Goal: Task Accomplishment & Management: Complete application form

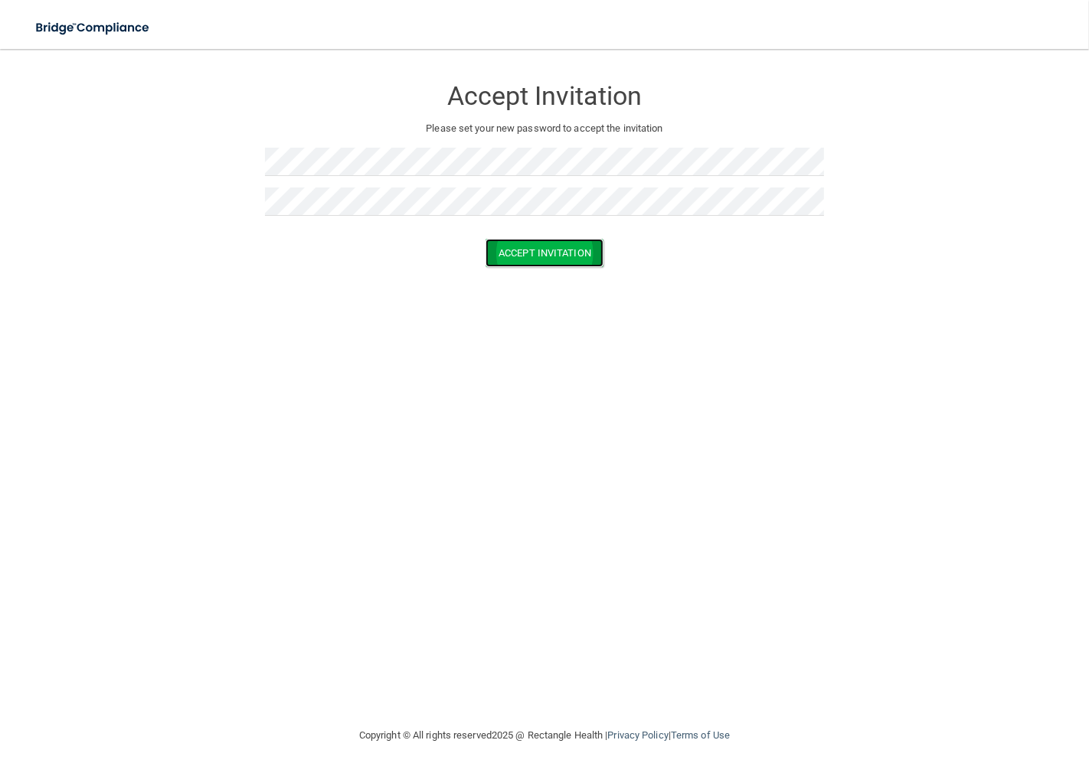
click at [539, 253] on button "Accept Invitation" at bounding box center [544, 253] width 118 height 28
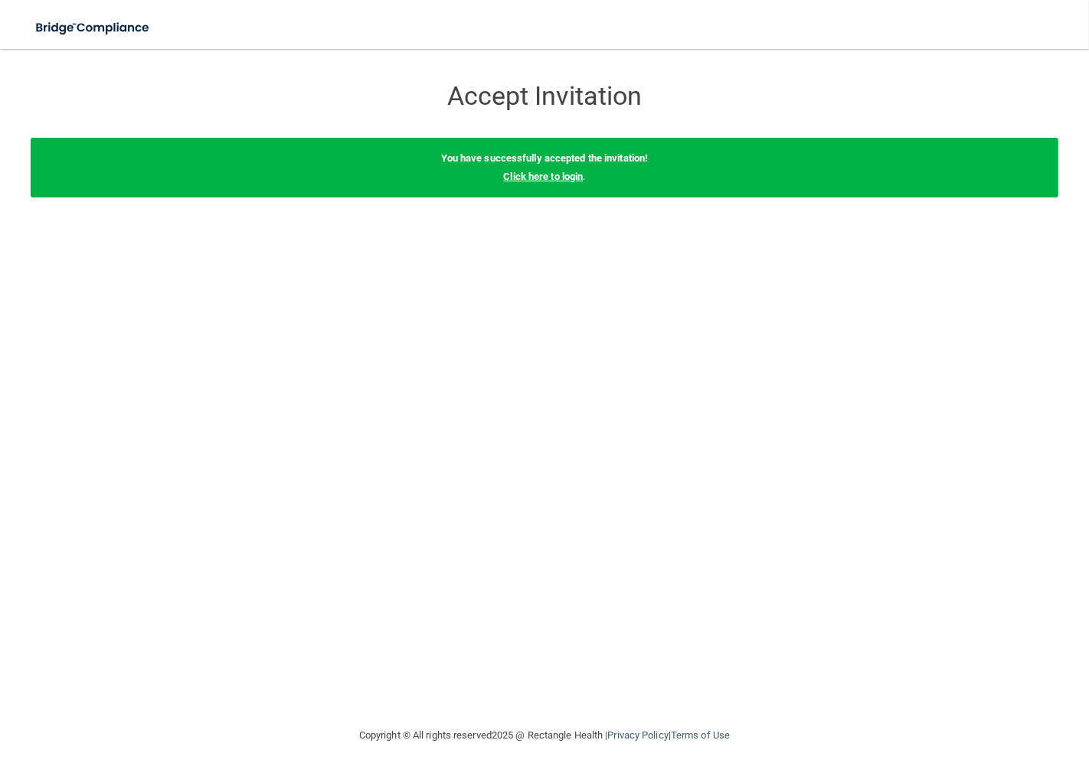
click at [548, 176] on link "Click here to login" at bounding box center [543, 176] width 80 height 11
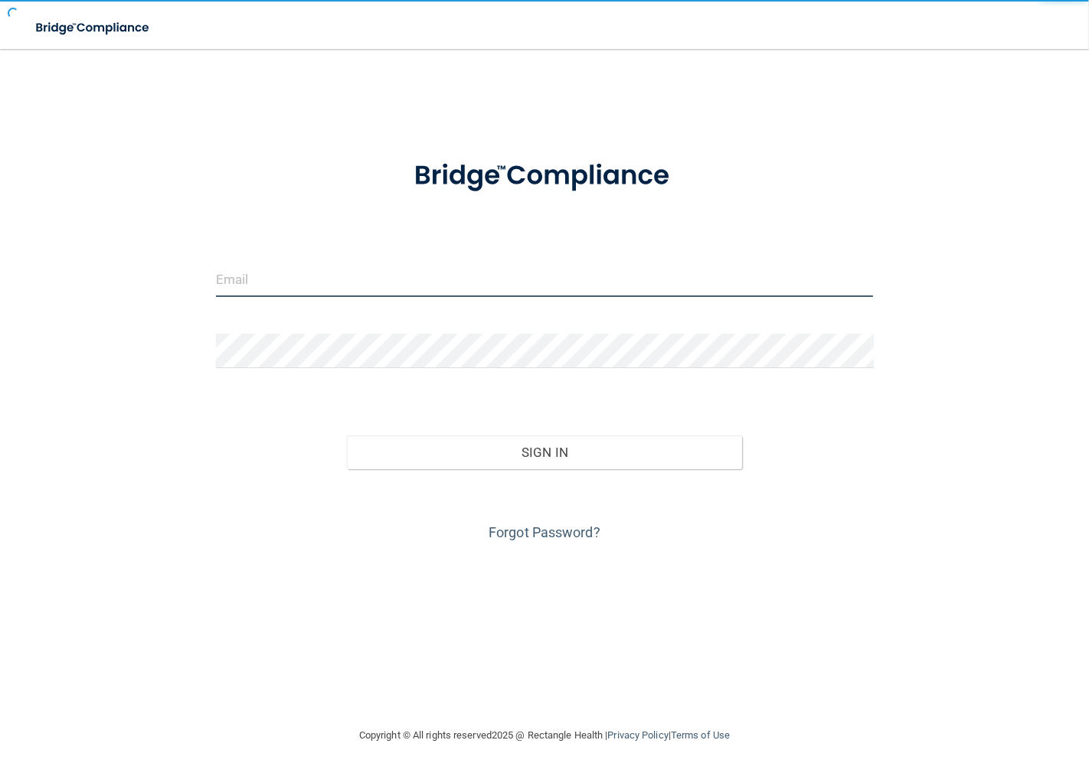
type input "[PERSON_NAME][EMAIL_ADDRESS][DOMAIN_NAME]"
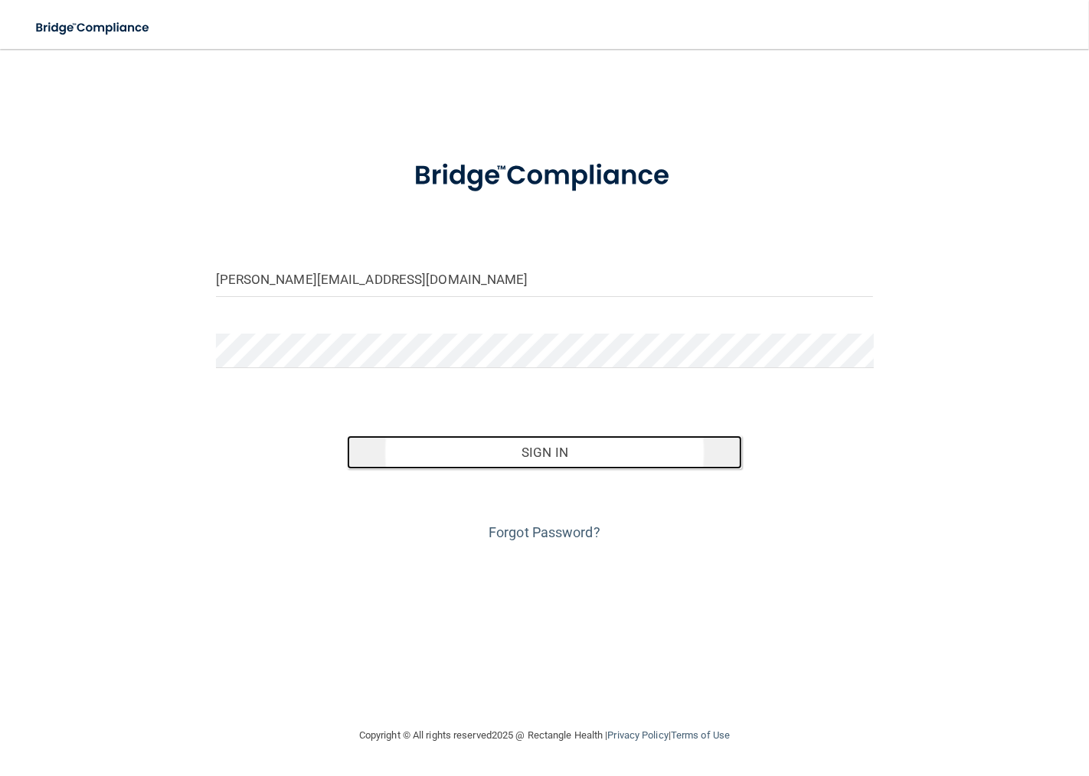
click at [565, 454] on button "Sign In" at bounding box center [544, 453] width 394 height 34
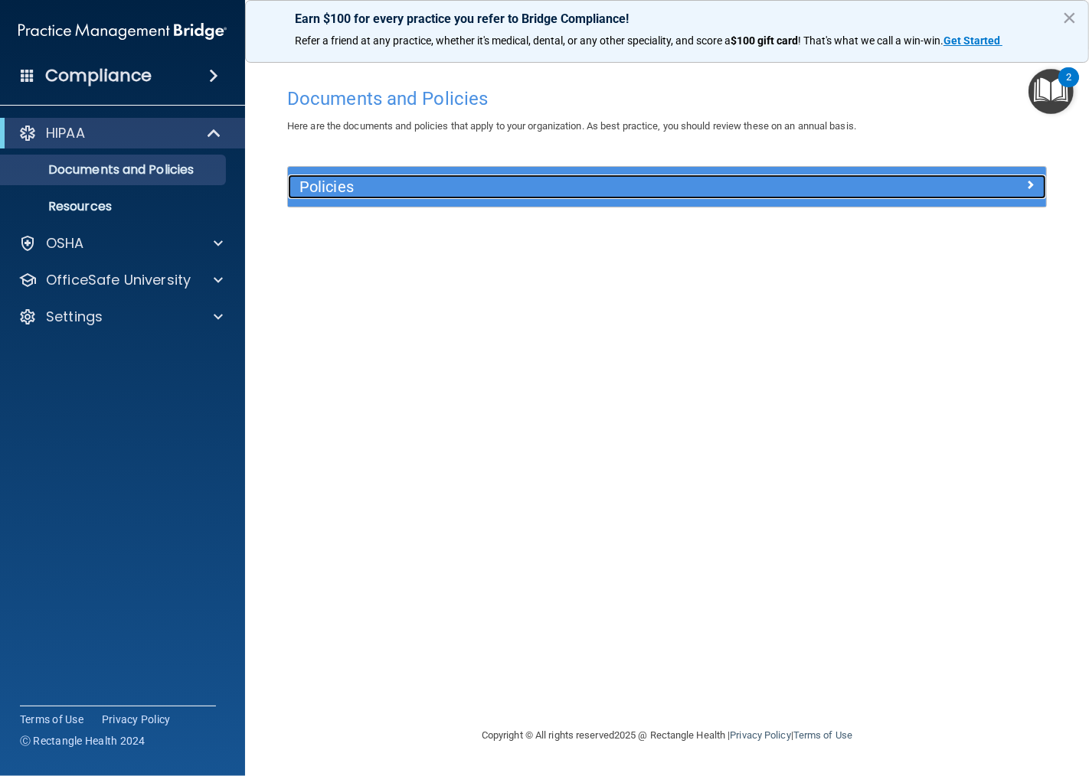
click at [522, 188] on h5 "Policies" at bounding box center [572, 186] width 546 height 17
click at [1028, 185] on span at bounding box center [1029, 184] width 9 height 18
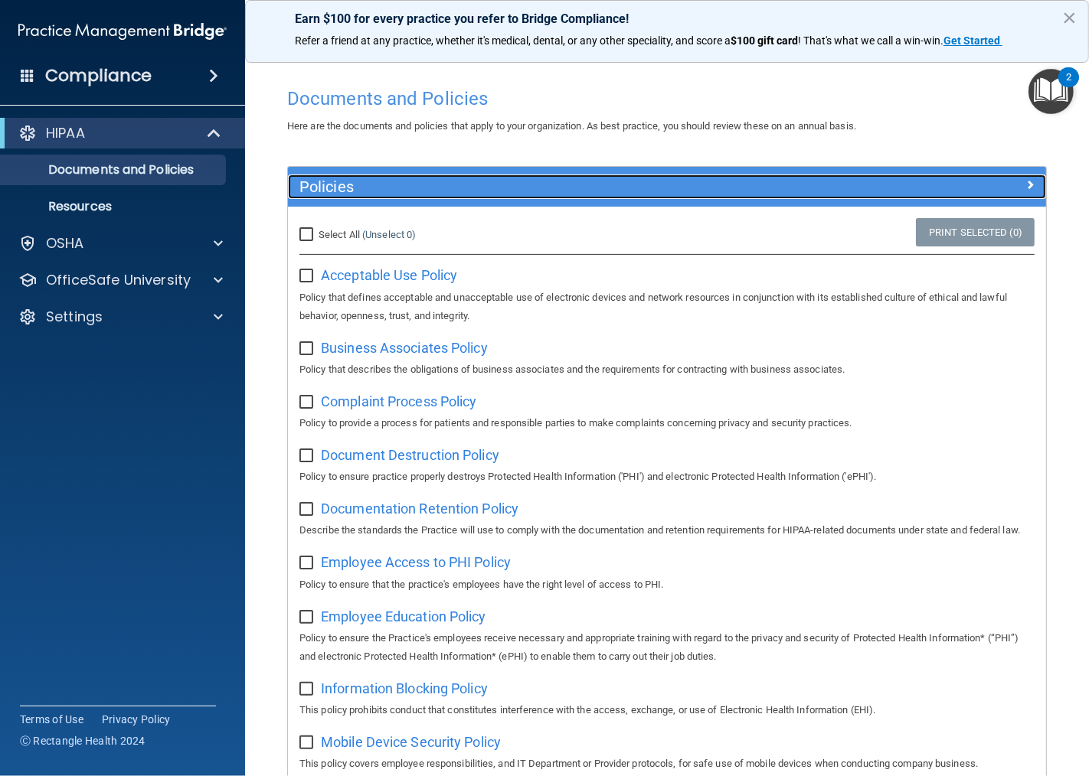
click at [1025, 185] on span at bounding box center [1029, 184] width 9 height 18
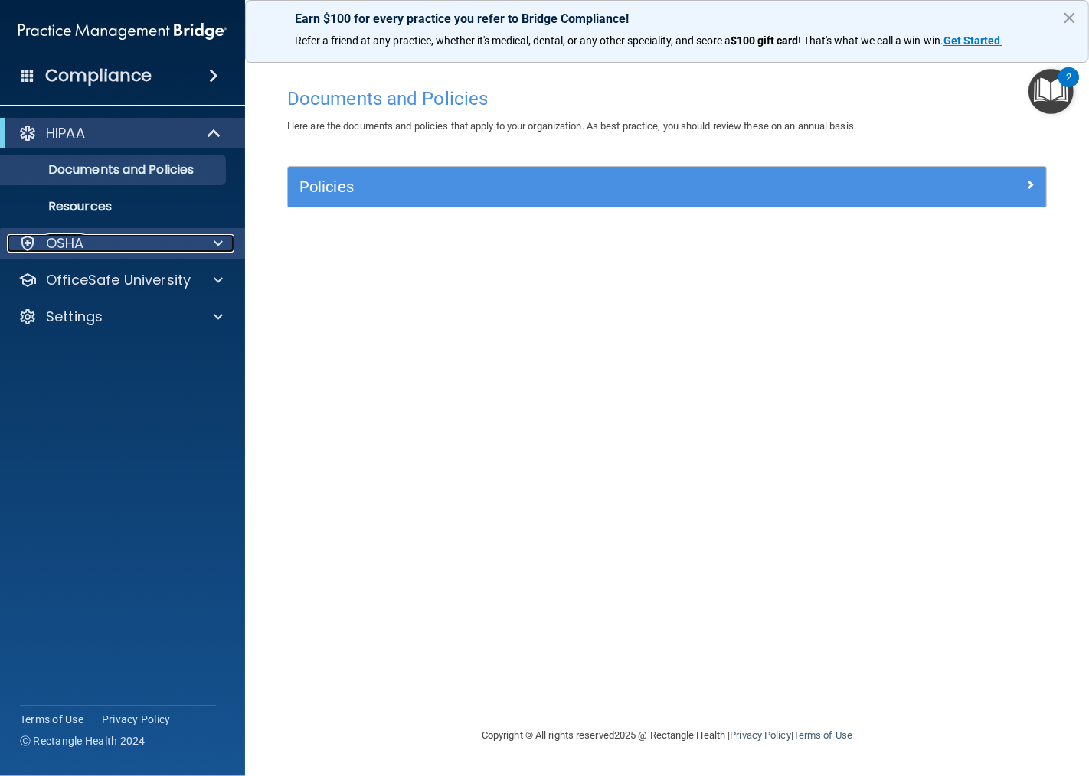
click at [215, 243] on span at bounding box center [218, 243] width 9 height 18
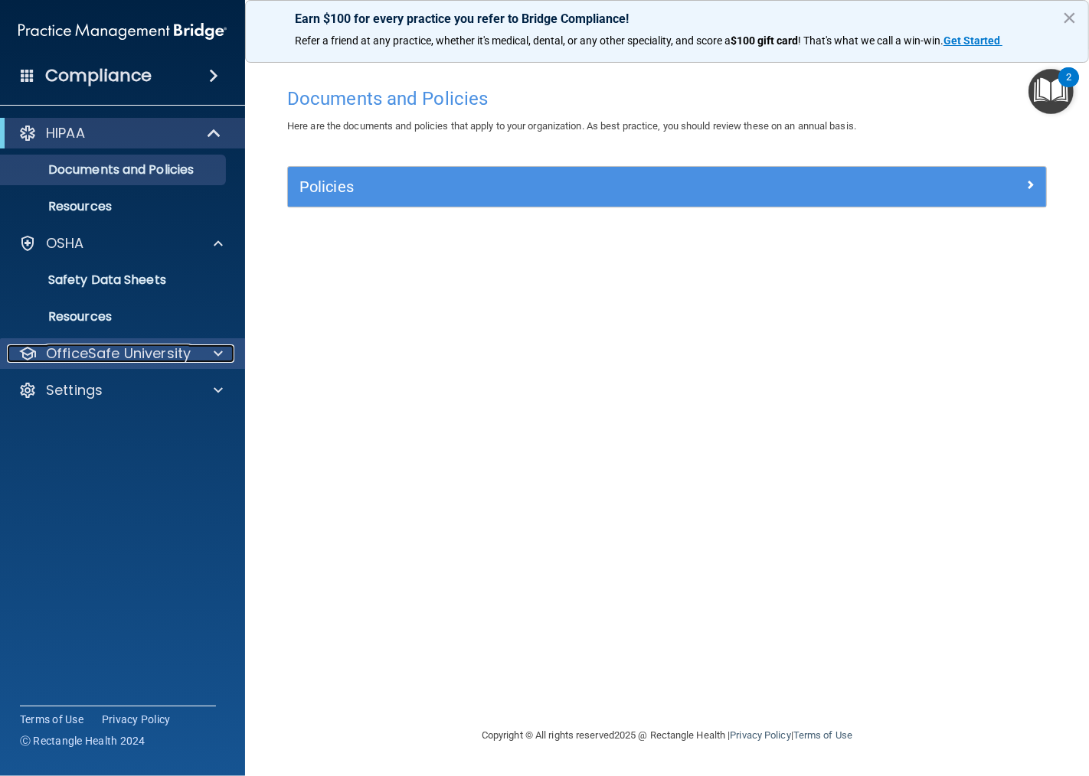
click at [220, 351] on span at bounding box center [218, 354] width 9 height 18
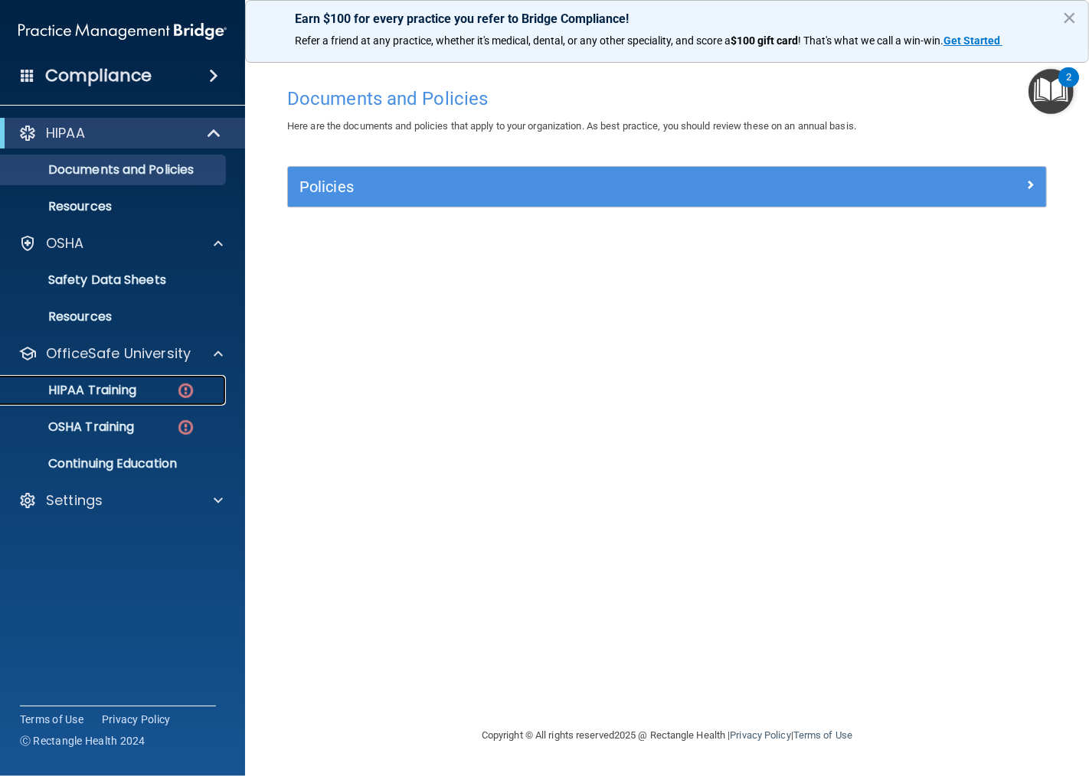
click at [106, 389] on p "HIPAA Training" at bounding box center [73, 390] width 126 height 15
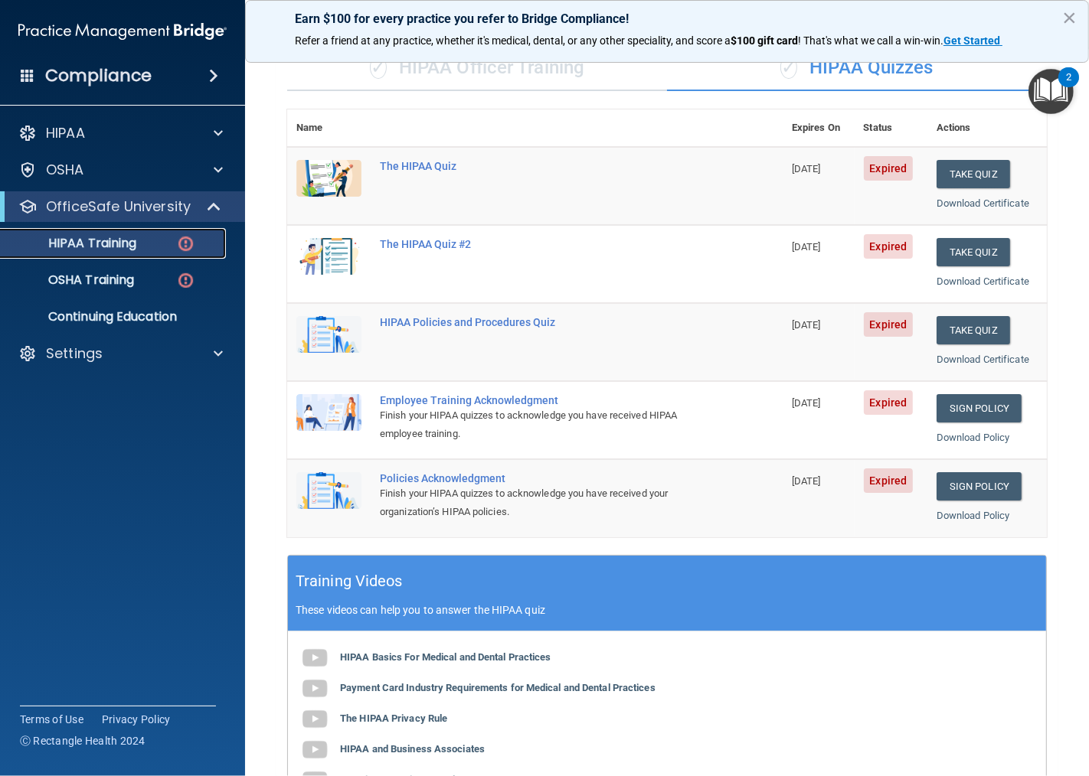
scroll to position [34, 0]
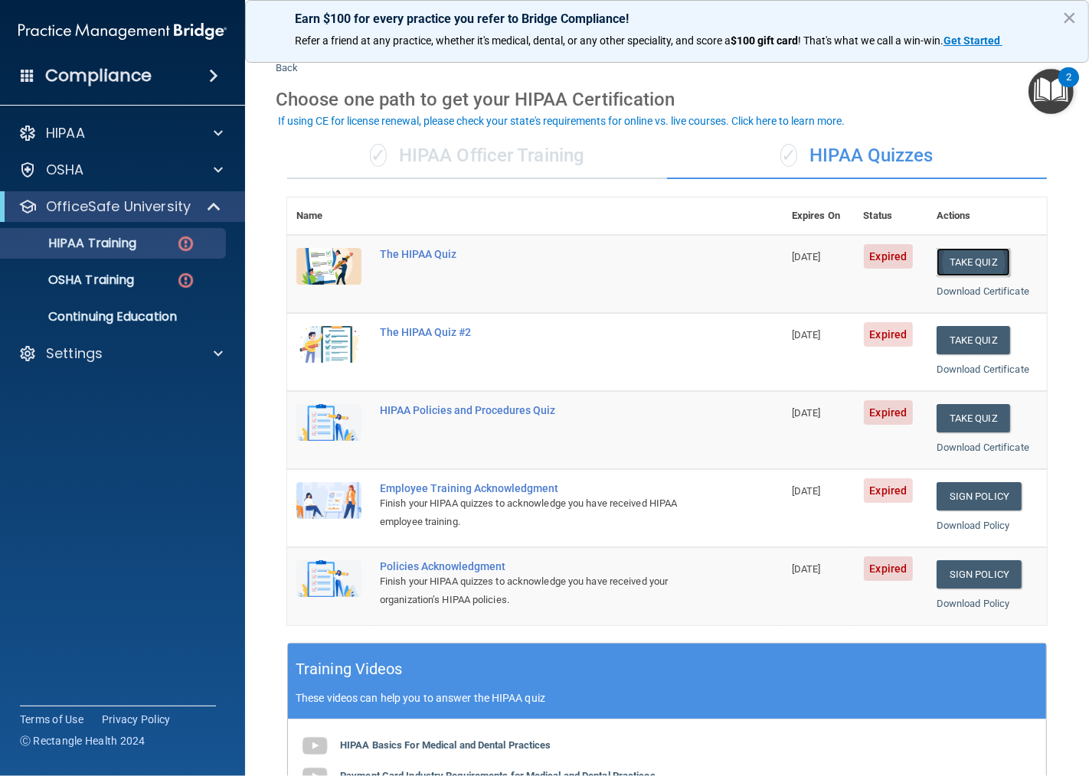
click at [957, 255] on button "Take Quiz" at bounding box center [972, 262] width 73 height 28
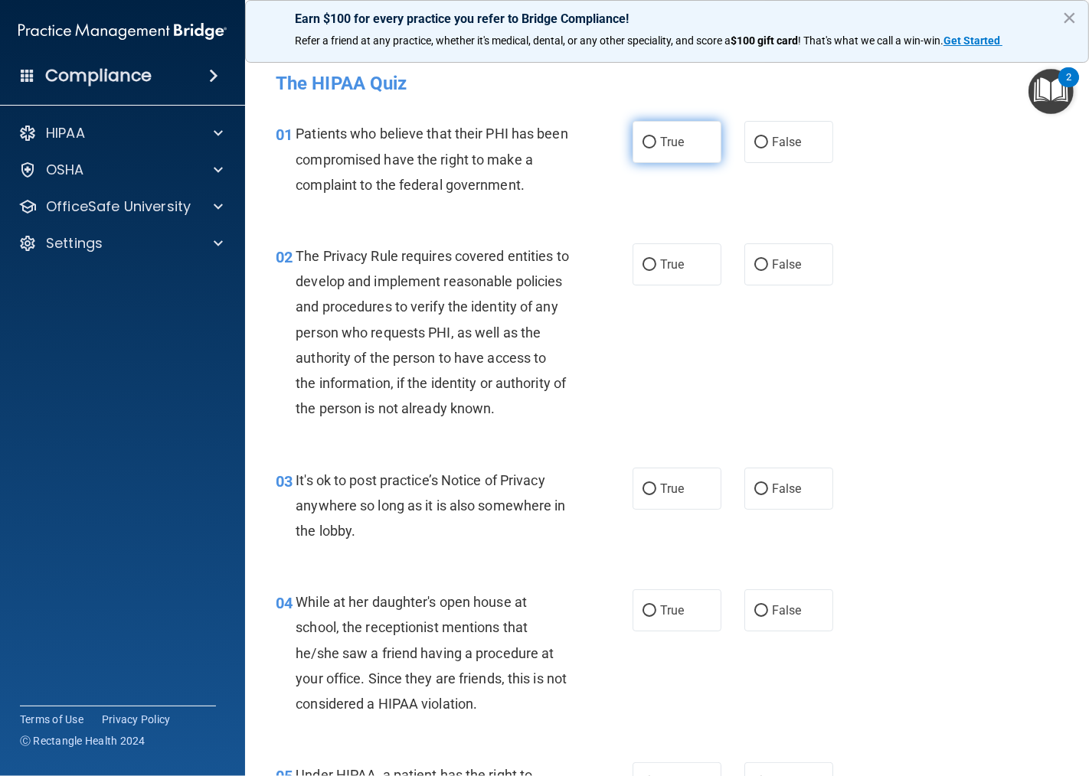
click at [644, 147] on input "True" at bounding box center [649, 142] width 14 height 11
radio input "true"
click at [644, 264] on input "True" at bounding box center [649, 265] width 14 height 11
radio input "true"
click at [754, 490] on input "False" at bounding box center [761, 489] width 14 height 11
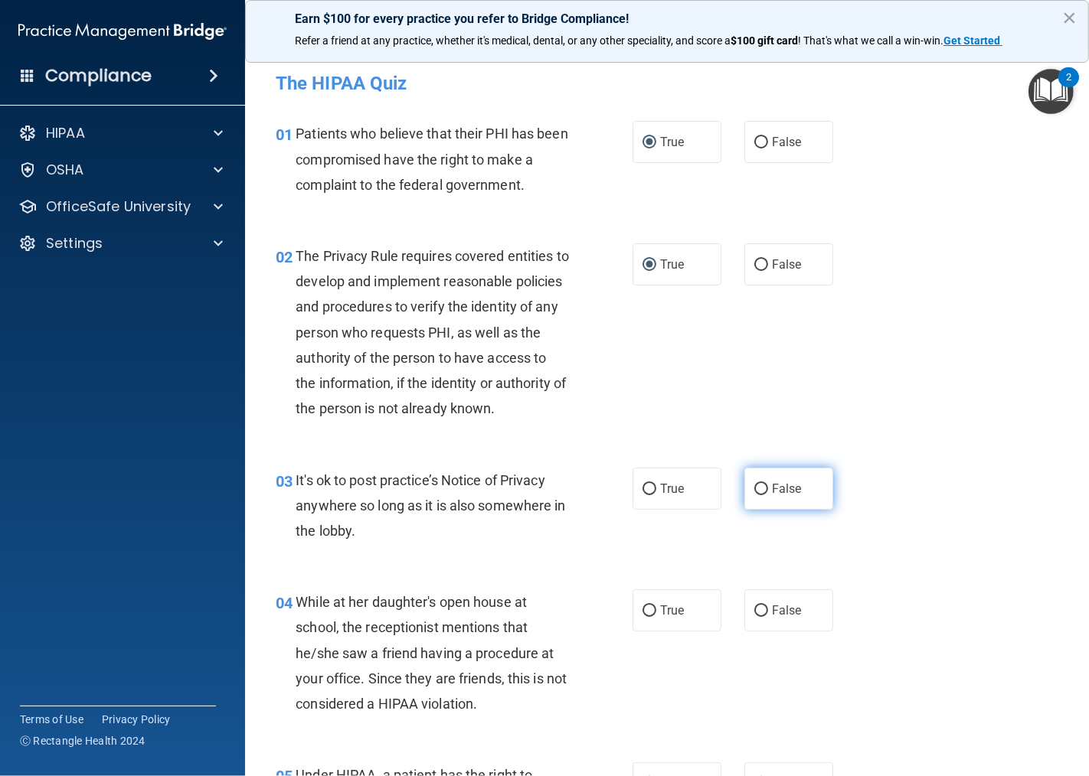
radio input "true"
click at [754, 610] on input "False" at bounding box center [761, 611] width 14 height 11
radio input "true"
click at [754, 610] on input "False" at bounding box center [761, 611] width 14 height 11
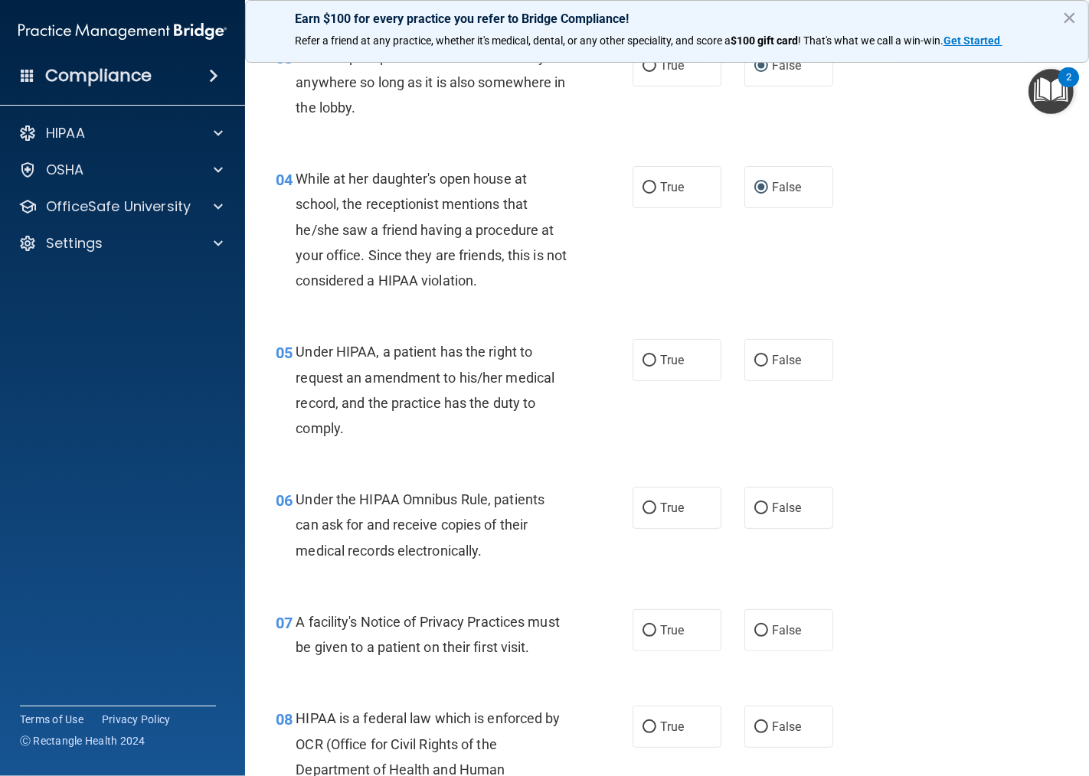
scroll to position [510, 0]
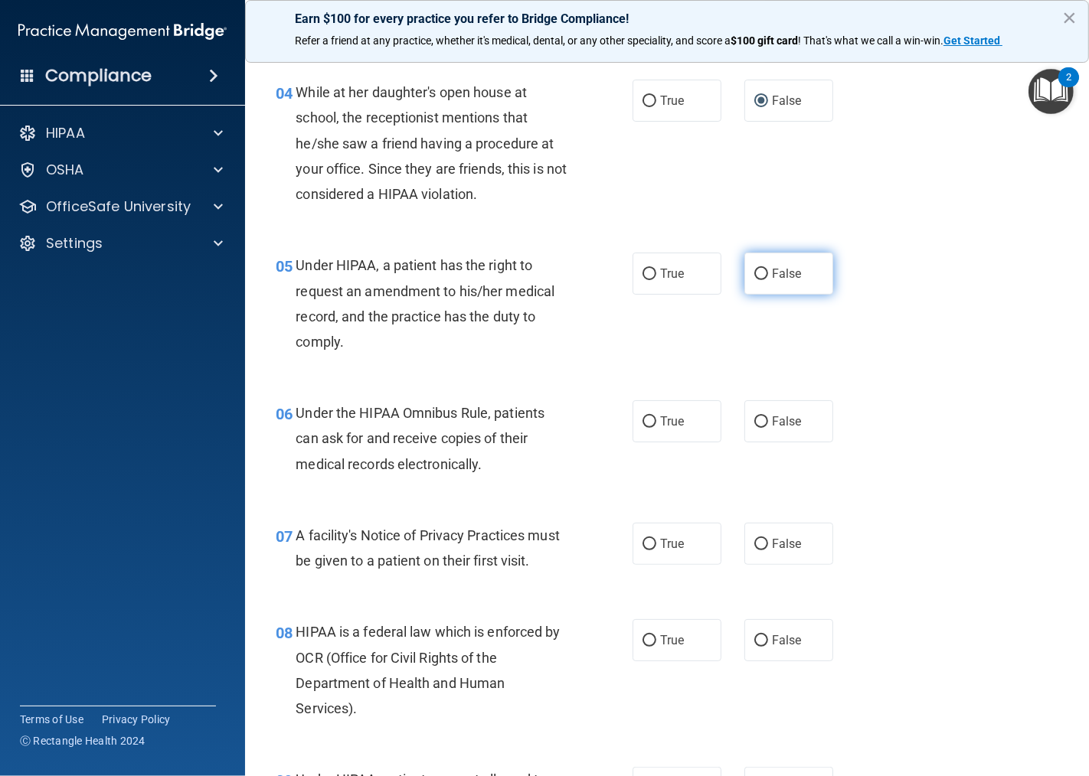
click at [758, 272] on input "False" at bounding box center [761, 274] width 14 height 11
radio input "true"
click at [642, 426] on input "True" at bounding box center [649, 421] width 14 height 11
radio input "true"
click at [642, 542] on input "True" at bounding box center [649, 544] width 14 height 11
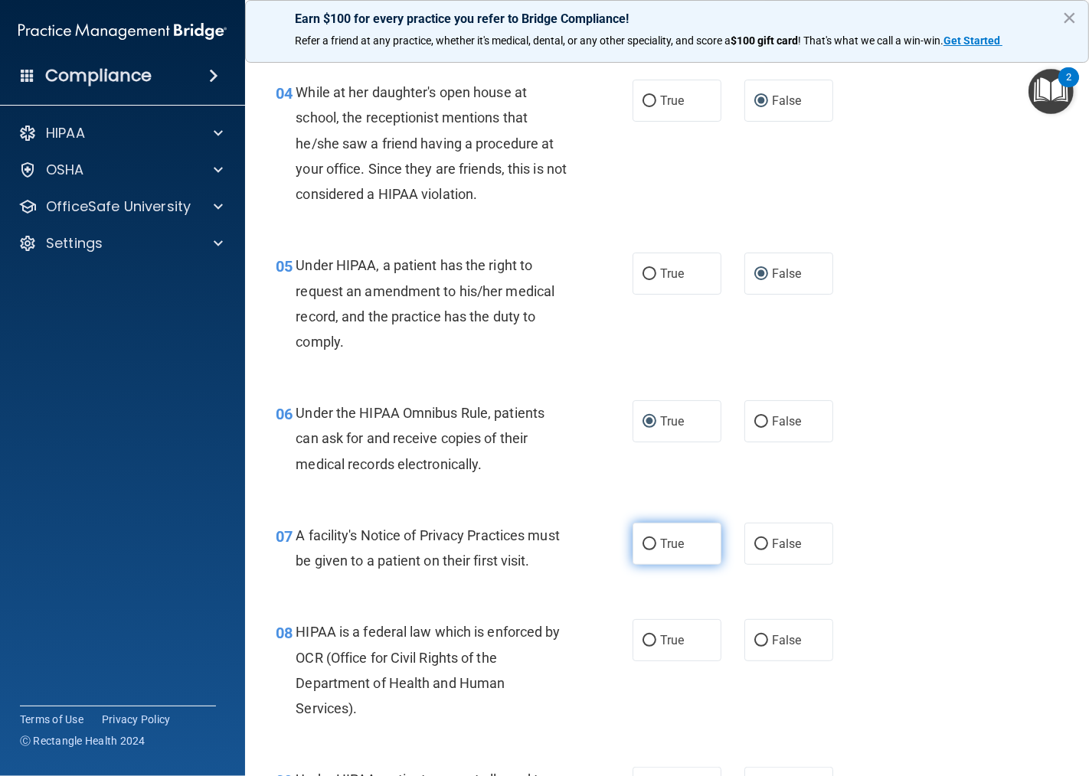
radio input "true"
click at [645, 641] on input "True" at bounding box center [649, 640] width 14 height 11
radio input "true"
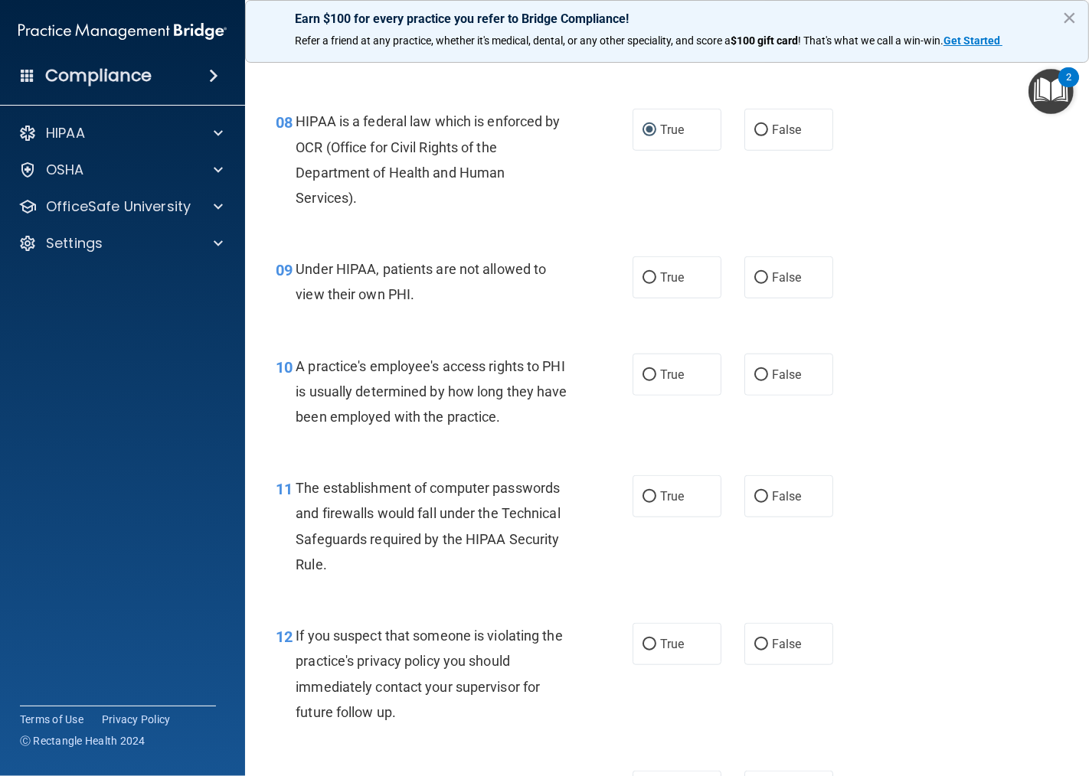
scroll to position [1106, 0]
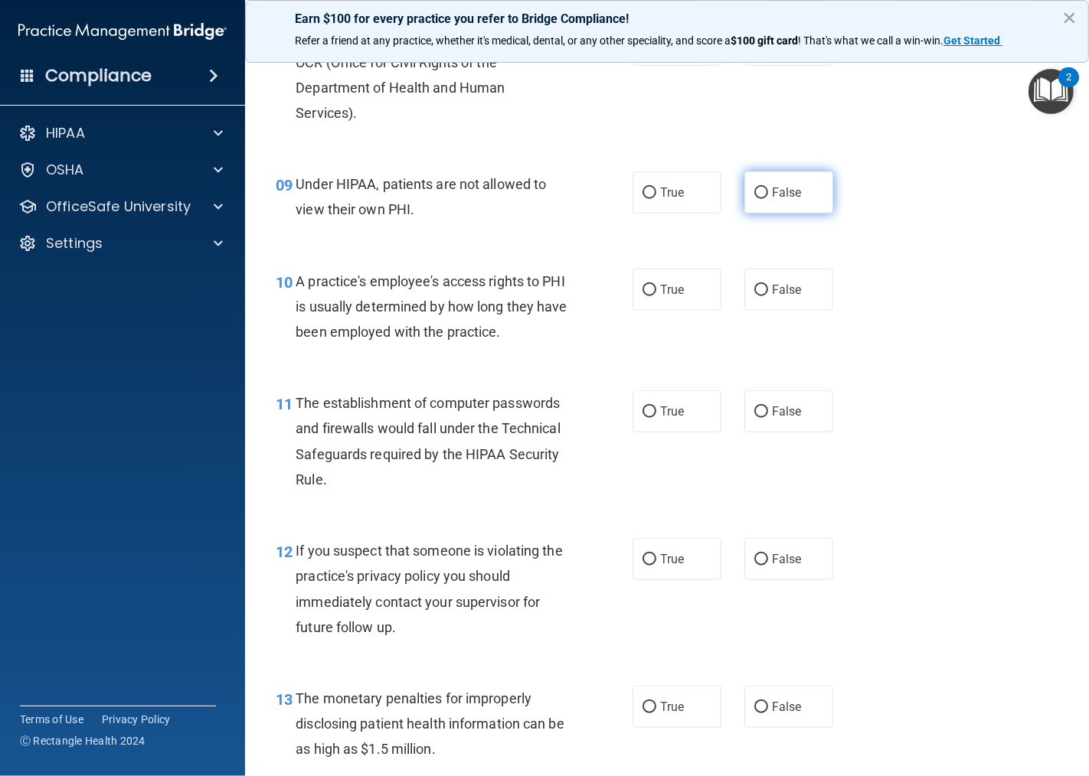
click at [754, 189] on input "False" at bounding box center [761, 193] width 14 height 11
radio input "true"
click at [754, 292] on input "False" at bounding box center [761, 290] width 14 height 11
radio input "true"
click at [642, 414] on input "True" at bounding box center [649, 412] width 14 height 11
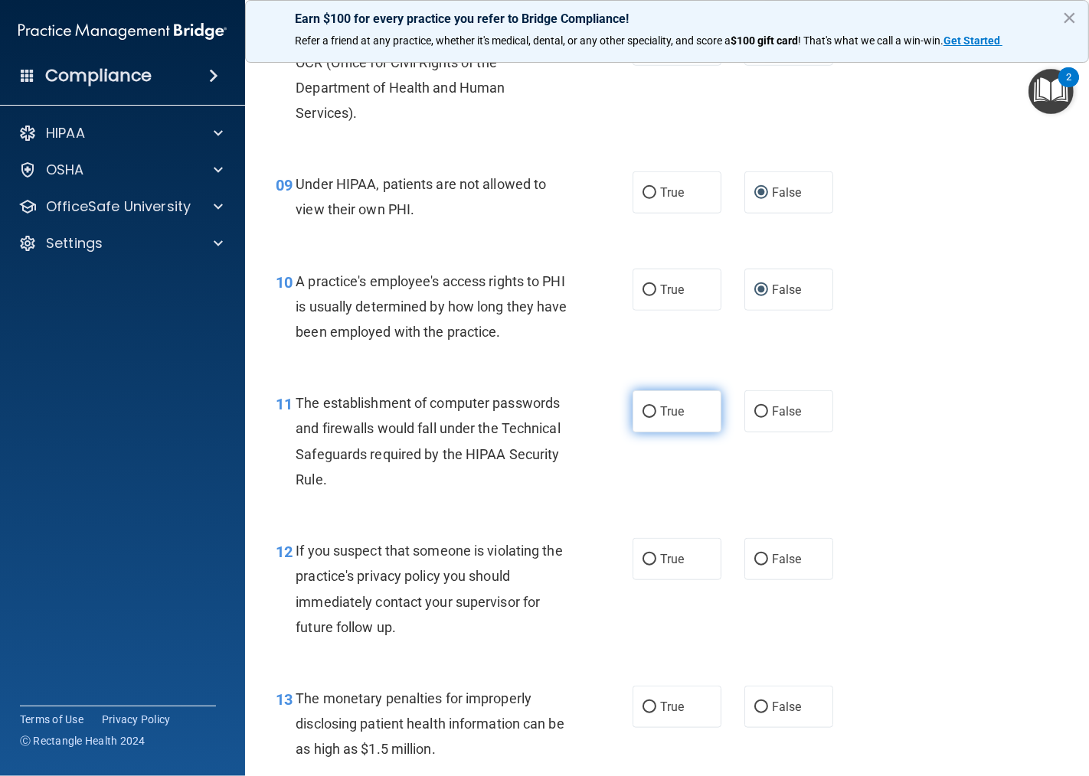
radio input "true"
click at [643, 570] on label "True" at bounding box center [676, 559] width 89 height 42
click at [643, 566] on input "True" at bounding box center [649, 559] width 14 height 11
radio input "true"
click at [642, 710] on input "True" at bounding box center [649, 707] width 14 height 11
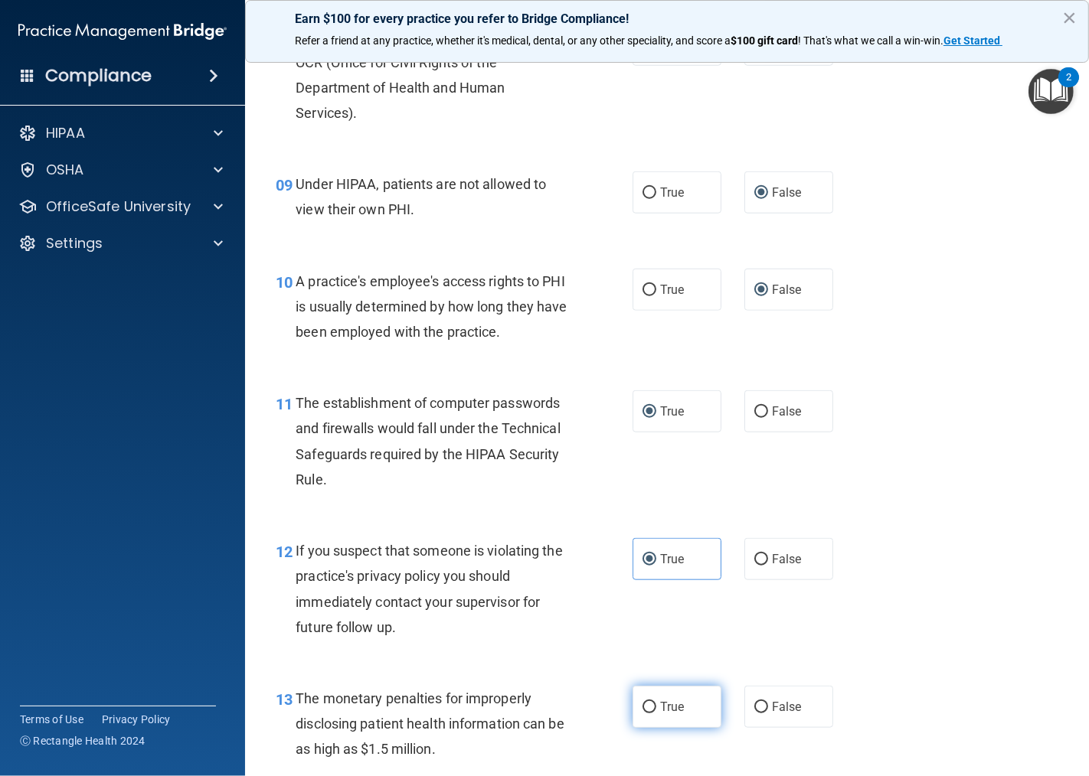
radio input "true"
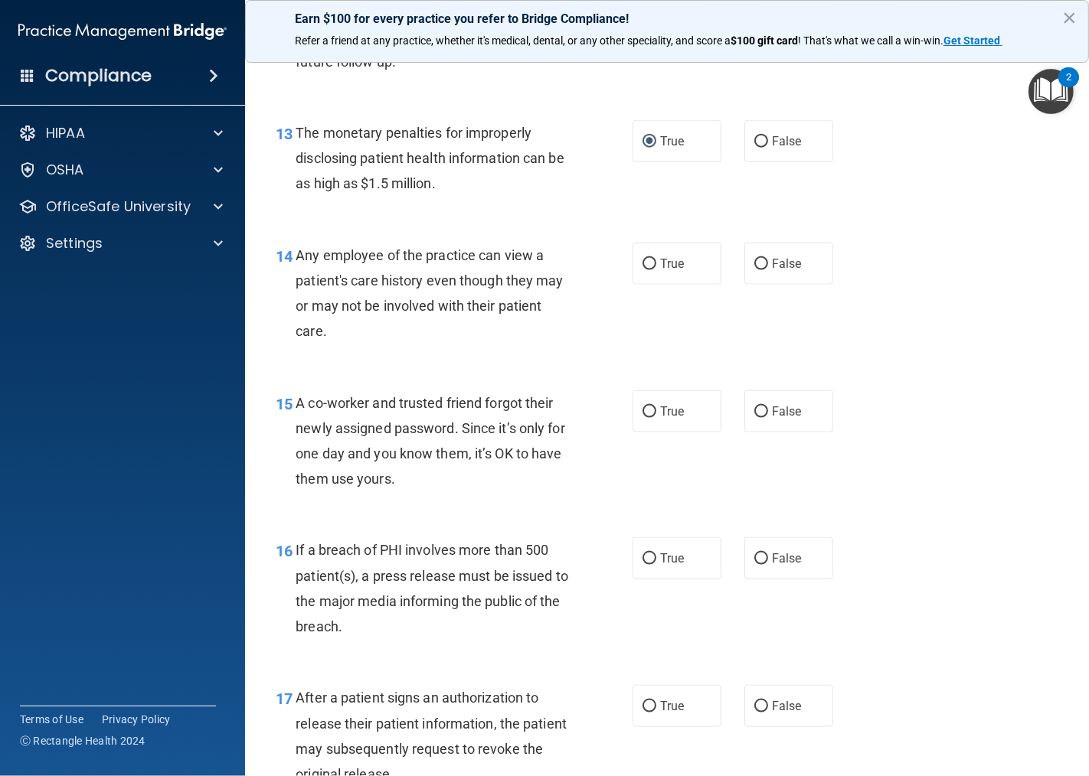
scroll to position [1701, 0]
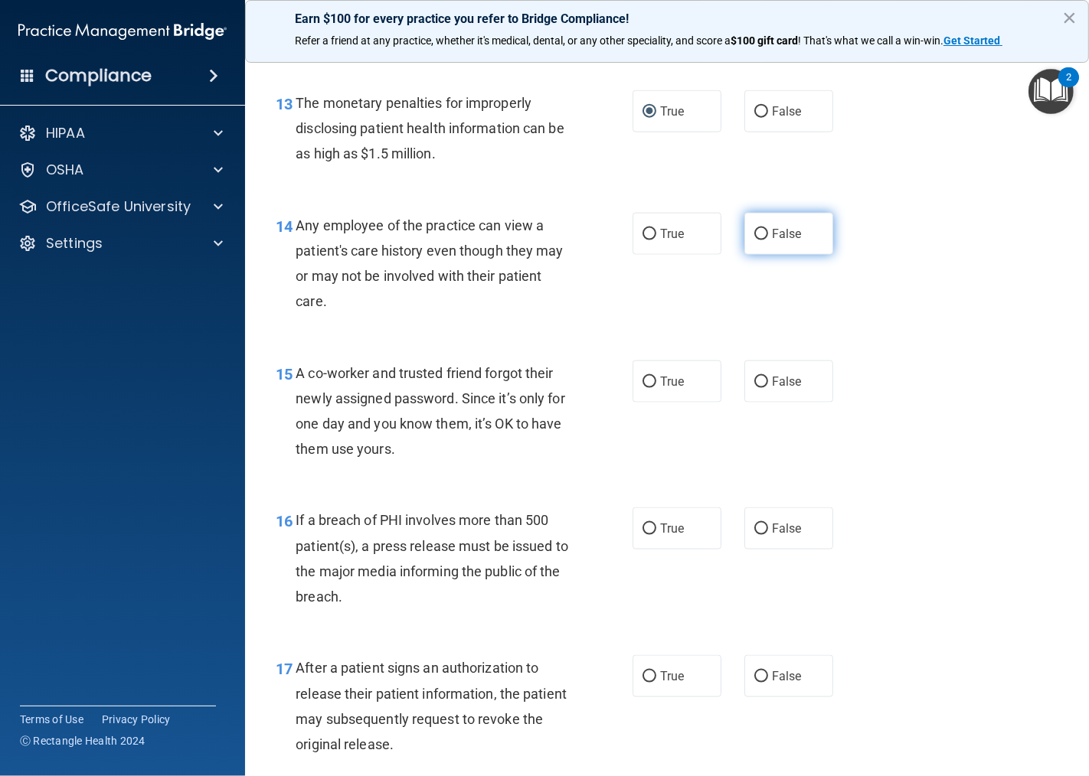
click at [754, 234] on input "False" at bounding box center [761, 234] width 14 height 11
radio input "true"
click at [754, 380] on input "False" at bounding box center [761, 382] width 14 height 11
radio input "true"
click at [646, 526] on input "True" at bounding box center [649, 529] width 14 height 11
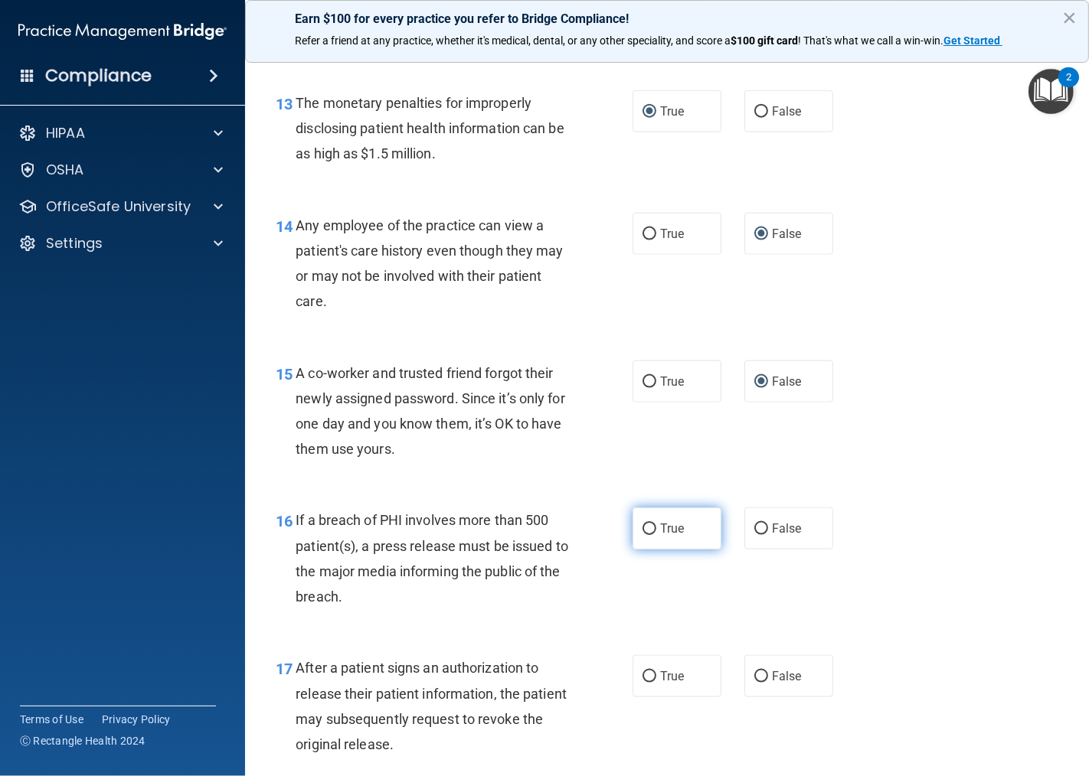
radio input "true"
click at [642, 677] on input "True" at bounding box center [649, 676] width 14 height 11
radio input "true"
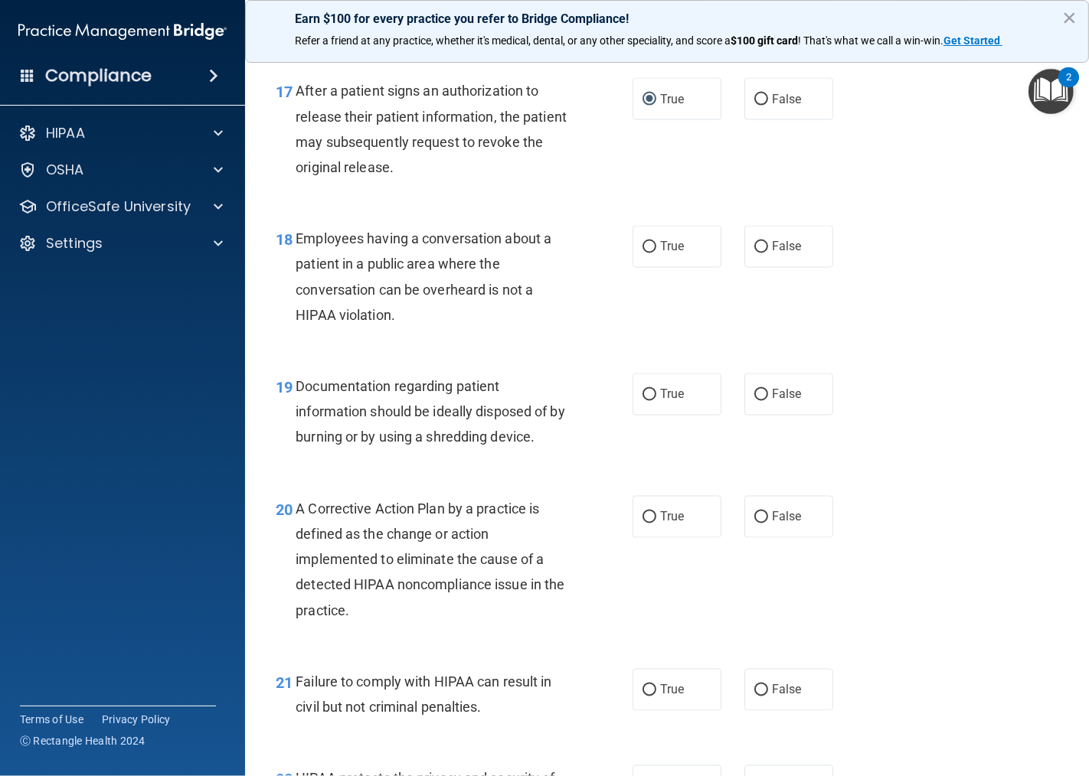
scroll to position [2297, 0]
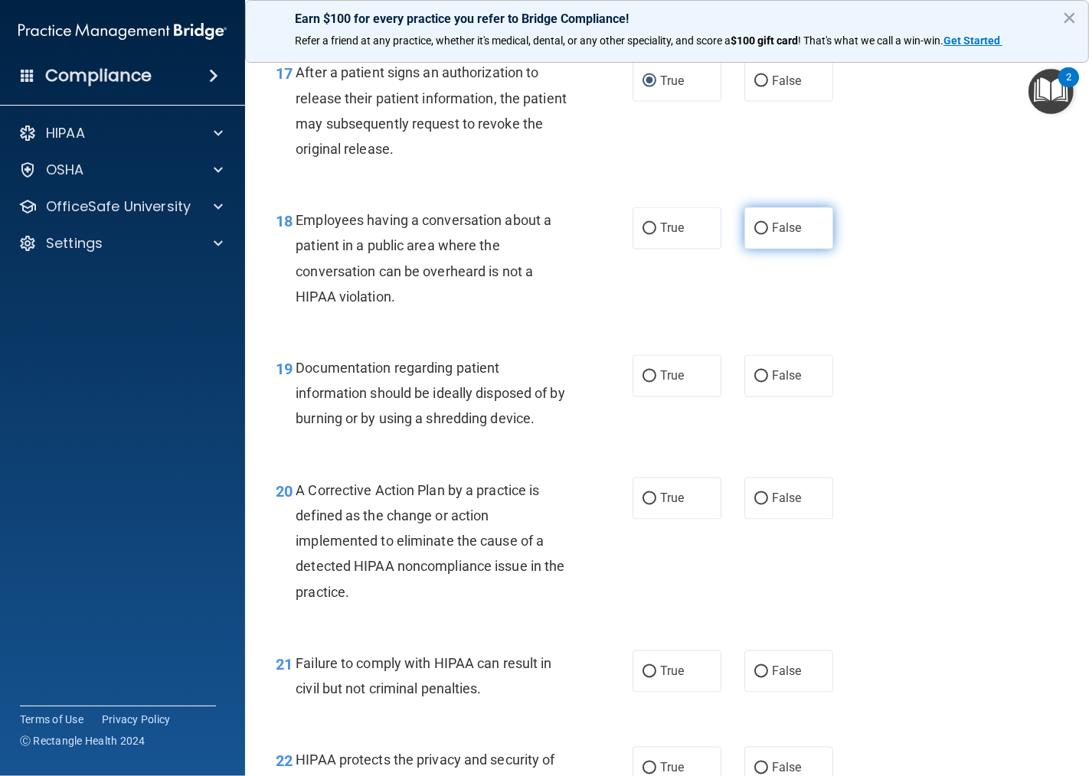
click at [759, 234] on input "False" at bounding box center [761, 229] width 14 height 11
radio input "true"
click at [643, 374] on input "True" at bounding box center [649, 376] width 14 height 11
radio input "true"
click at [643, 499] on input "True" at bounding box center [649, 499] width 14 height 11
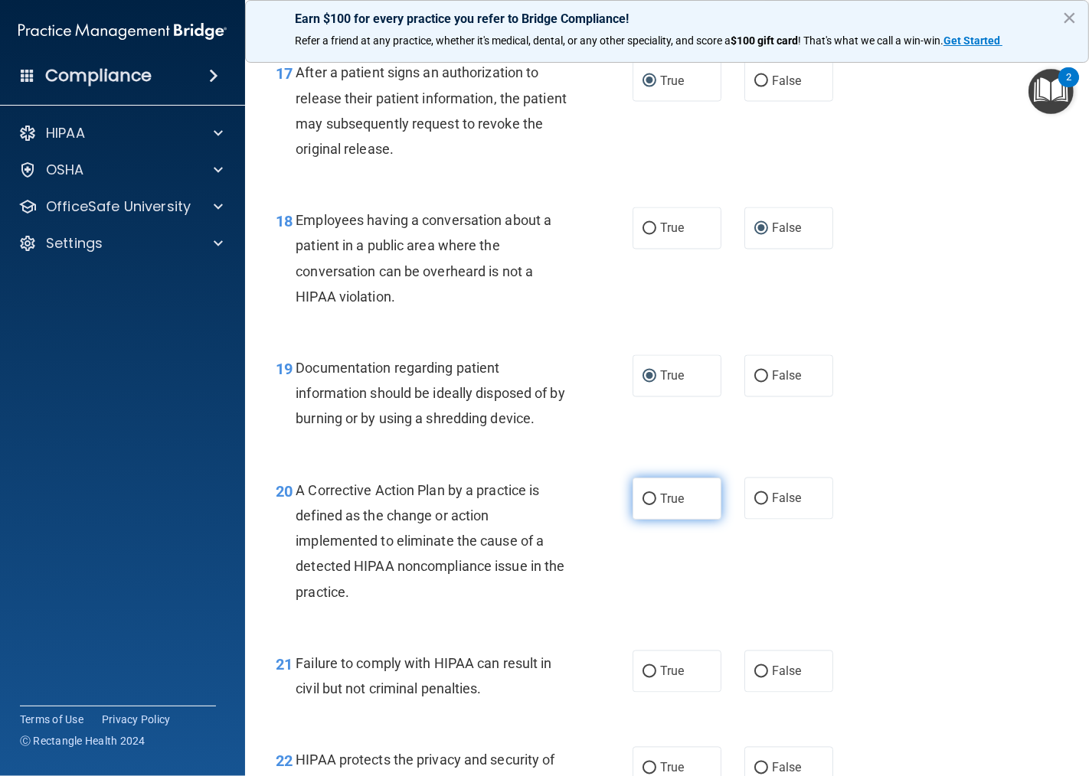
radio input "true"
click at [754, 678] on input "False" at bounding box center [761, 672] width 14 height 11
radio input "true"
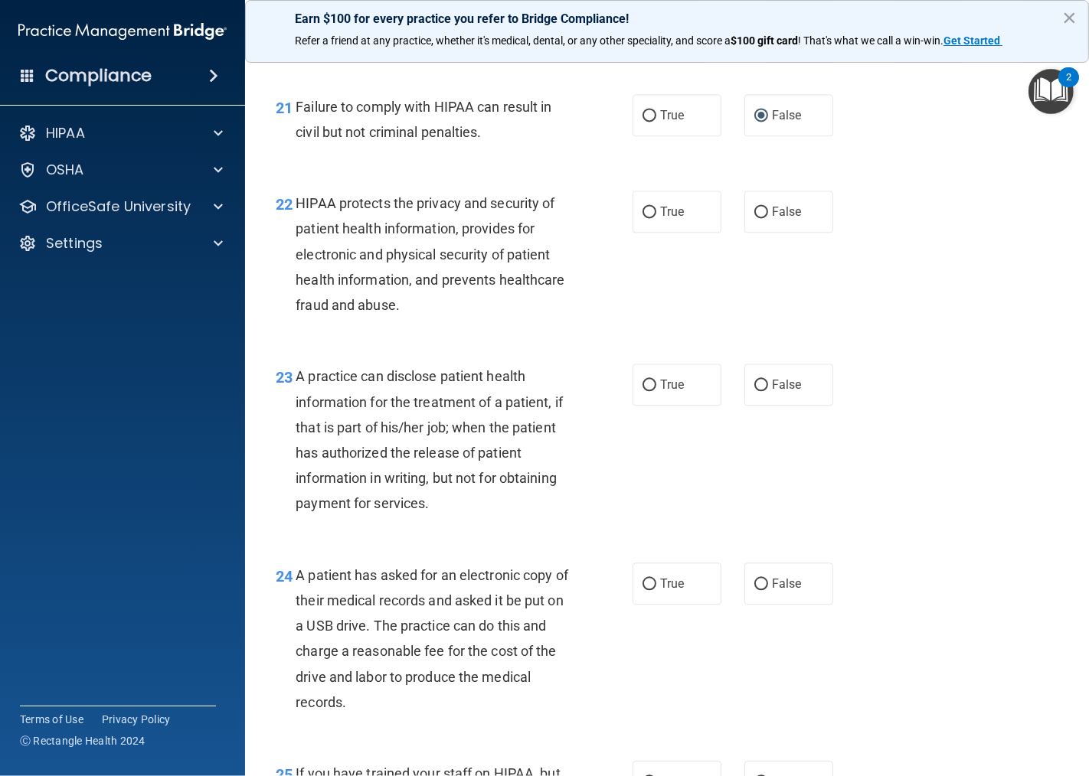
scroll to position [2892, 0]
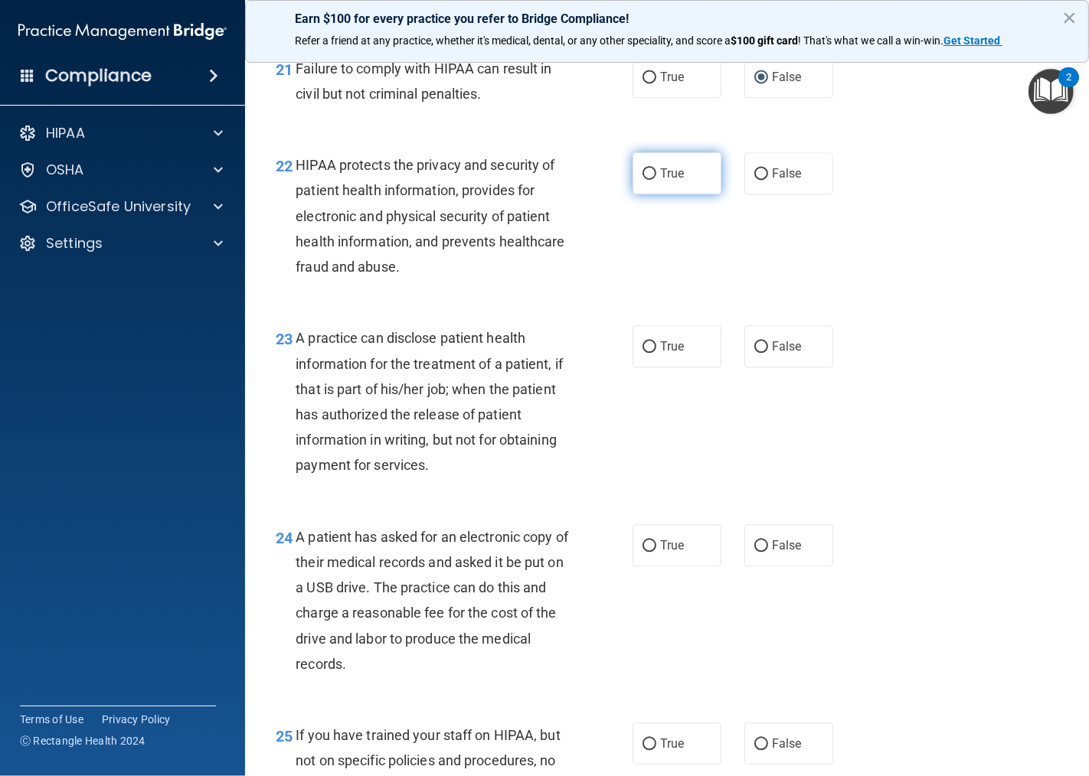
click at [642, 172] on input "True" at bounding box center [649, 173] width 14 height 11
radio input "true"
click at [754, 351] on input "False" at bounding box center [761, 346] width 14 height 11
radio input "true"
click at [642, 542] on input "True" at bounding box center [649, 546] width 14 height 11
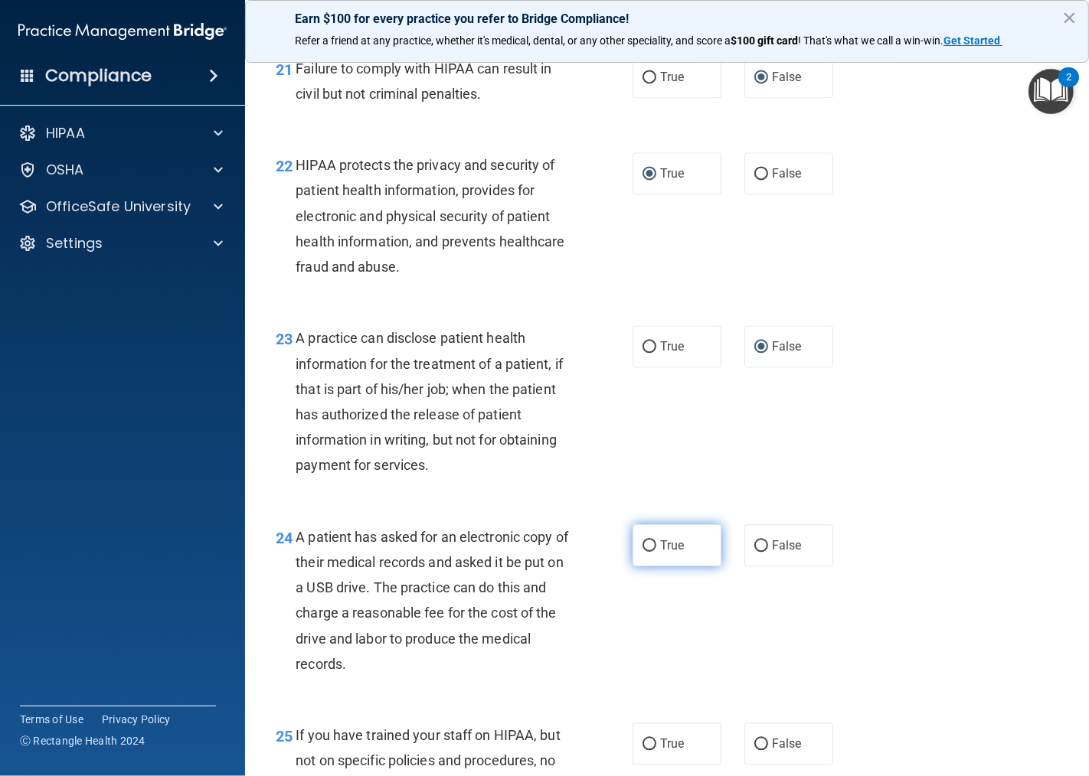
radio input "true"
click at [754, 746] on input "False" at bounding box center [761, 744] width 14 height 11
radio input "true"
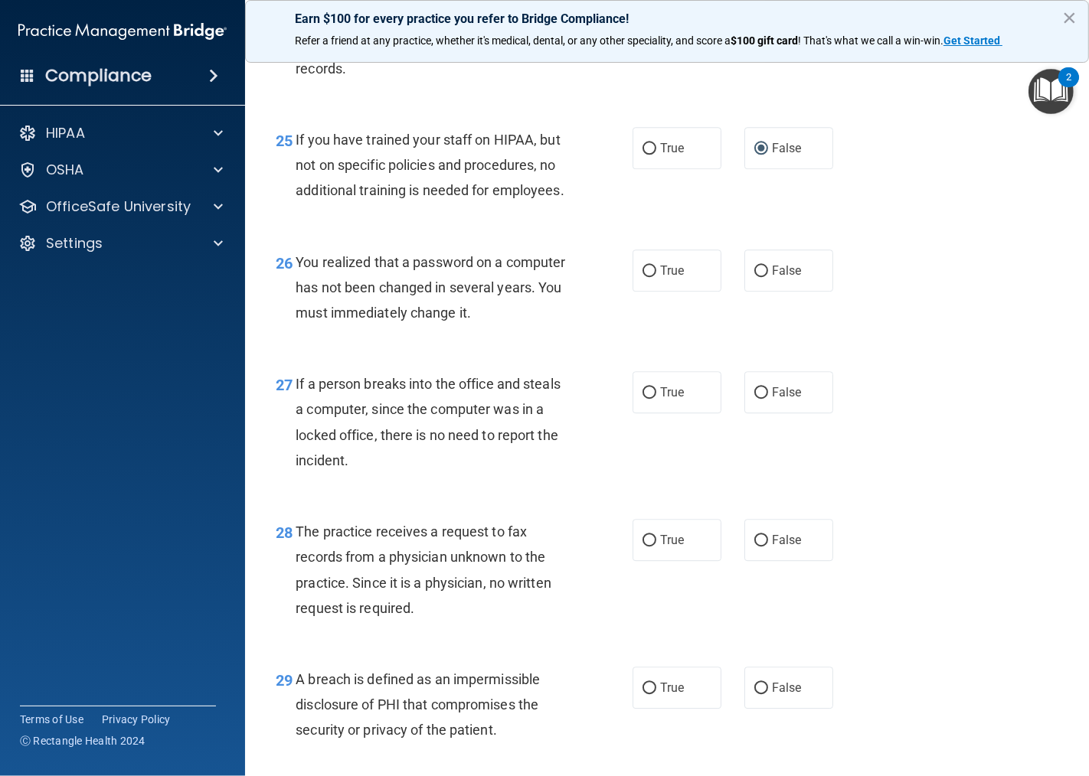
scroll to position [3572, 0]
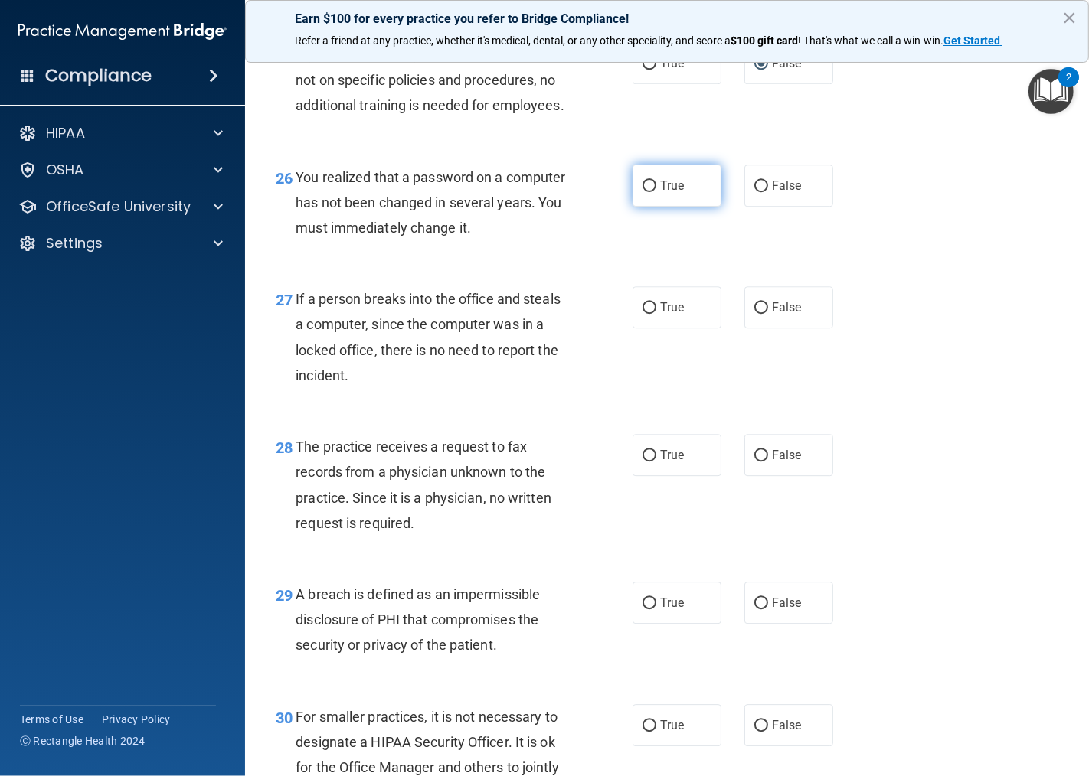
click at [642, 188] on input "True" at bounding box center [649, 186] width 14 height 11
radio input "true"
click at [754, 312] on input "False" at bounding box center [761, 307] width 14 height 11
radio input "true"
click at [754, 457] on input "False" at bounding box center [761, 455] width 14 height 11
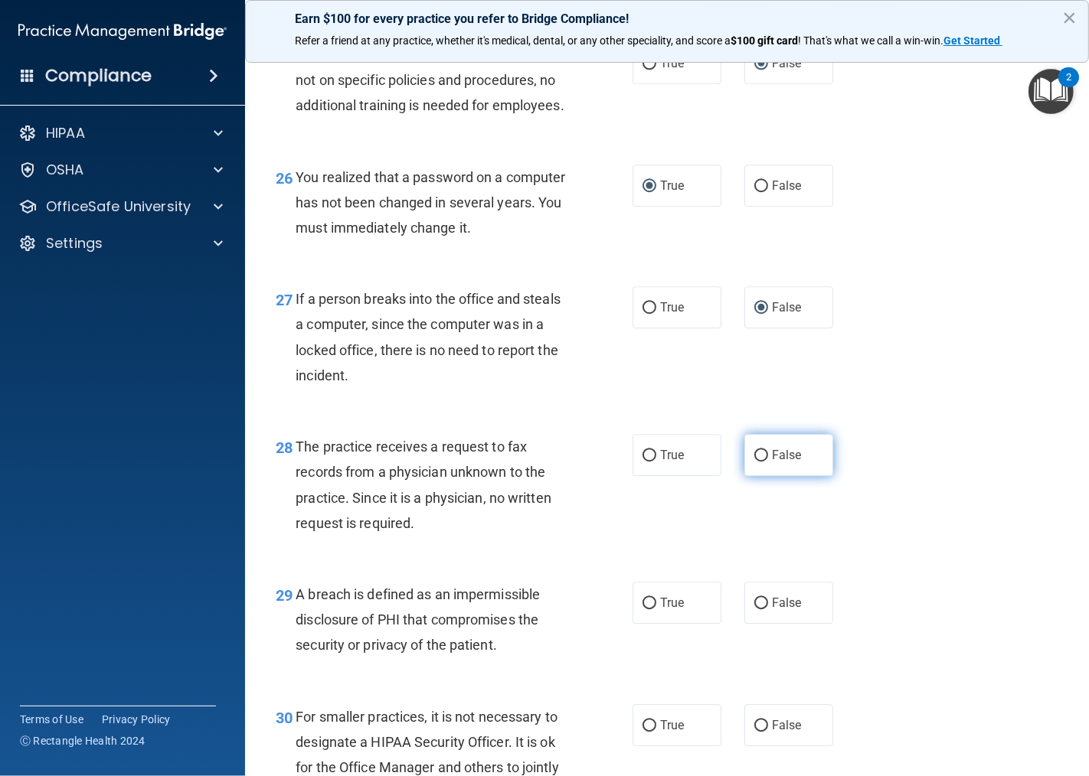
radio input "true"
click at [643, 609] on label "True" at bounding box center [676, 603] width 89 height 42
click at [643, 609] on input "True" at bounding box center [649, 603] width 14 height 11
radio input "true"
click at [756, 723] on input "False" at bounding box center [761, 725] width 14 height 11
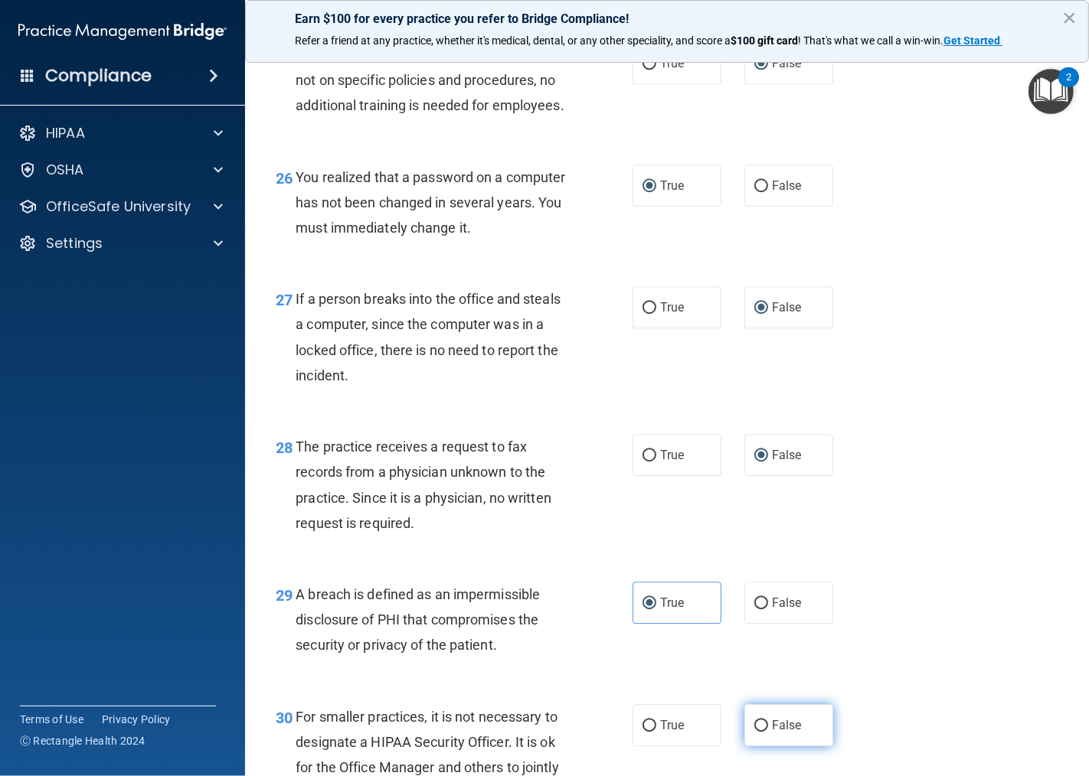
radio input "true"
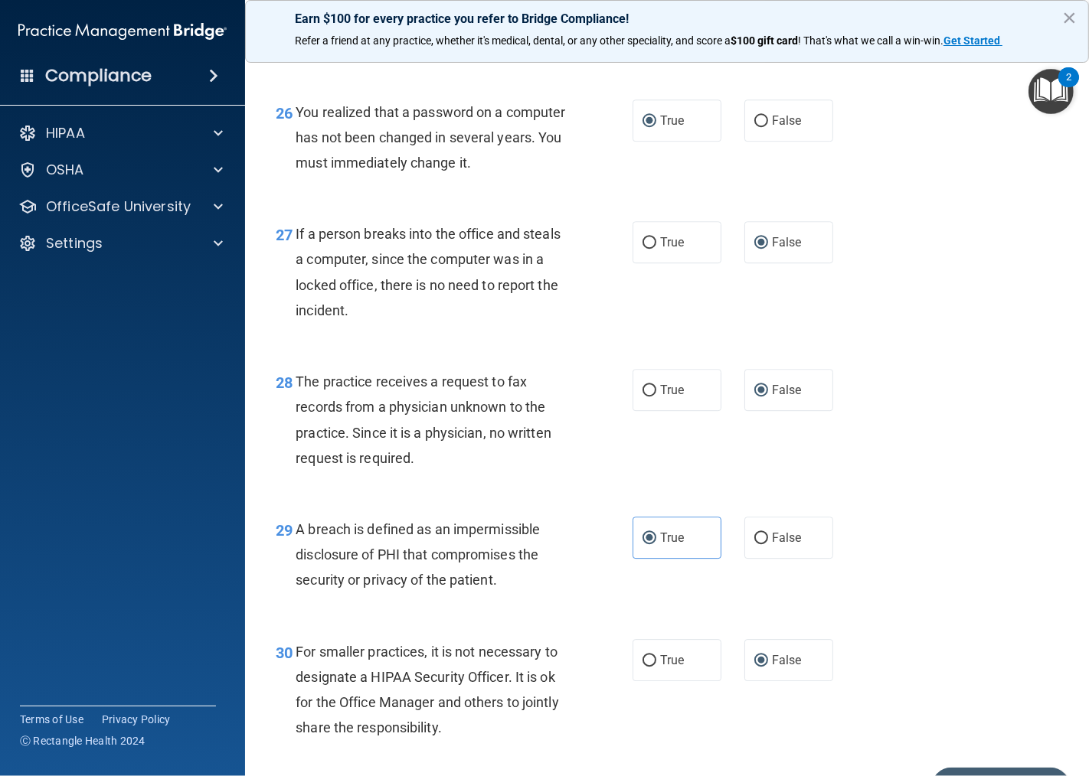
scroll to position [3729, 0]
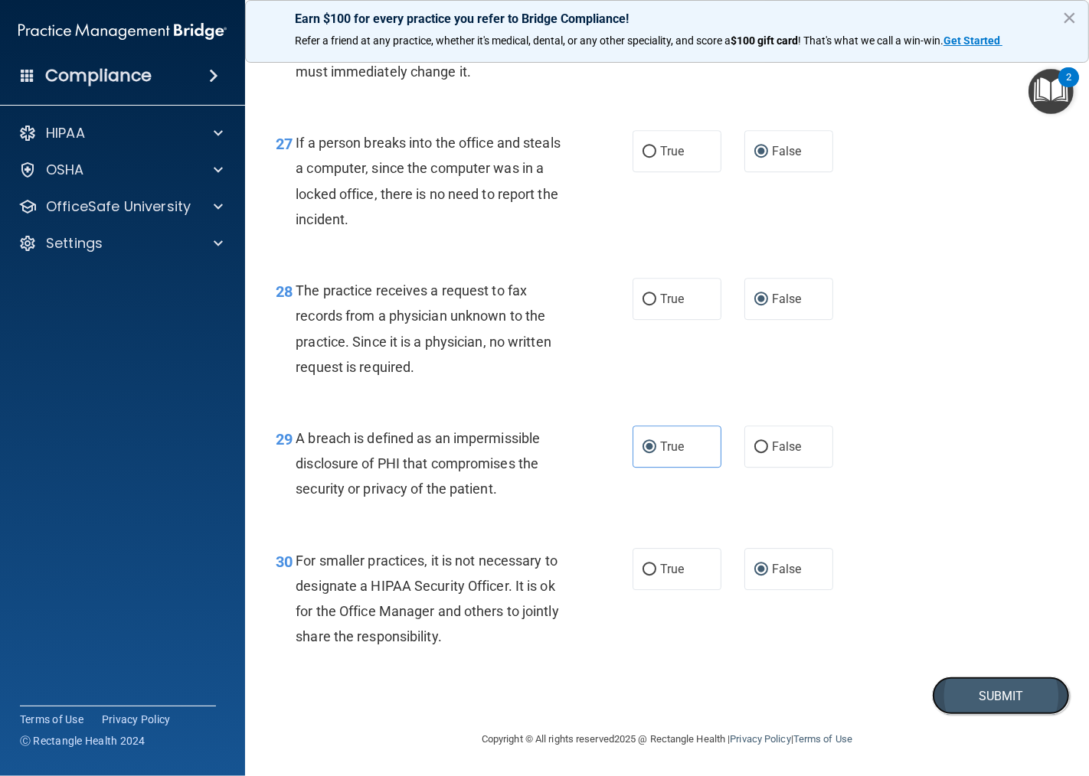
click at [980, 694] on button "Submit" at bounding box center [1001, 696] width 138 height 39
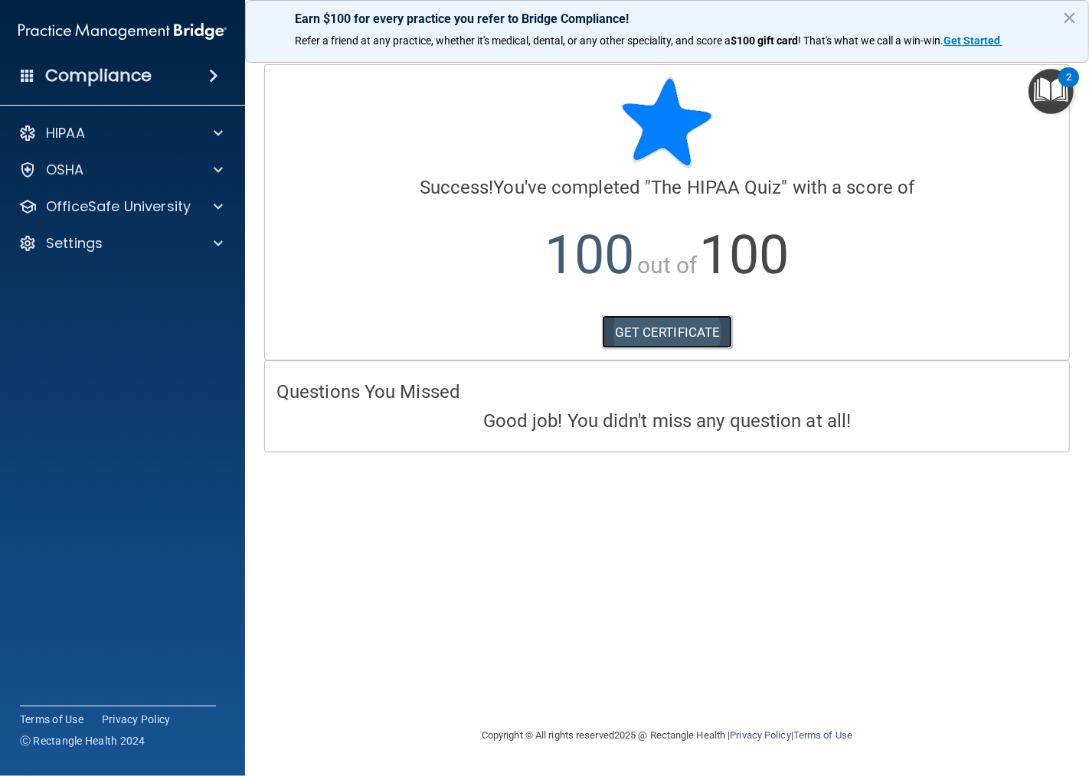
click at [655, 331] on link "GET CERTIFICATE" at bounding box center [667, 332] width 131 height 34
click at [214, 169] on span at bounding box center [218, 170] width 9 height 18
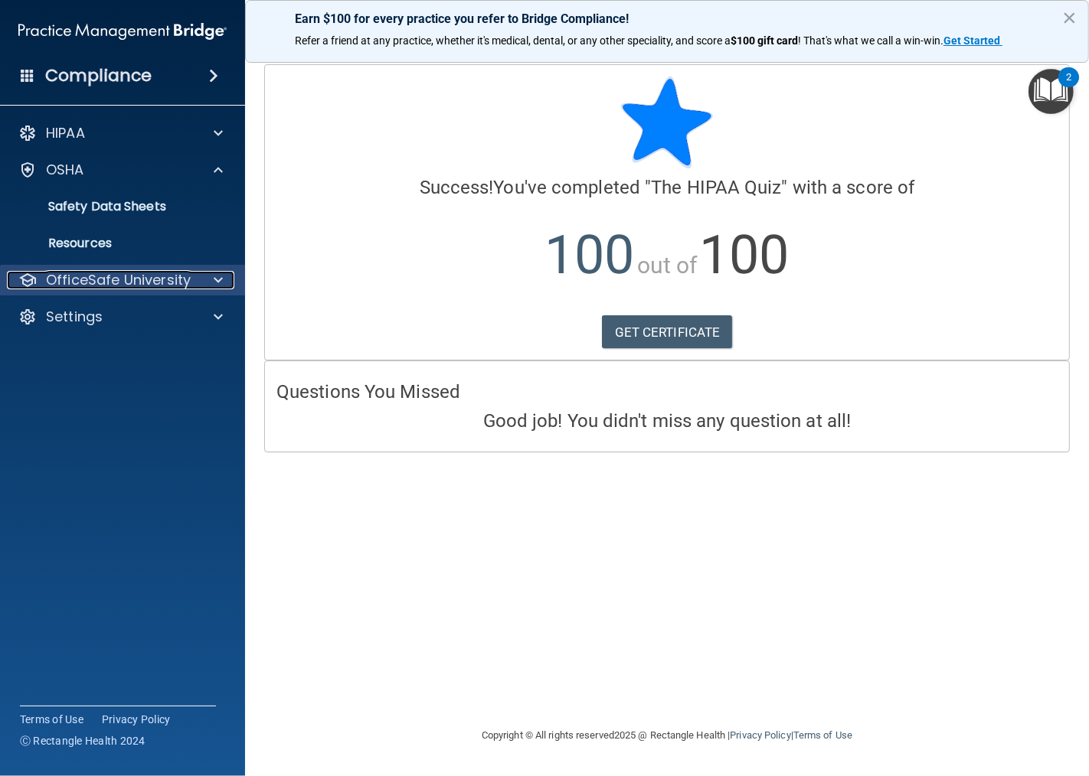
click at [218, 277] on span at bounding box center [218, 280] width 9 height 18
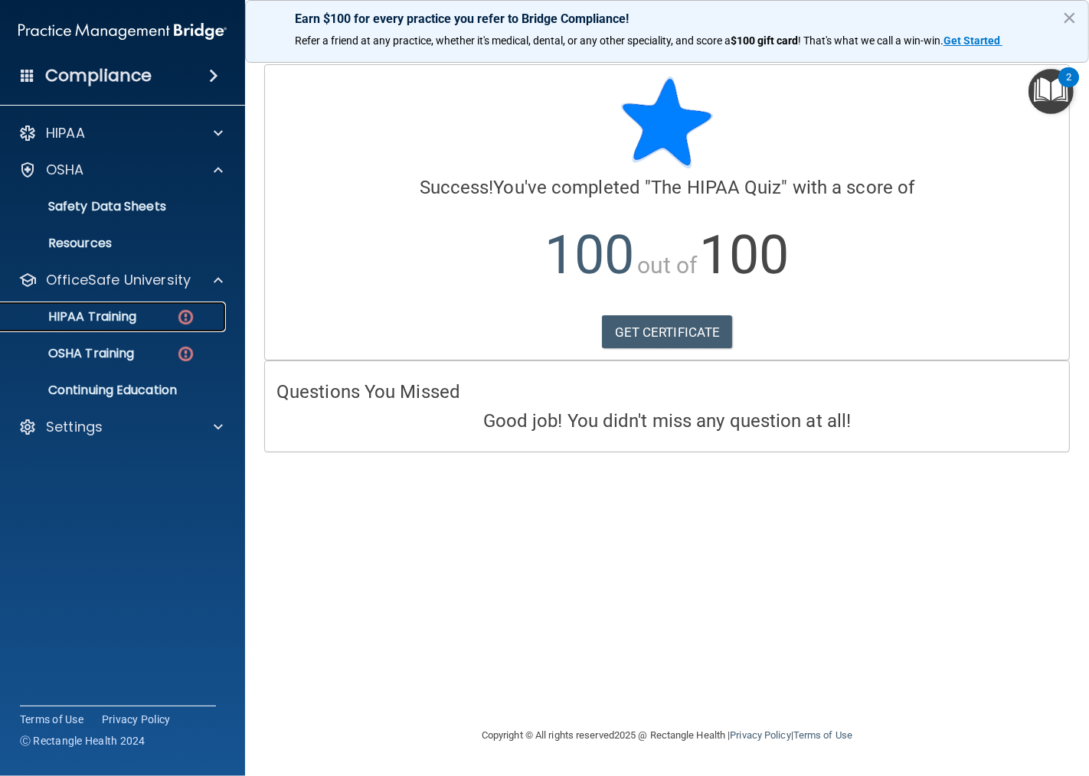
click at [102, 312] on p "HIPAA Training" at bounding box center [73, 316] width 126 height 15
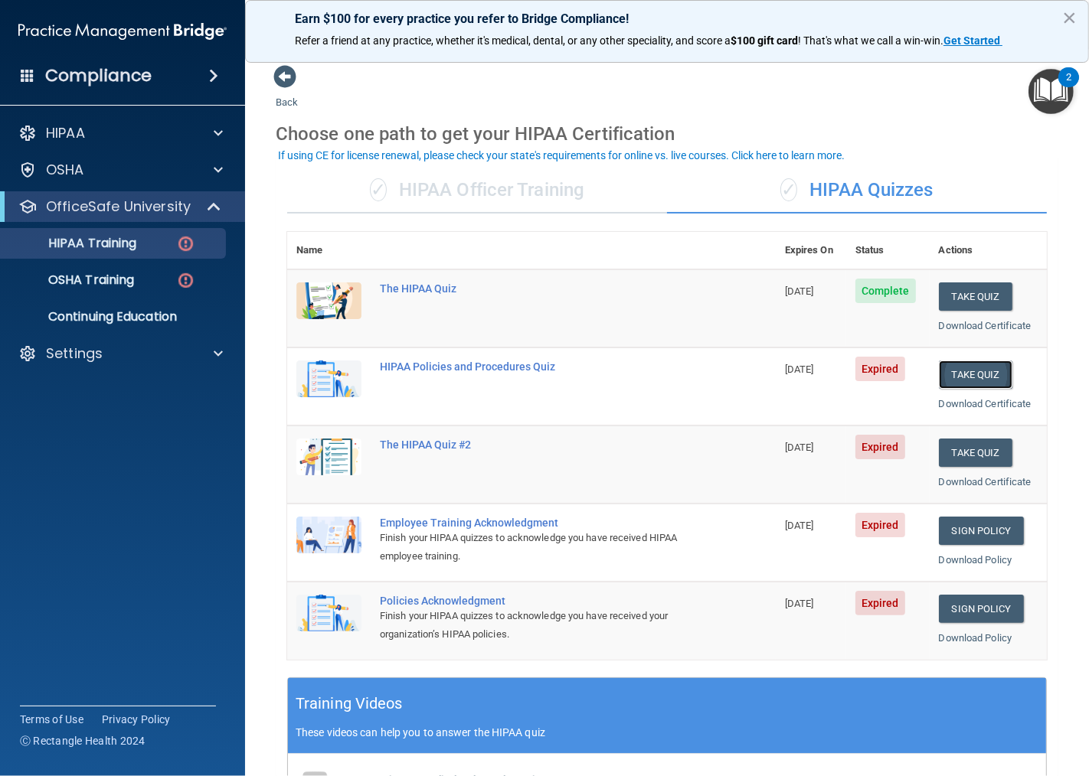
click at [955, 367] on button "Take Quiz" at bounding box center [975, 375] width 73 height 28
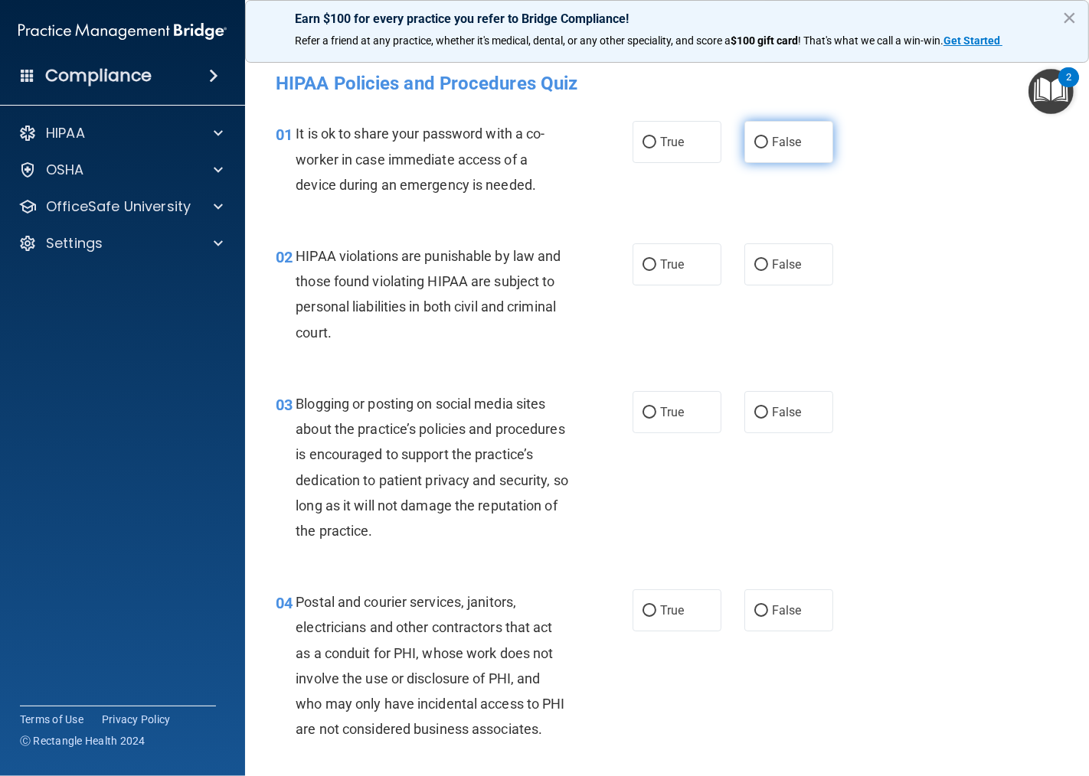
click at [754, 144] on input "False" at bounding box center [761, 142] width 14 height 11
radio input "true"
click at [642, 264] on input "True" at bounding box center [649, 265] width 14 height 11
radio input "true"
click at [754, 412] on input "False" at bounding box center [761, 412] width 14 height 11
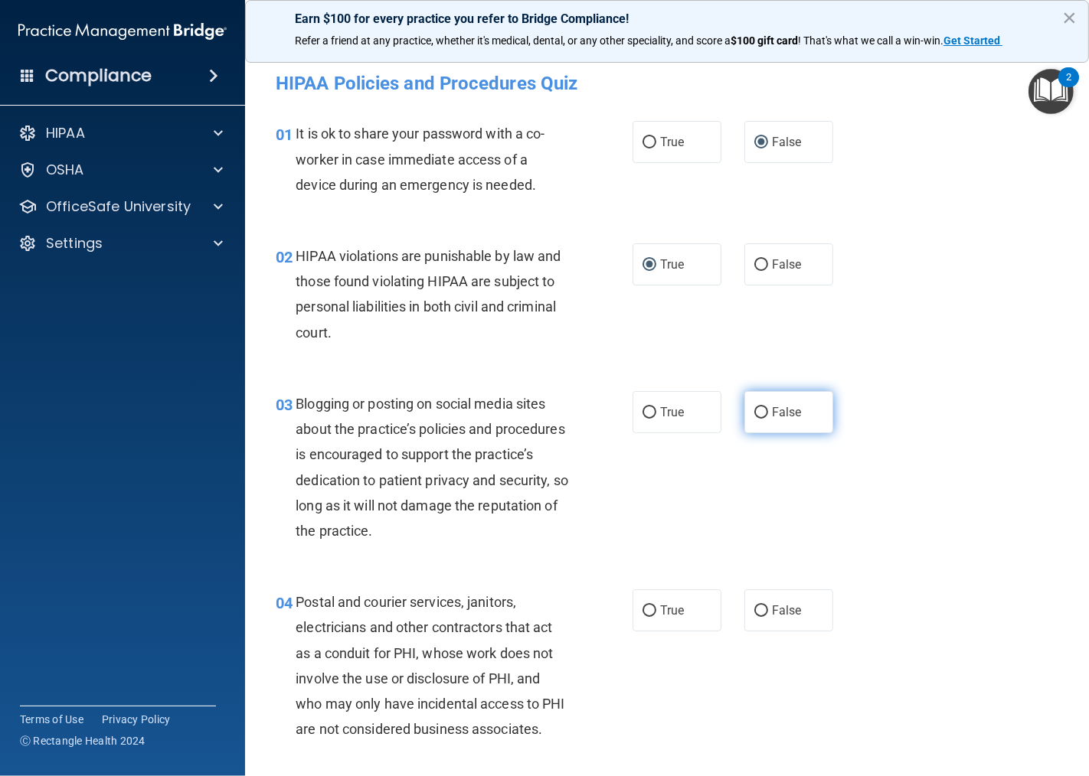
radio input "true"
click at [642, 611] on input "True" at bounding box center [649, 611] width 14 height 11
radio input "true"
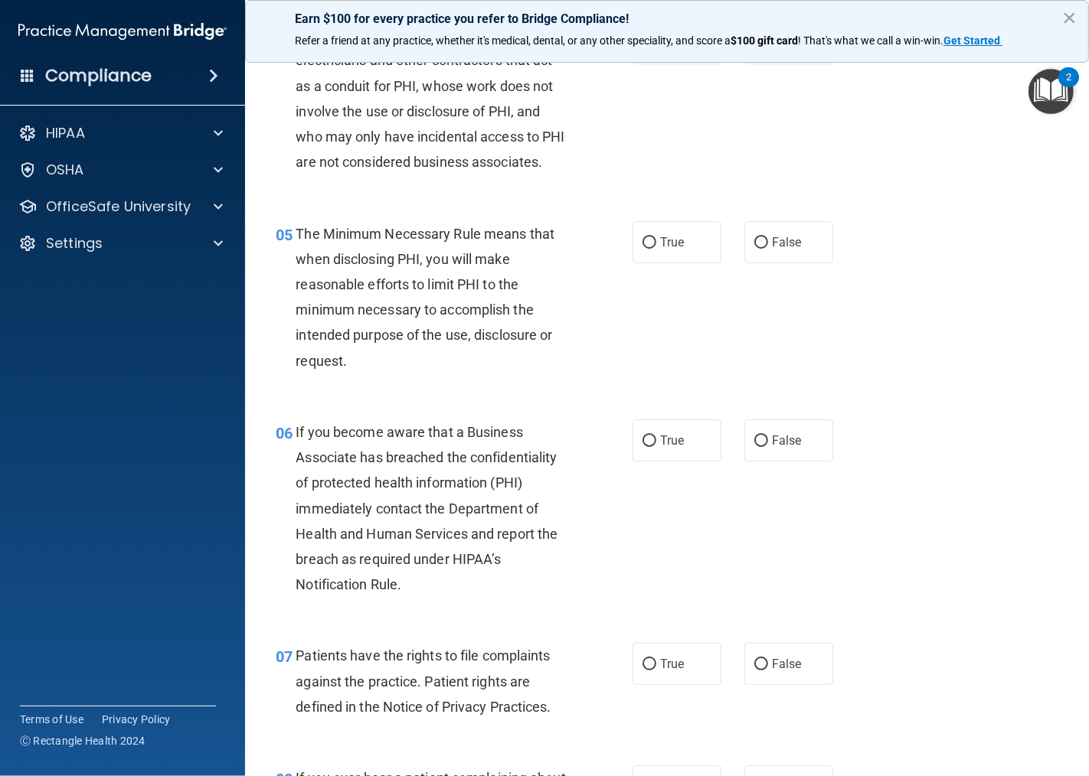
scroll to position [595, 0]
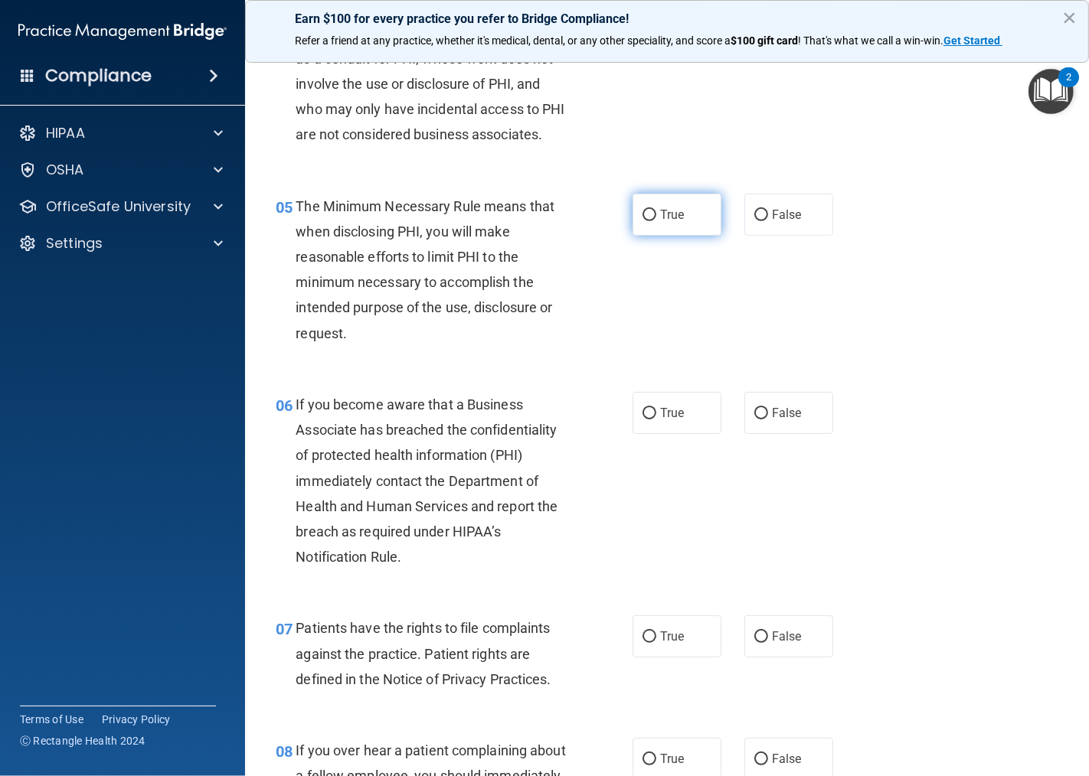
click at [645, 218] on input "True" at bounding box center [649, 215] width 14 height 11
radio input "true"
click at [756, 410] on input "False" at bounding box center [761, 413] width 14 height 11
radio input "true"
click at [645, 635] on input "True" at bounding box center [649, 637] width 14 height 11
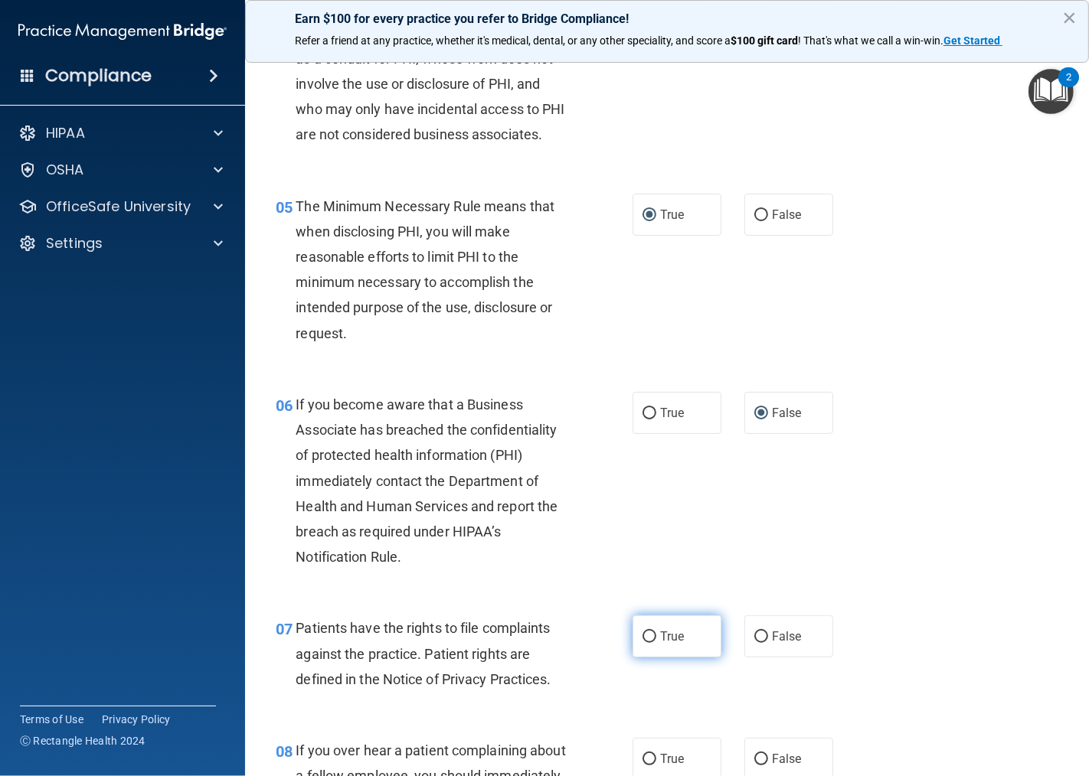
radio input "true"
click at [754, 758] on input "False" at bounding box center [761, 759] width 14 height 11
radio input "true"
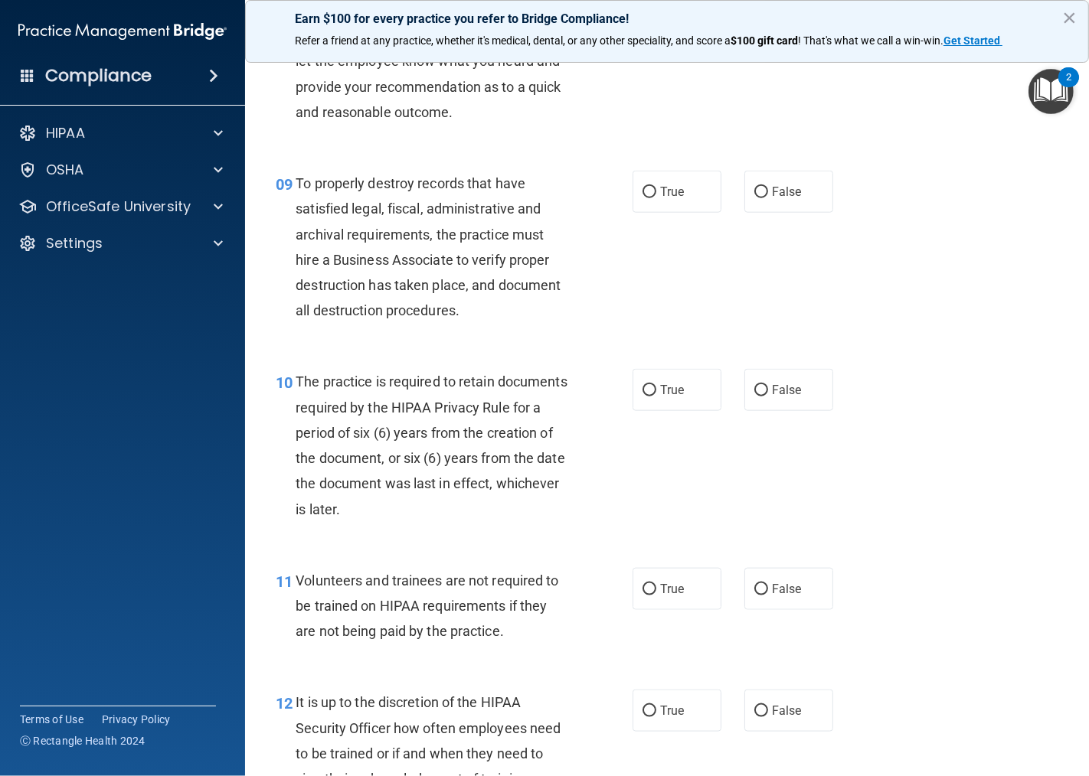
scroll to position [1360, 0]
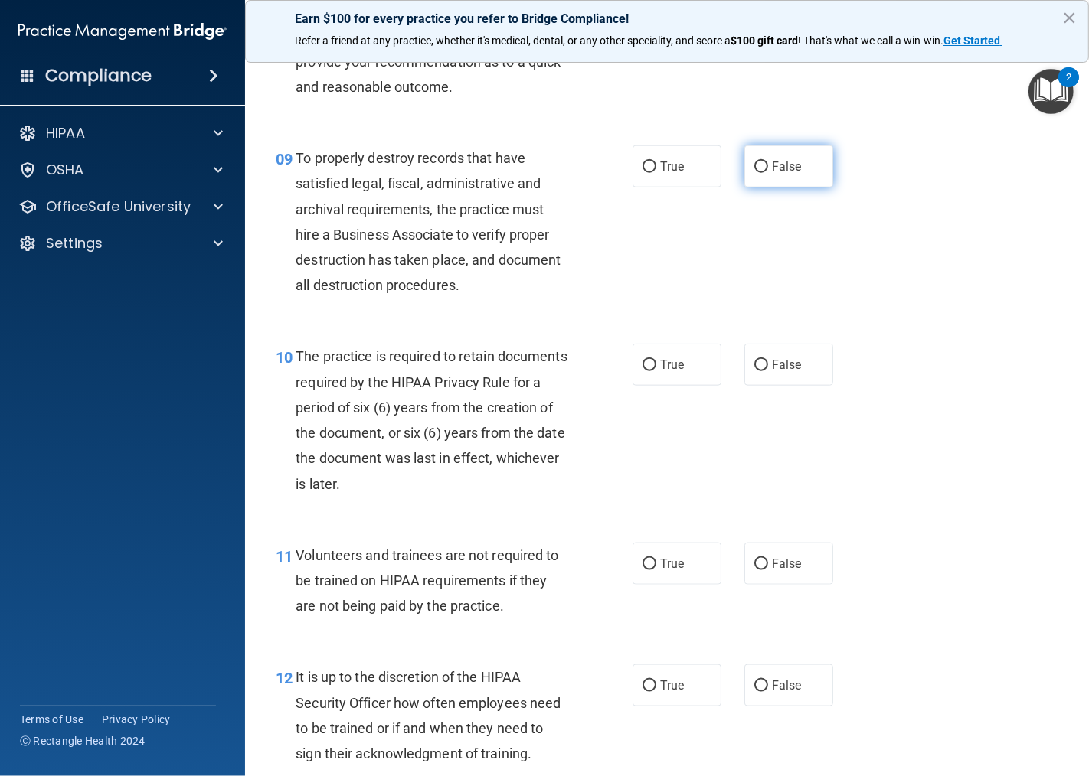
click at [754, 173] on input "False" at bounding box center [761, 167] width 14 height 11
radio input "true"
click at [642, 371] on input "True" at bounding box center [649, 365] width 14 height 11
radio input "true"
click at [754, 570] on input "False" at bounding box center [761, 564] width 14 height 11
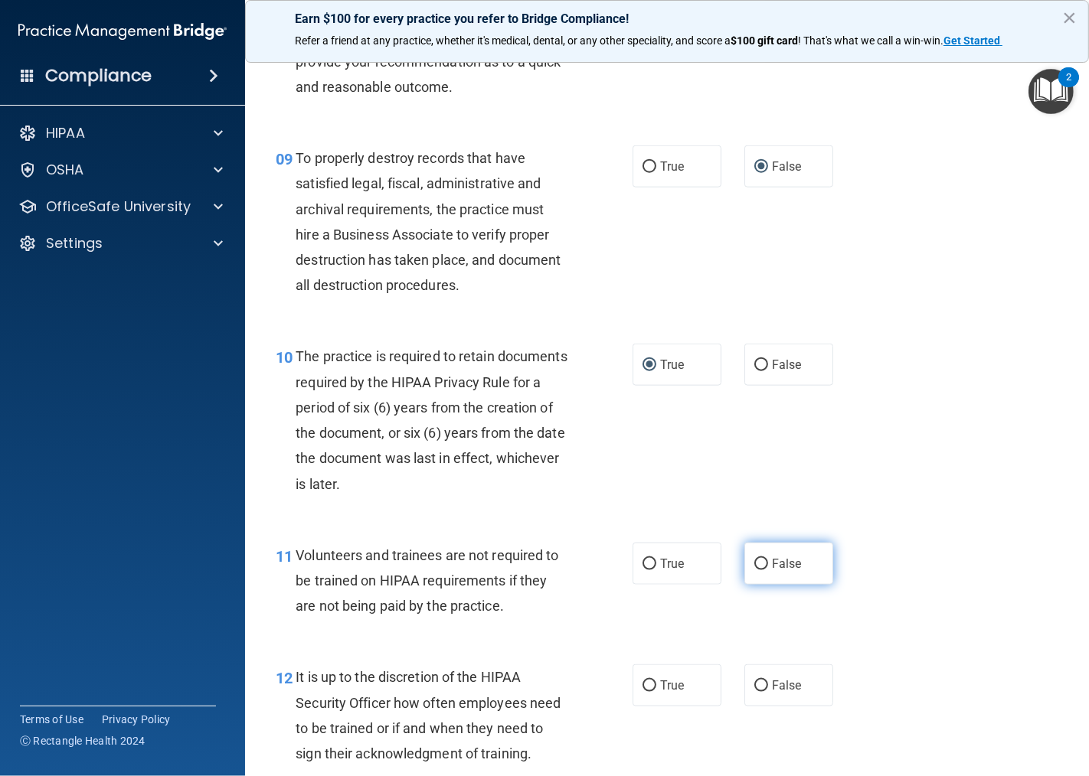
radio input "true"
click at [754, 692] on input "False" at bounding box center [761, 686] width 14 height 11
radio input "true"
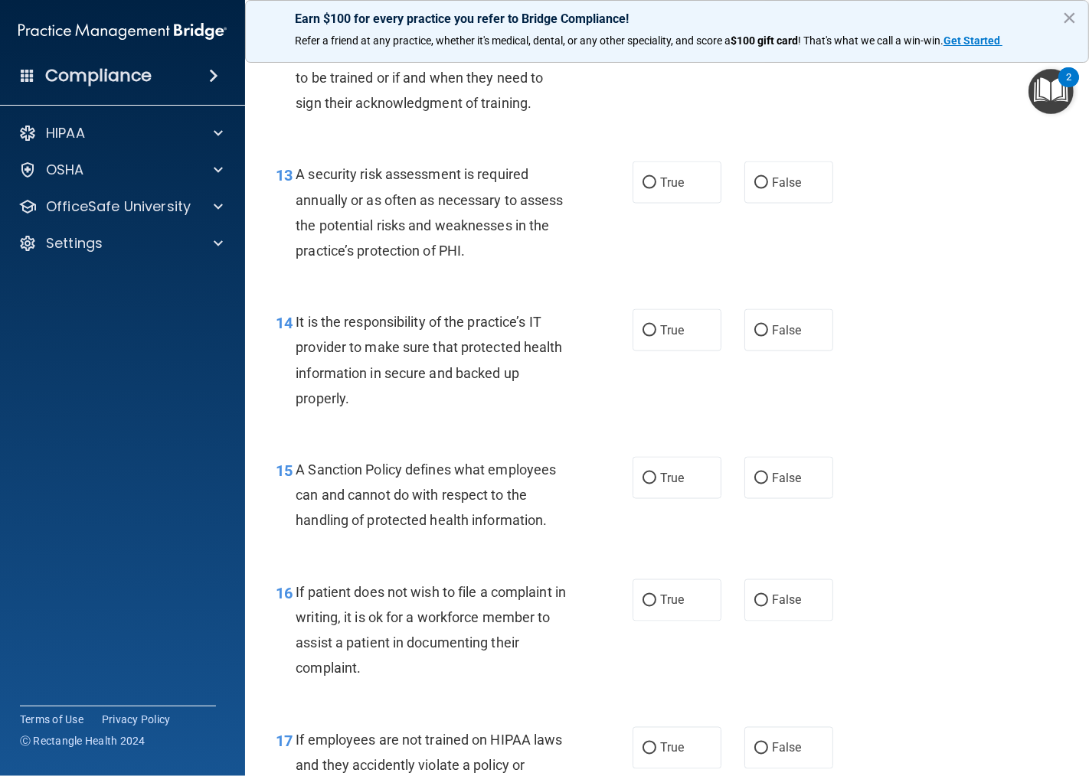
scroll to position [2041, 0]
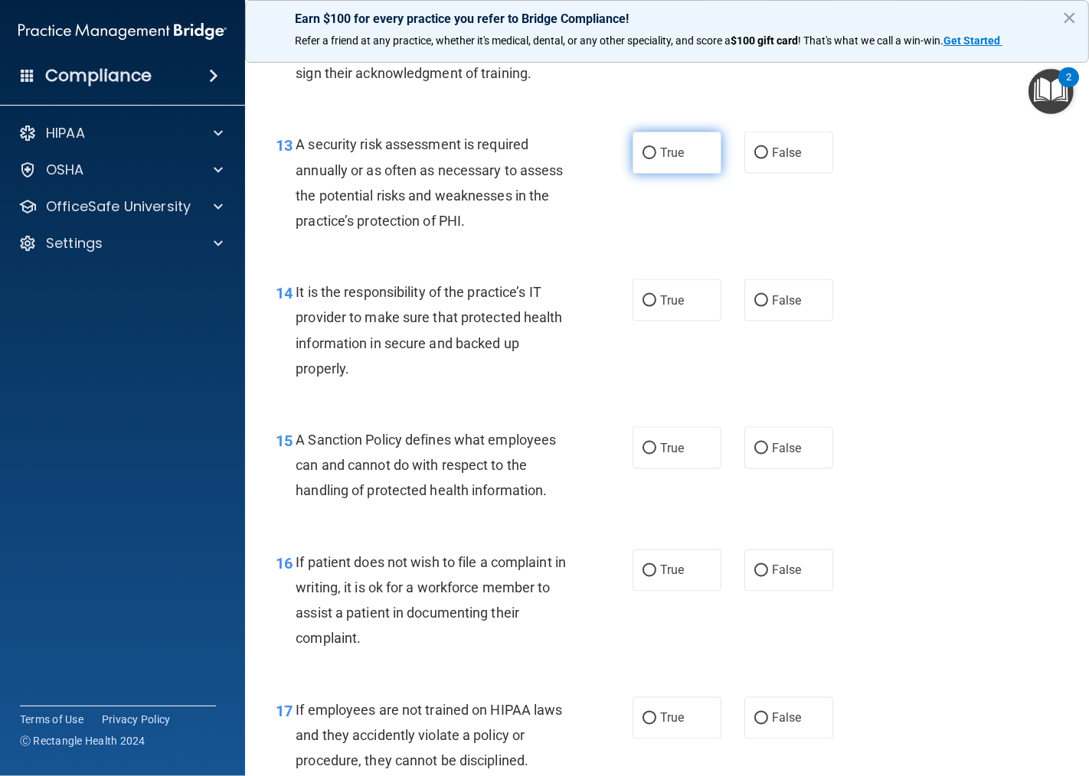
click at [646, 159] on input "True" at bounding box center [649, 153] width 14 height 11
radio input "true"
click at [646, 159] on input "True" at bounding box center [649, 153] width 14 height 11
click at [754, 307] on input "False" at bounding box center [761, 301] width 14 height 11
radio input "true"
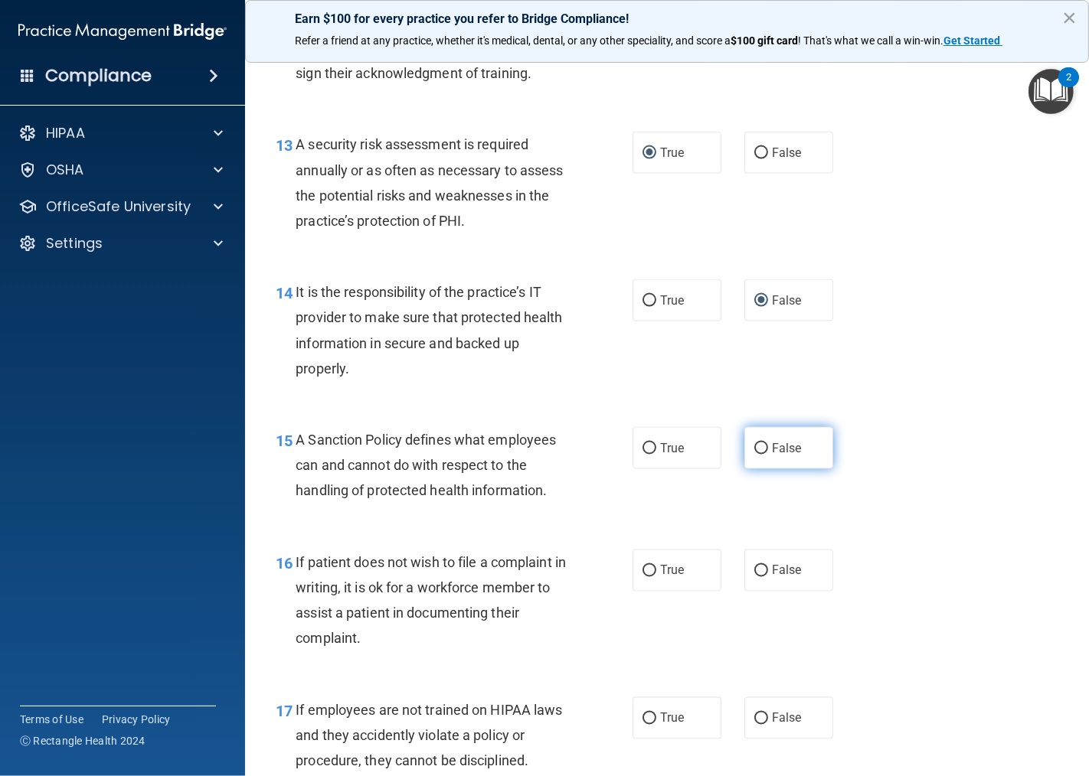
click at [754, 455] on input "False" at bounding box center [761, 448] width 14 height 11
radio input "true"
click at [642, 577] on input "True" at bounding box center [649, 571] width 14 height 11
radio input "true"
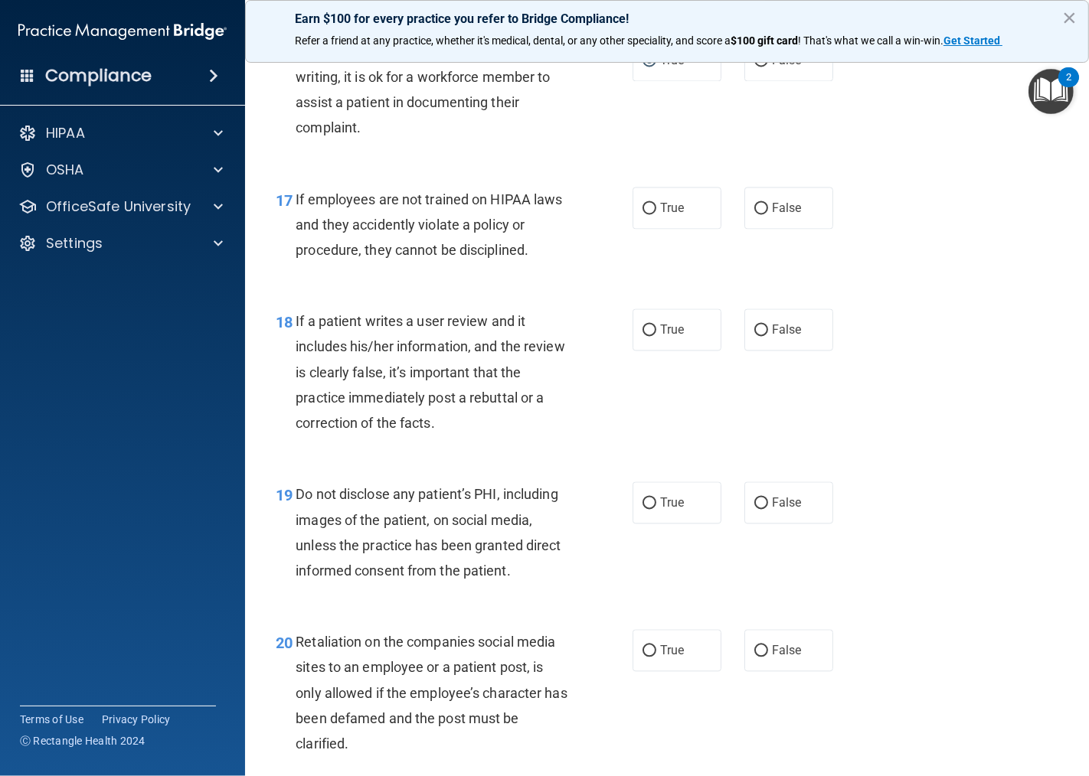
scroll to position [2637, 0]
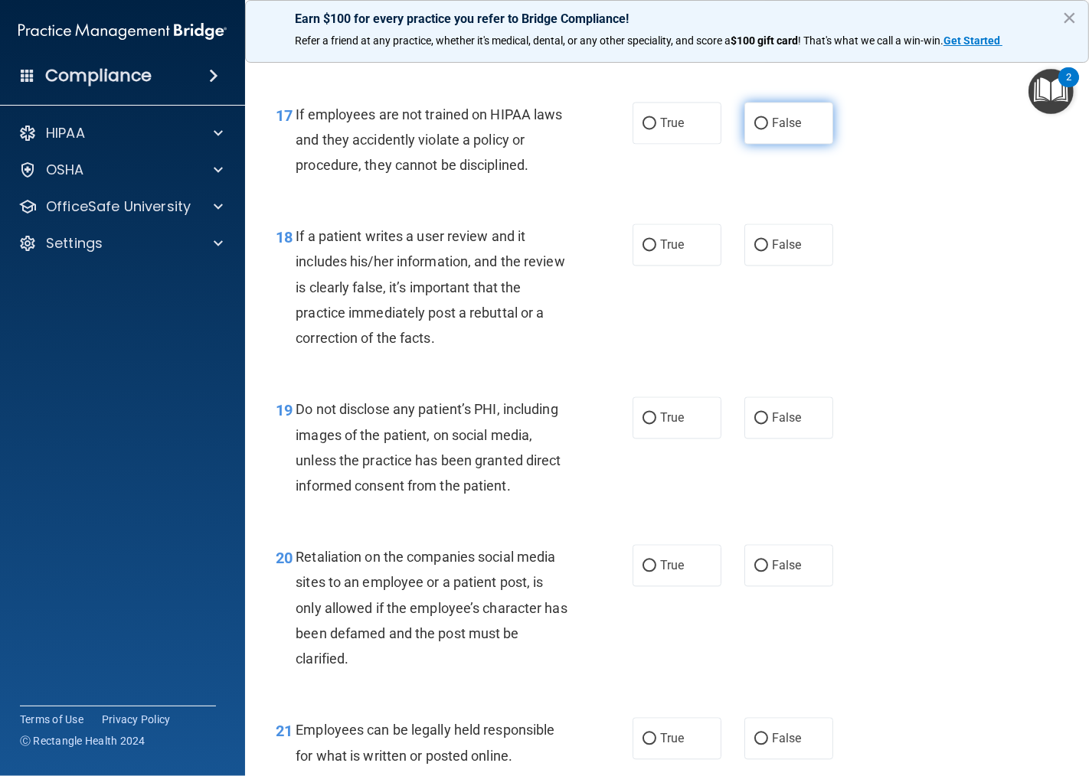
click at [754, 129] on input "False" at bounding box center [761, 123] width 14 height 11
radio input "true"
click at [758, 251] on input "False" at bounding box center [761, 245] width 14 height 11
radio input "true"
click at [642, 424] on input "True" at bounding box center [649, 418] width 14 height 11
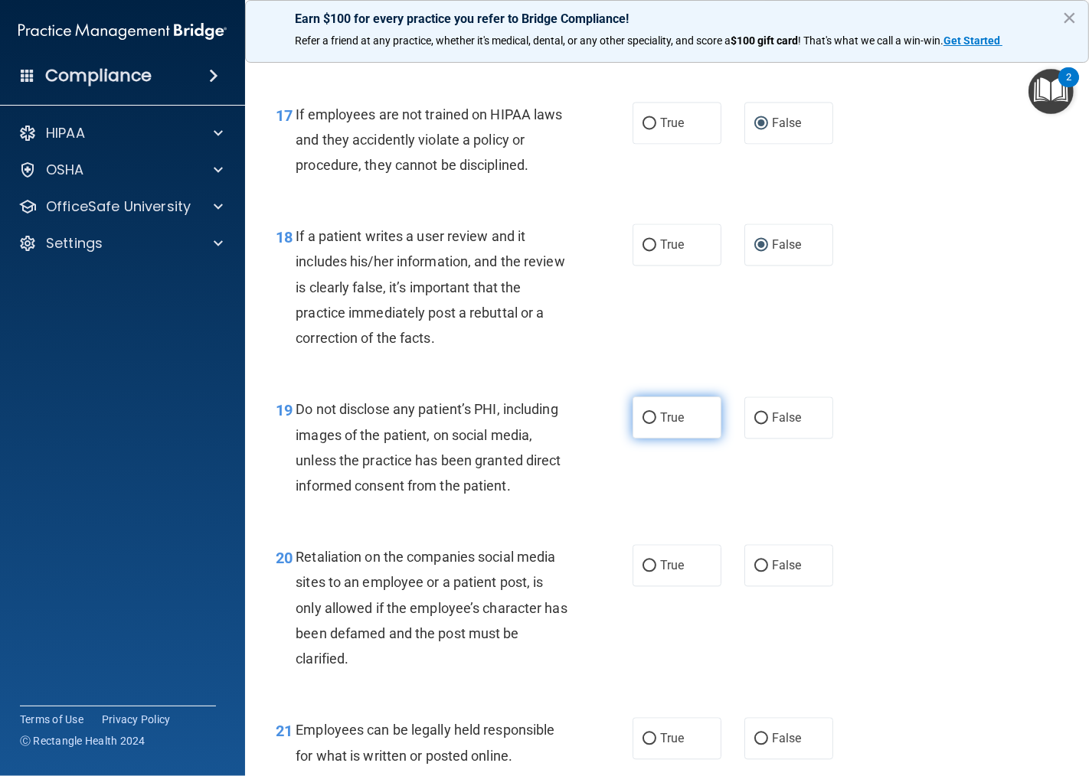
radio input "true"
click at [754, 572] on input "False" at bounding box center [761, 565] width 14 height 11
radio input "true"
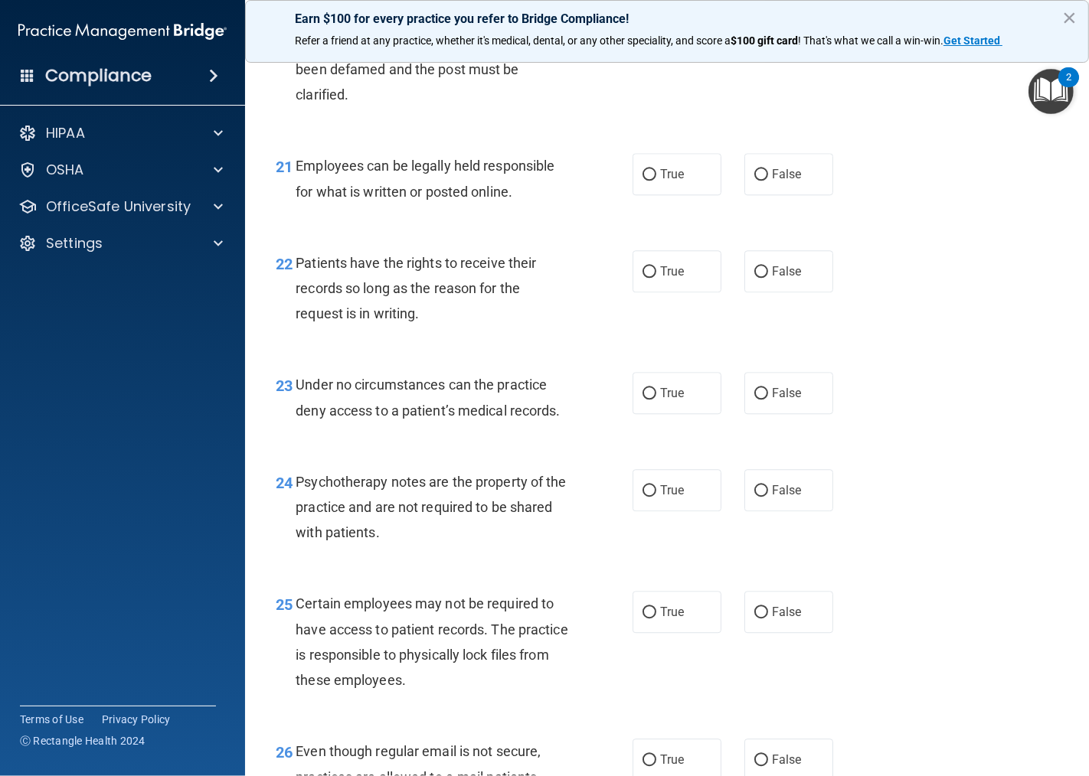
scroll to position [3232, 0]
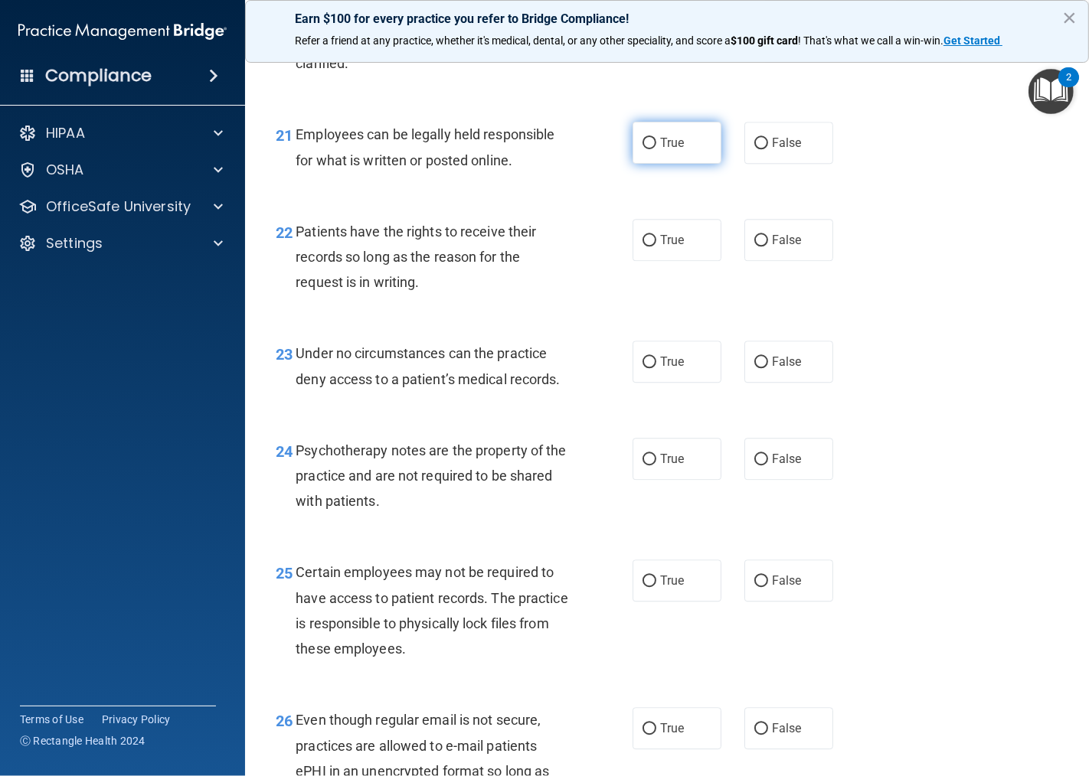
click at [645, 149] on input "True" at bounding box center [649, 143] width 14 height 11
radio input "true"
click at [754, 247] on input "False" at bounding box center [761, 240] width 14 height 11
radio input "true"
click at [754, 368] on input "False" at bounding box center [761, 362] width 14 height 11
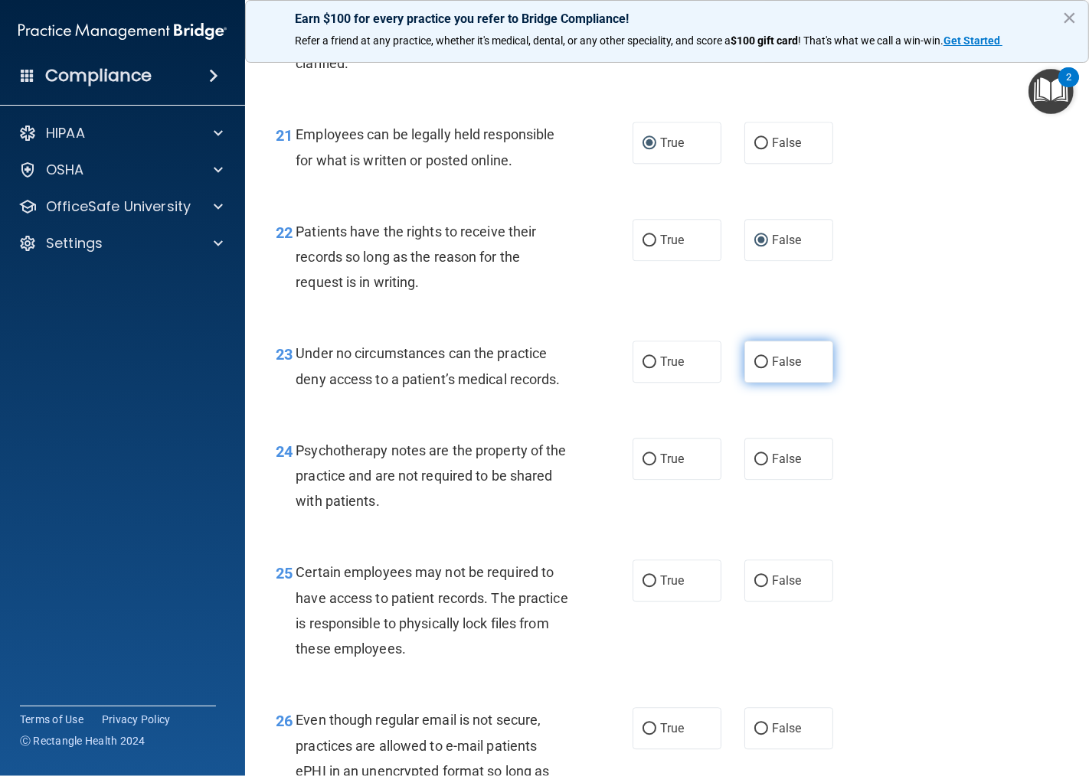
radio input "true"
click at [642, 465] on input "True" at bounding box center [649, 459] width 14 height 11
radio input "true"
drag, startPoint x: 643, startPoint y: 612, endPoint x: 652, endPoint y: 611, distance: 9.3
click at [644, 587] on input "True" at bounding box center [649, 581] width 14 height 11
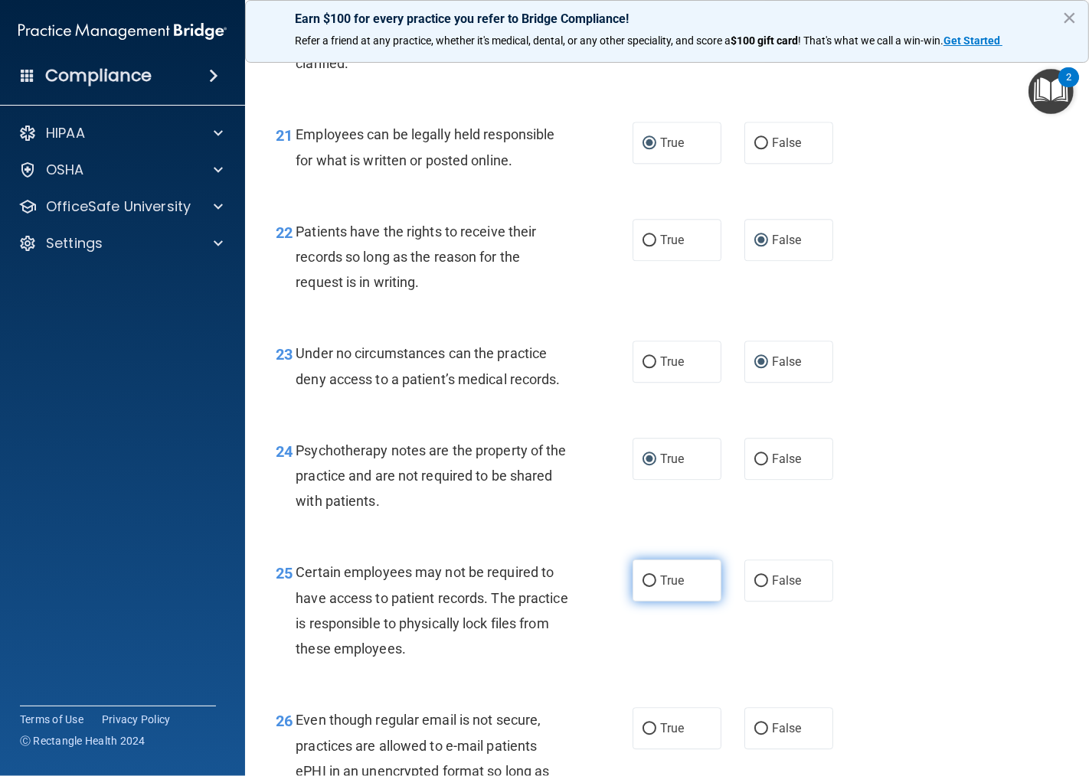
radio input "true"
click at [642, 735] on input "True" at bounding box center [649, 728] width 14 height 11
radio input "true"
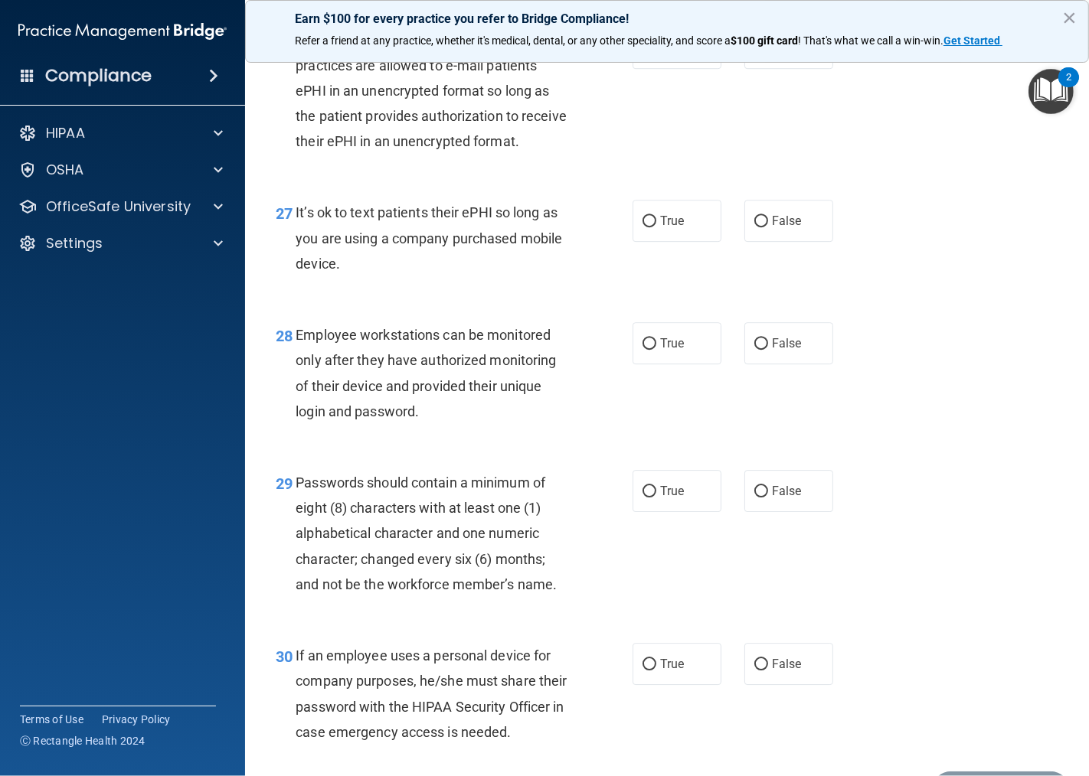
scroll to position [3998, 0]
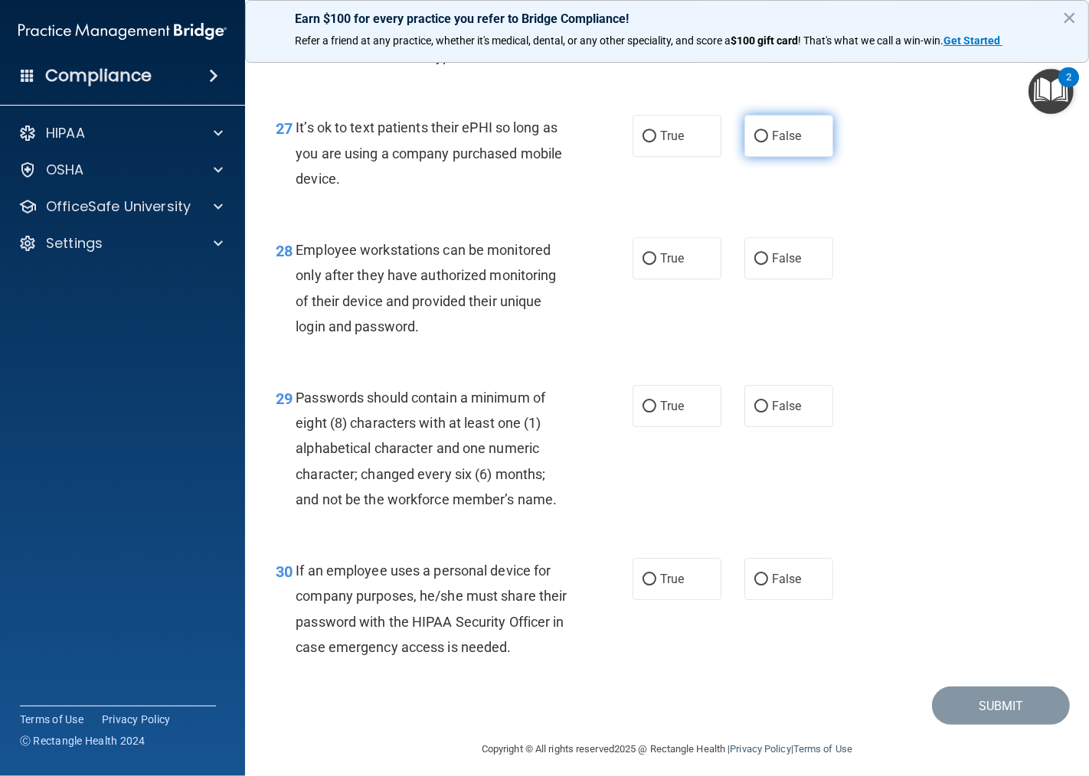
click at [754, 142] on input "False" at bounding box center [761, 136] width 14 height 11
radio input "true"
click at [755, 265] on input "False" at bounding box center [761, 258] width 14 height 11
radio input "true"
click at [642, 413] on input "True" at bounding box center [649, 406] width 14 height 11
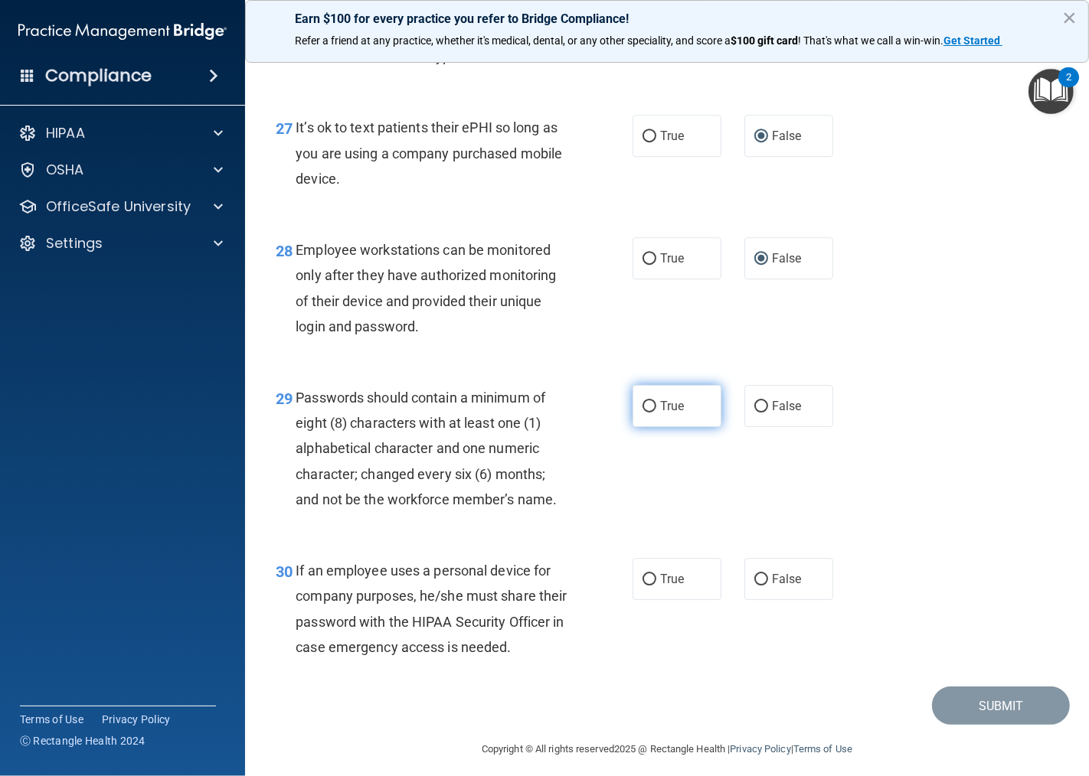
radio input "true"
click at [754, 586] on input "False" at bounding box center [761, 579] width 14 height 11
radio input "true"
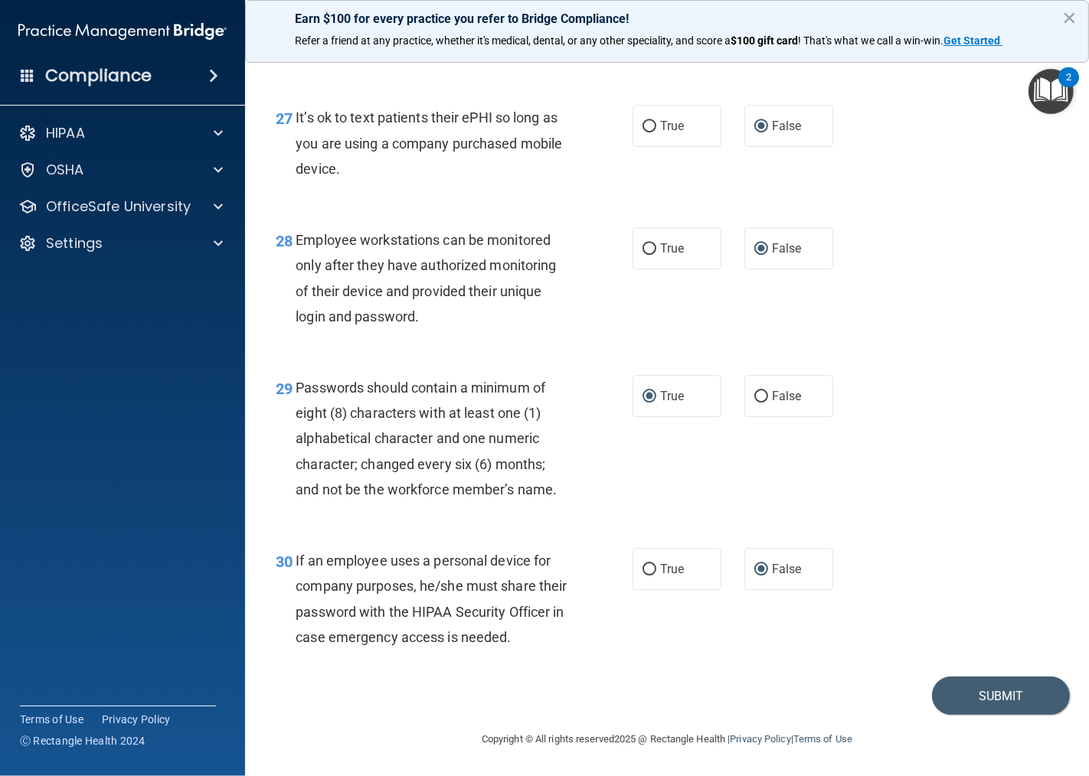
scroll to position [4035, 0]
click at [1004, 695] on button "Submit" at bounding box center [1001, 696] width 138 height 39
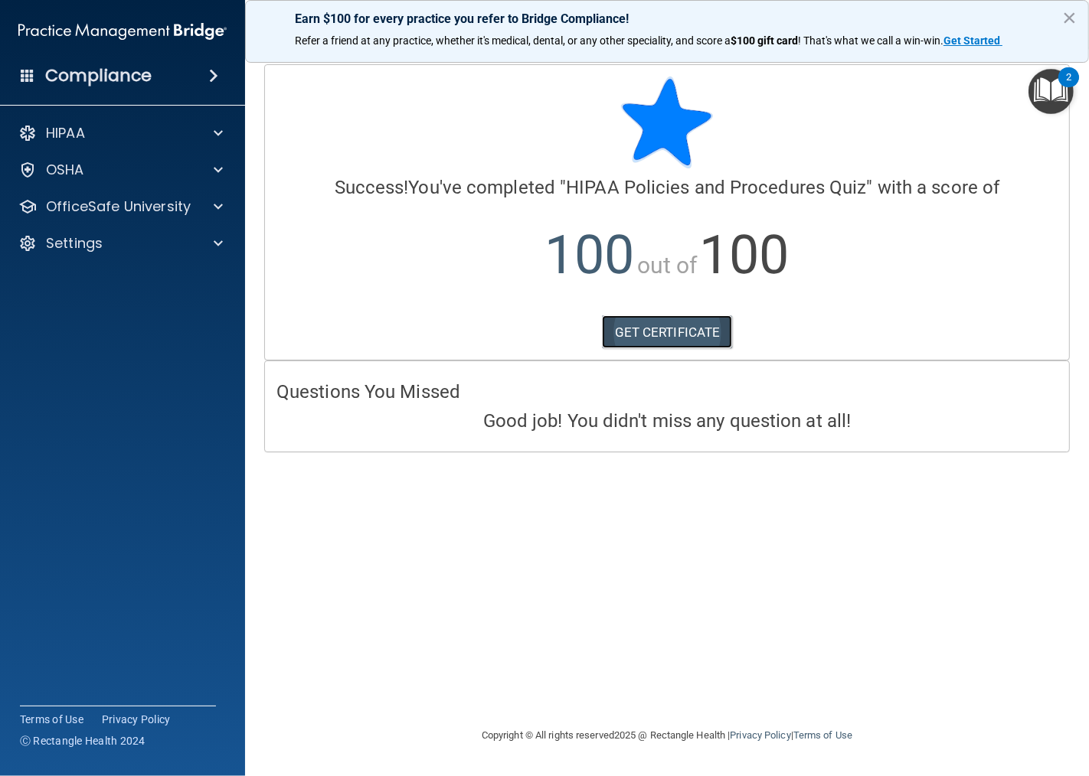
click at [655, 331] on link "GET CERTIFICATE" at bounding box center [667, 332] width 131 height 34
click at [214, 201] on span at bounding box center [218, 207] width 9 height 18
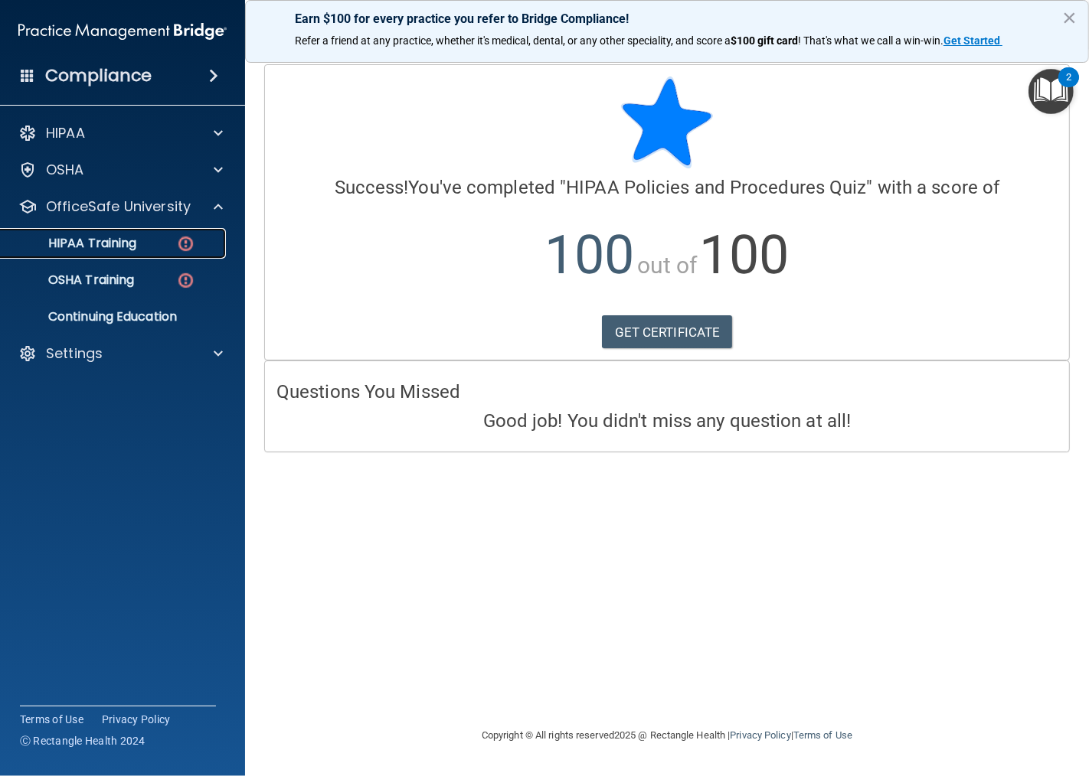
click at [103, 241] on p "HIPAA Training" at bounding box center [73, 243] width 126 height 15
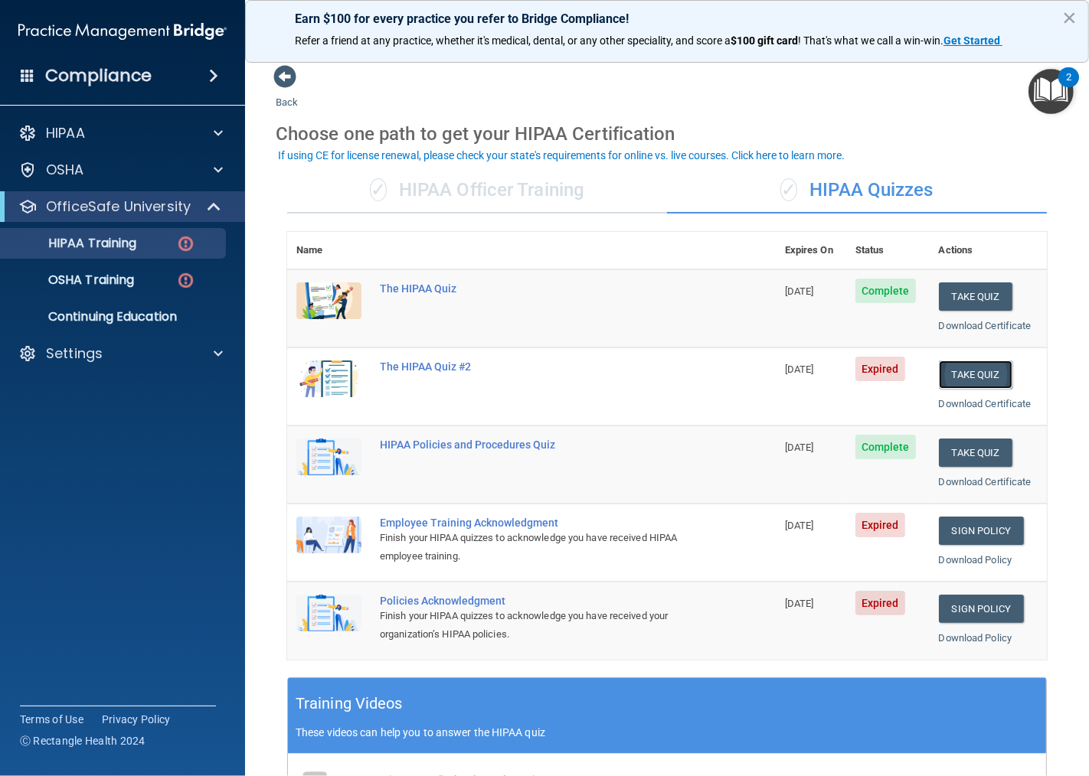
click at [960, 373] on button "Take Quiz" at bounding box center [975, 375] width 73 height 28
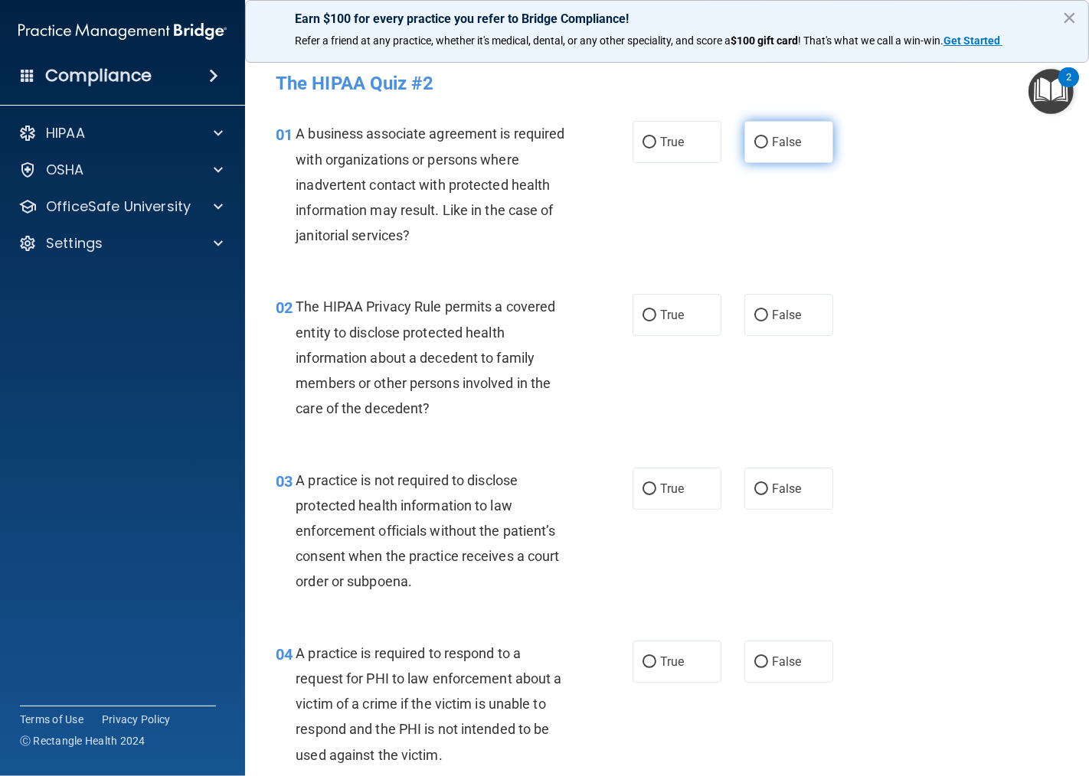
click at [756, 140] on input "False" at bounding box center [761, 142] width 14 height 11
radio input "true"
click at [644, 315] on input "True" at bounding box center [649, 315] width 14 height 11
radio input "true"
click at [754, 486] on input "False" at bounding box center [761, 489] width 14 height 11
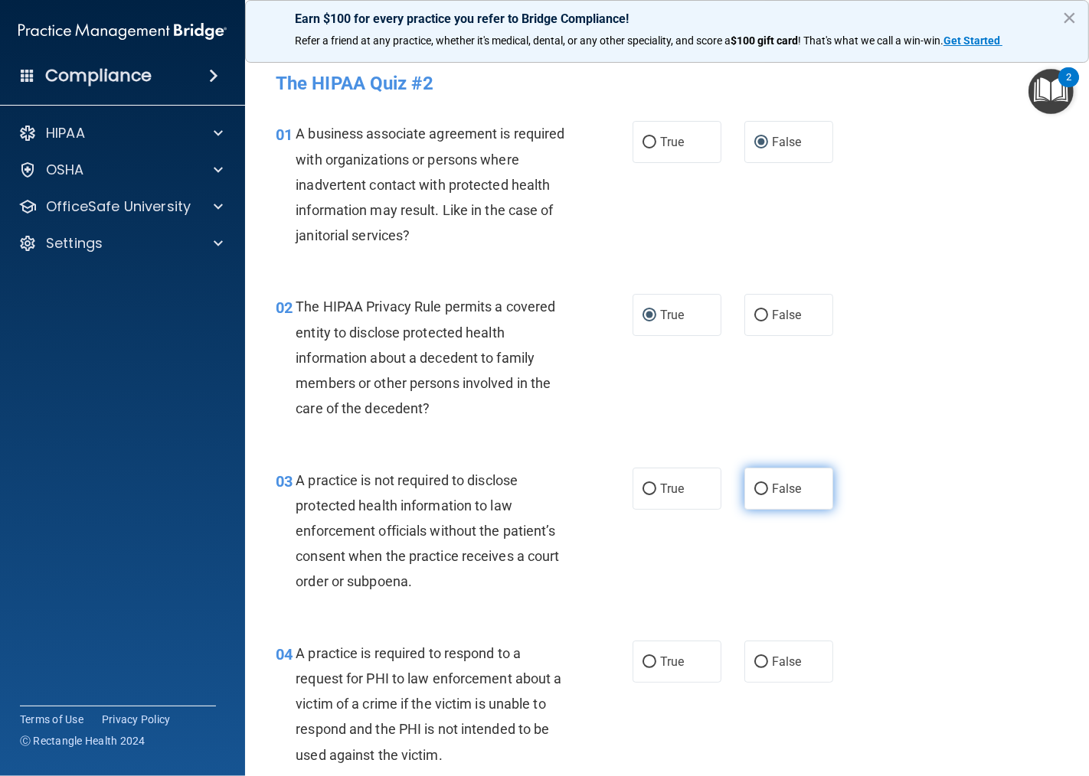
radio input "true"
click at [642, 664] on input "True" at bounding box center [649, 662] width 14 height 11
radio input "true"
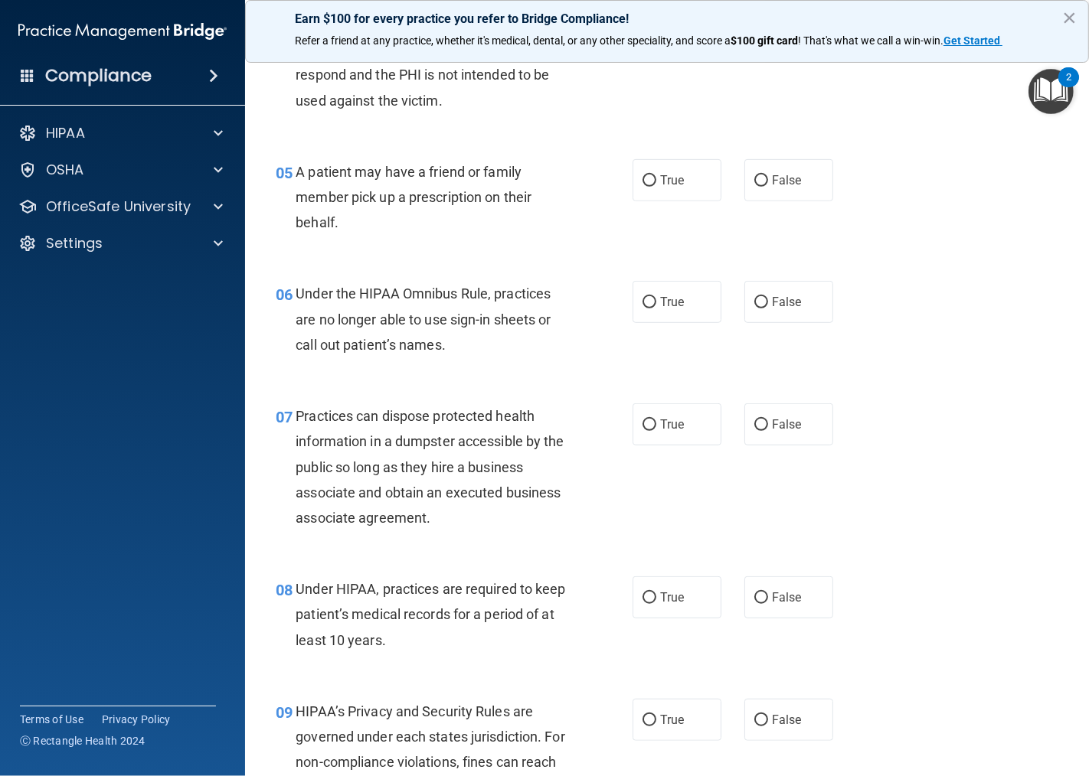
scroll to position [680, 0]
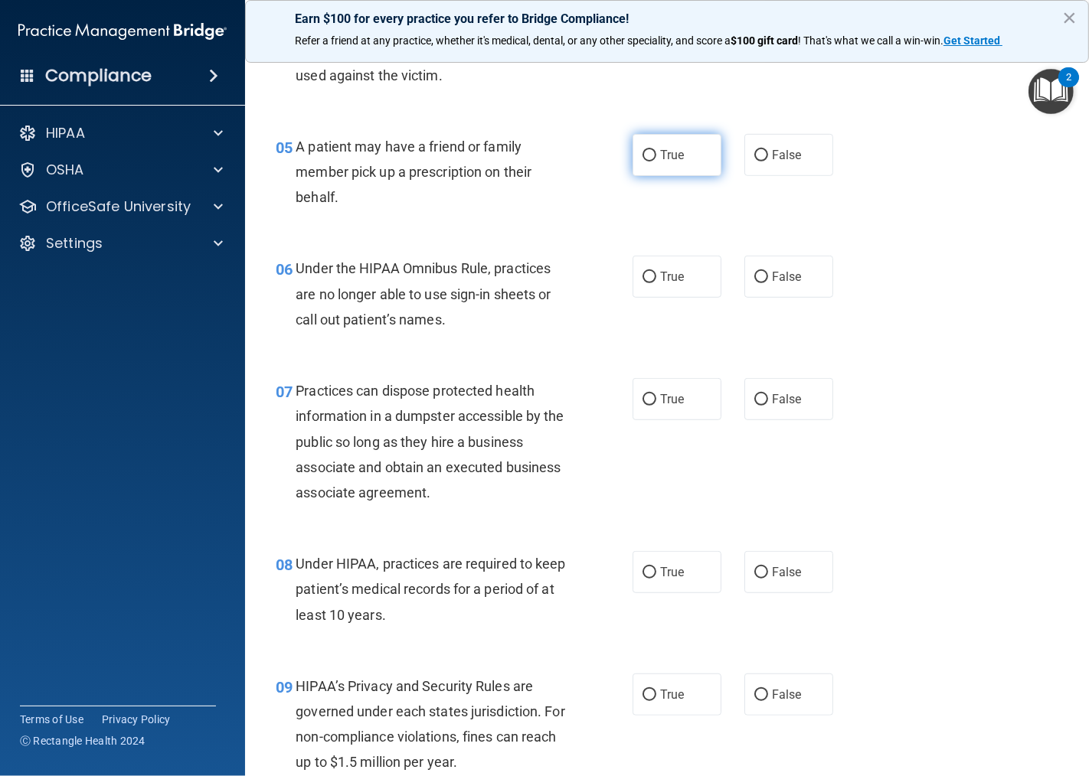
click at [647, 158] on input "True" at bounding box center [649, 155] width 14 height 11
radio input "true"
click at [754, 280] on input "False" at bounding box center [761, 277] width 14 height 11
radio input "true"
click at [754, 399] on input "False" at bounding box center [761, 399] width 14 height 11
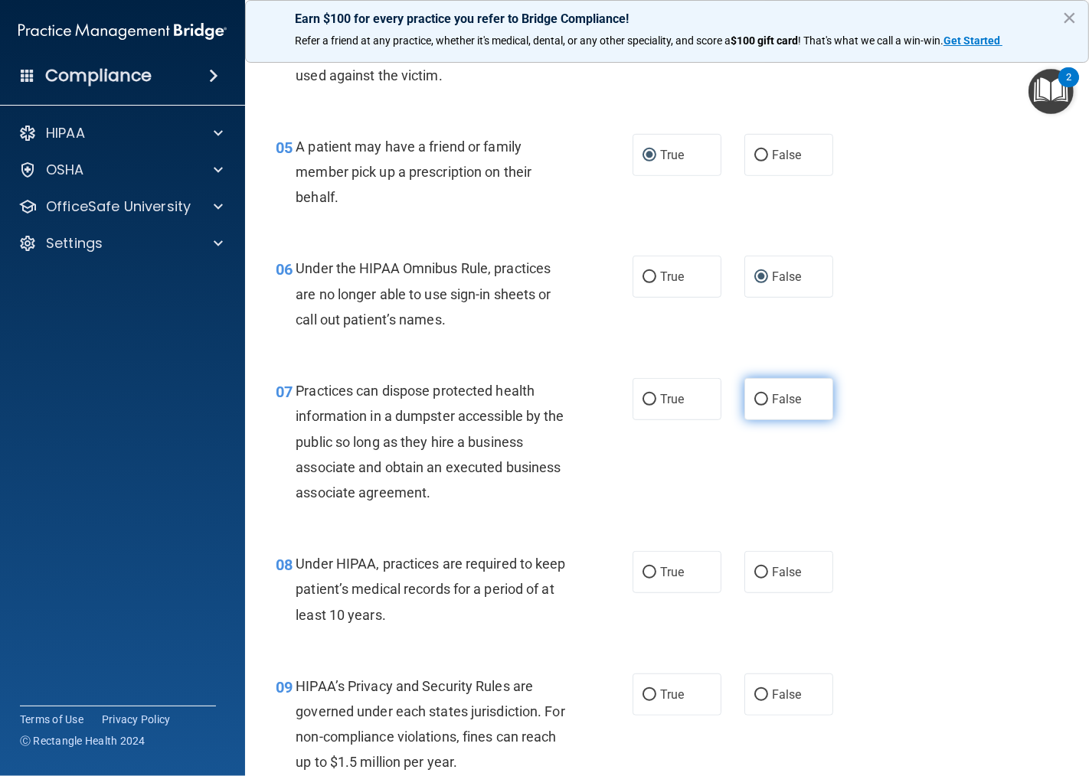
radio input "true"
click at [756, 571] on input "False" at bounding box center [761, 572] width 14 height 11
radio input "true"
click at [754, 695] on input "False" at bounding box center [761, 695] width 14 height 11
radio input "true"
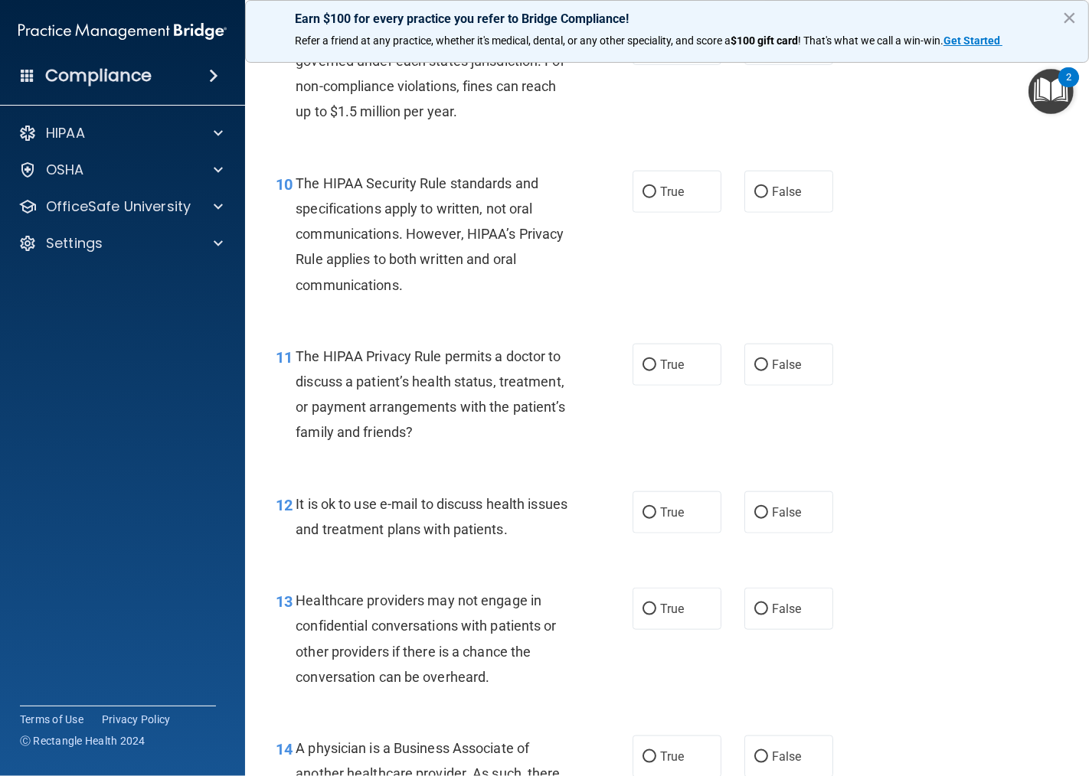
scroll to position [1360, 0]
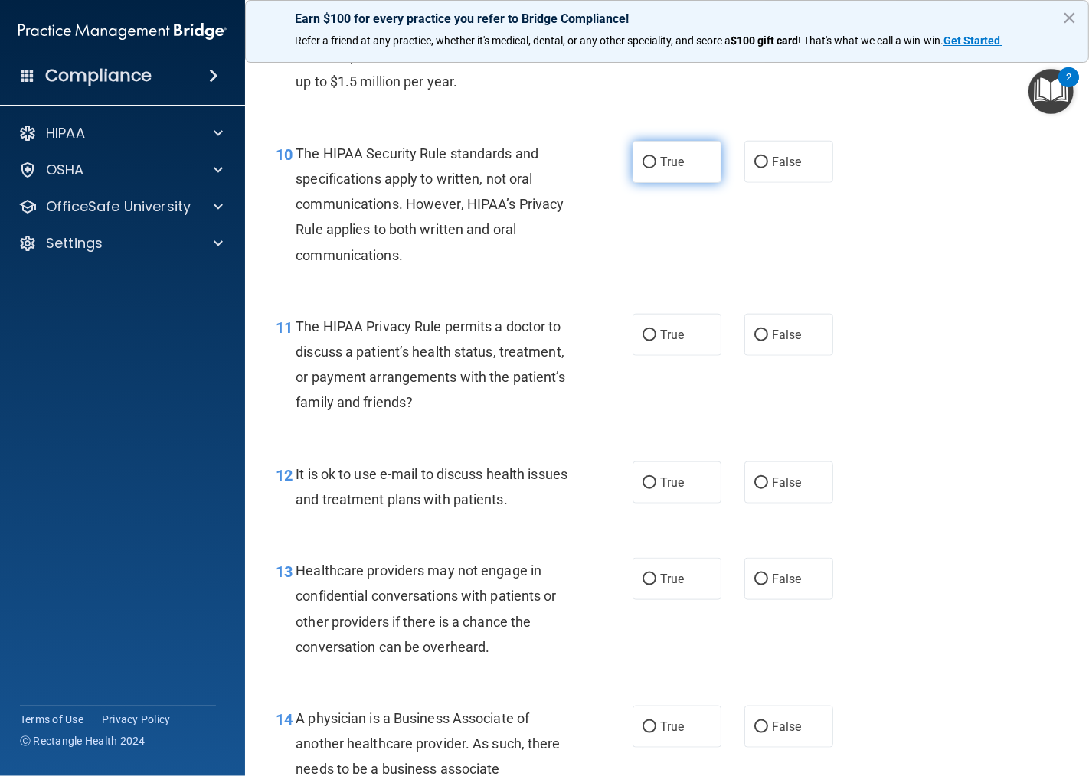
click at [644, 161] on input "True" at bounding box center [649, 162] width 14 height 11
radio input "true"
click at [643, 335] on input "True" at bounding box center [649, 335] width 14 height 11
radio input "true"
click at [642, 483] on input "True" at bounding box center [649, 483] width 14 height 11
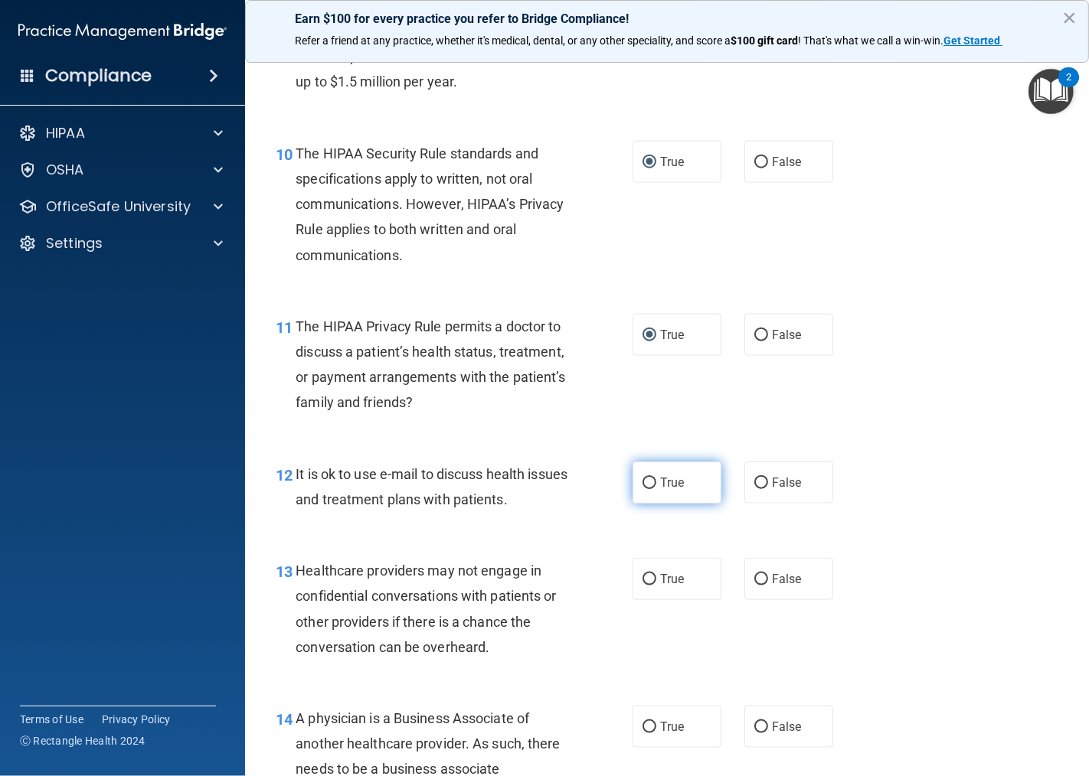
radio input "true"
click at [642, 483] on input "True" at bounding box center [649, 483] width 14 height 11
click at [755, 576] on input "False" at bounding box center [761, 579] width 14 height 11
radio input "true"
click at [756, 725] on input "False" at bounding box center [761, 727] width 14 height 11
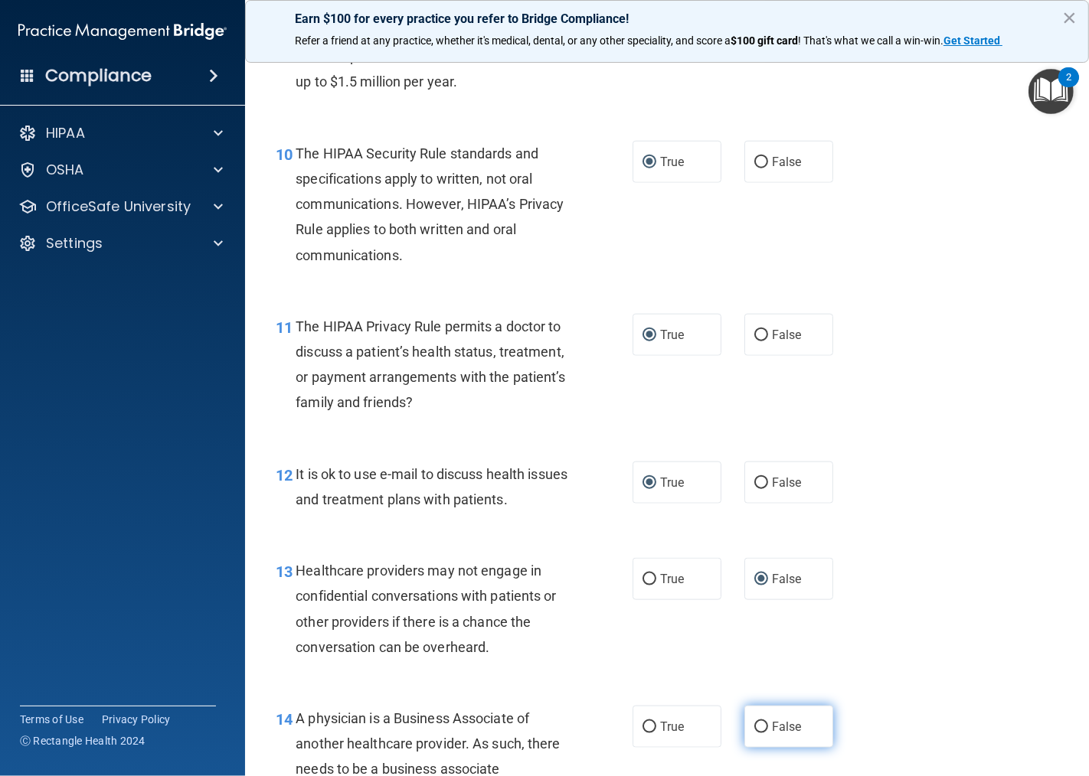
radio input "true"
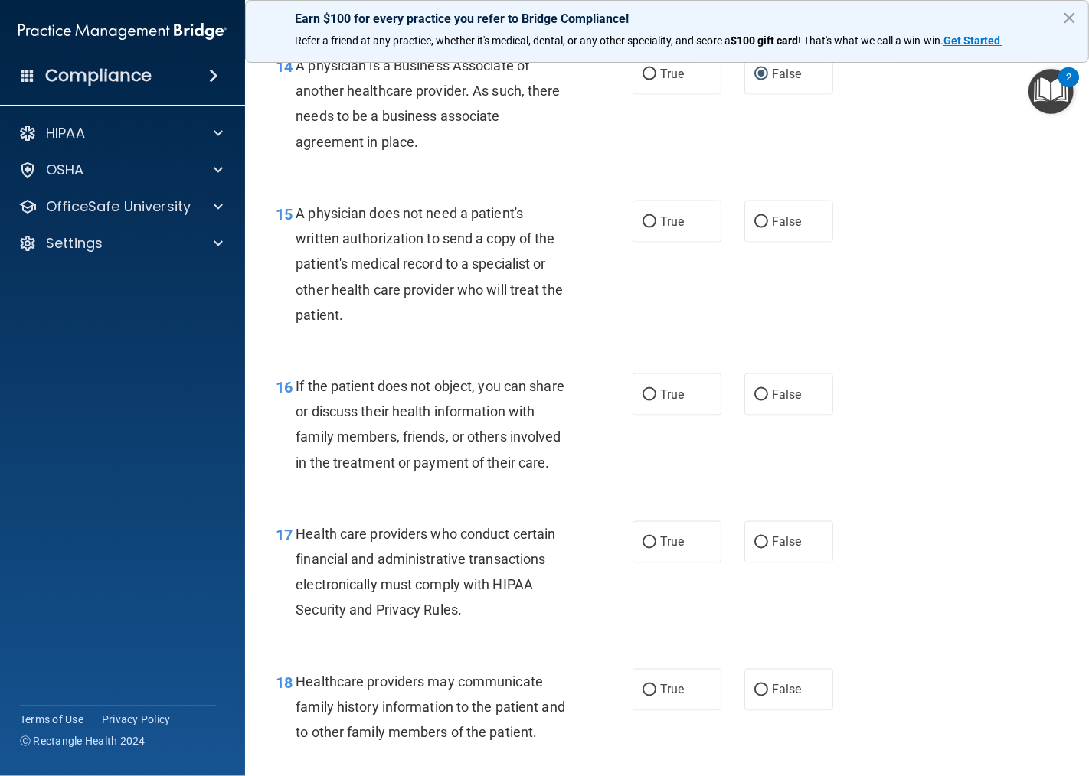
scroll to position [2041, 0]
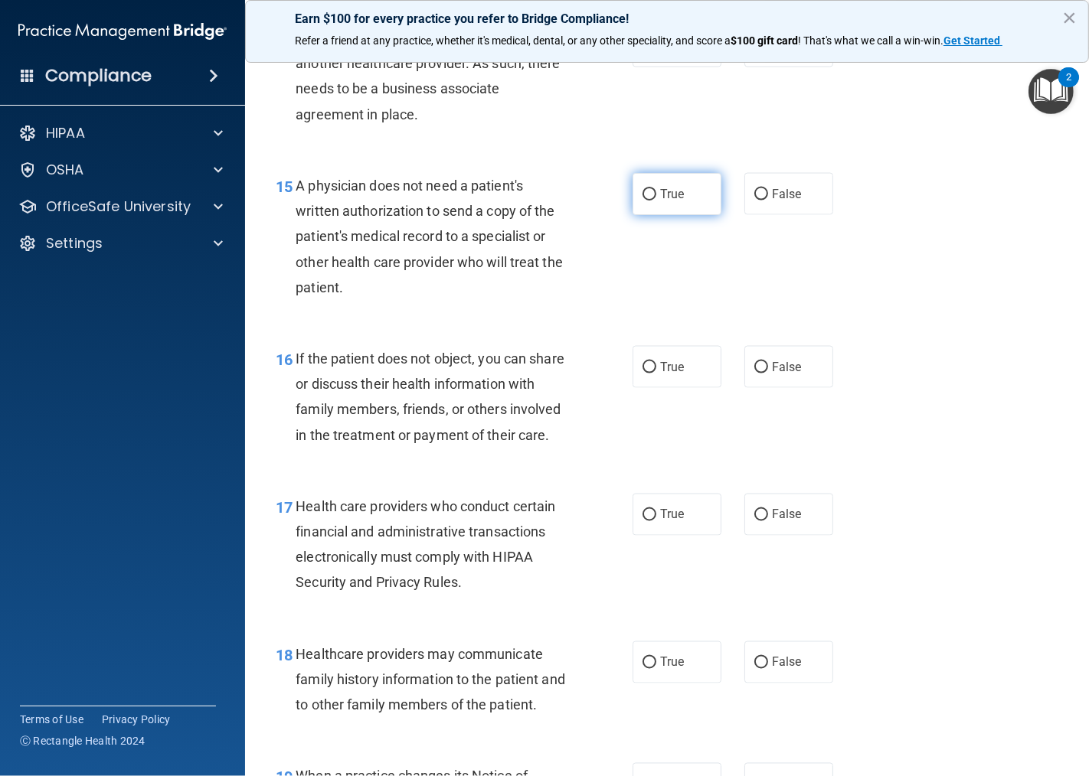
click at [642, 196] on input "True" at bounding box center [649, 194] width 14 height 11
radio input "true"
click at [646, 364] on input "True" at bounding box center [649, 367] width 14 height 11
radio input "true"
click at [642, 515] on input "True" at bounding box center [649, 515] width 14 height 11
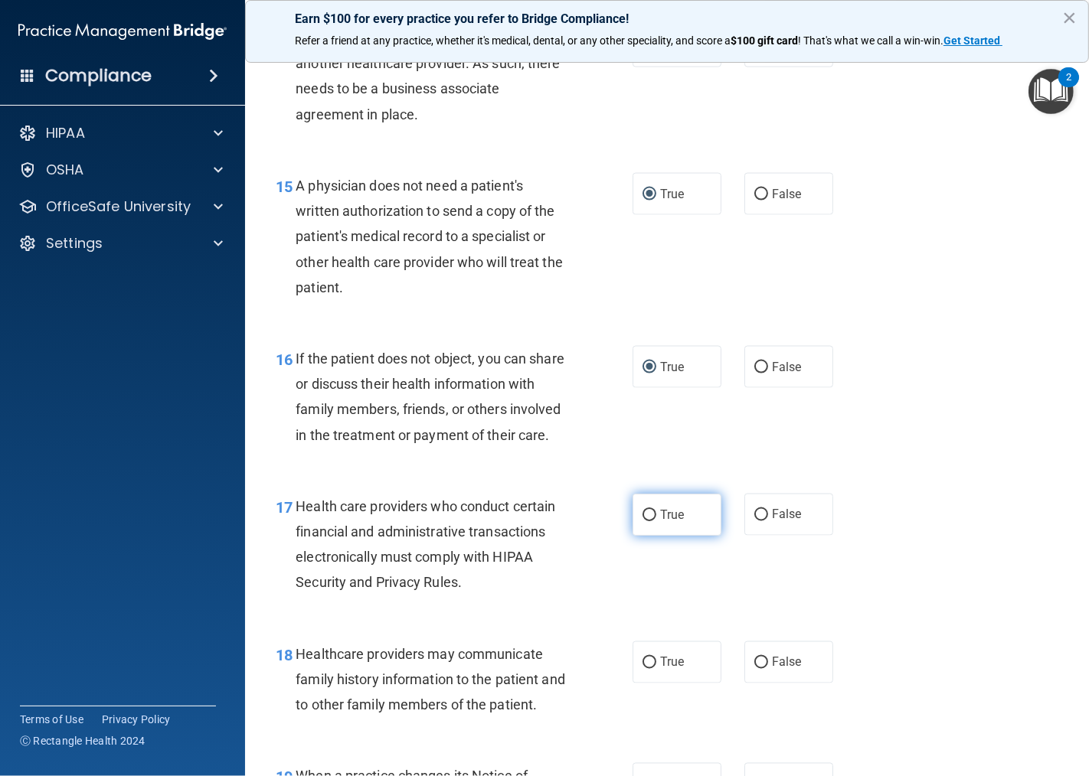
radio input "true"
click at [754, 661] on input "False" at bounding box center [761, 663] width 14 height 11
radio input "true"
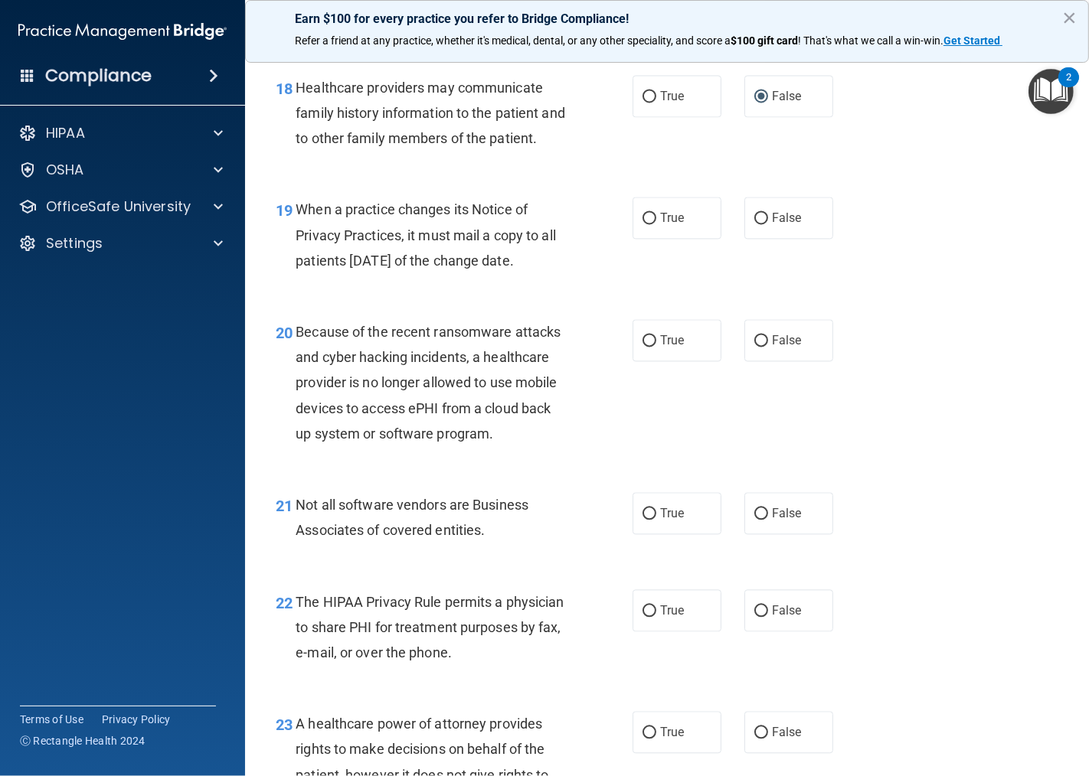
scroll to position [2637, 0]
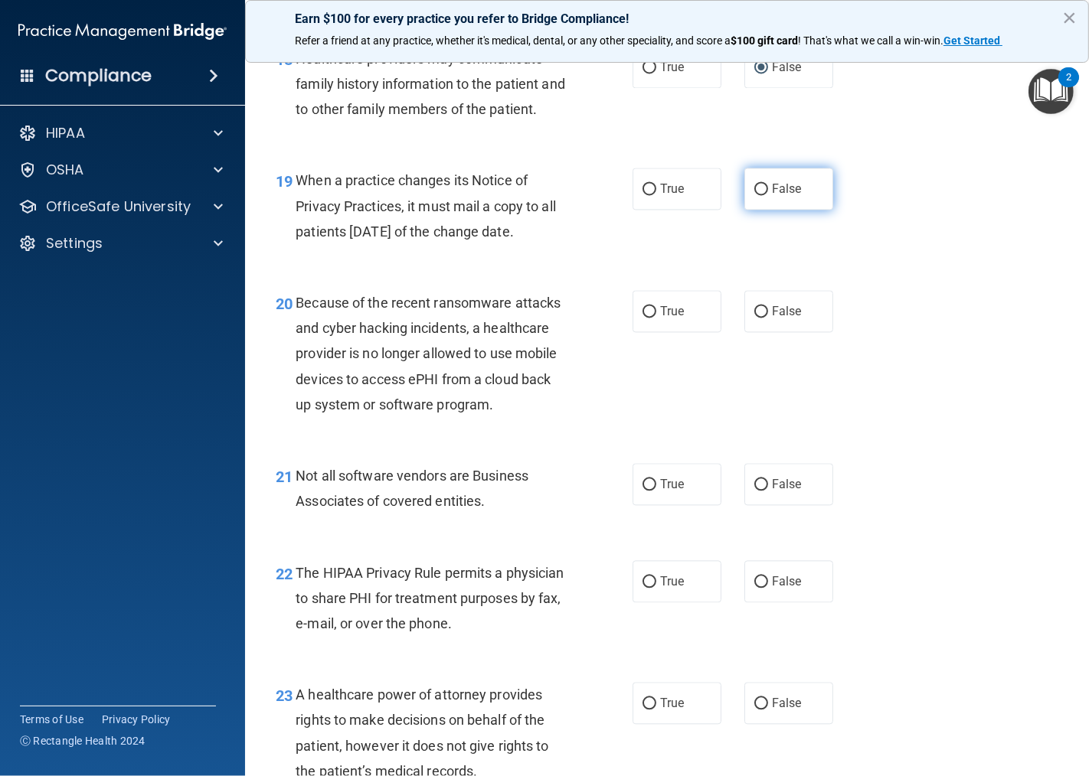
click at [754, 188] on input "False" at bounding box center [761, 189] width 14 height 11
radio input "true"
click at [754, 314] on input "False" at bounding box center [761, 311] width 14 height 11
radio input "true"
click at [642, 488] on input "True" at bounding box center [649, 484] width 14 height 11
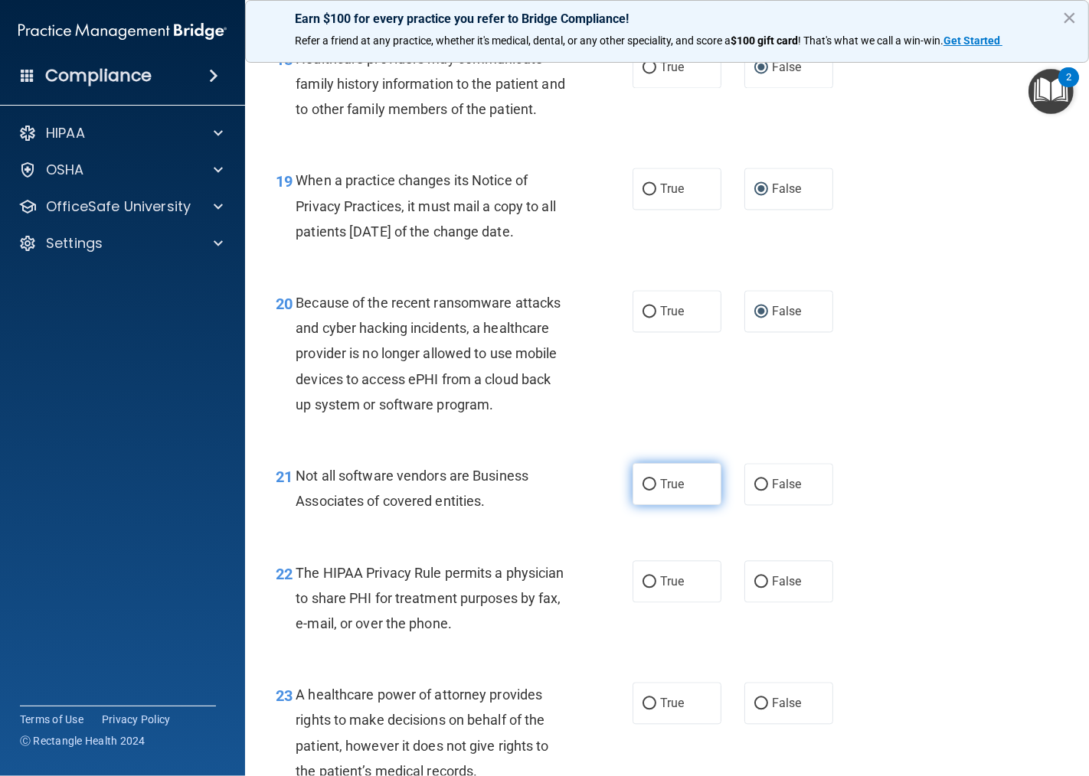
radio input "true"
click at [644, 583] on input "True" at bounding box center [649, 581] width 14 height 11
radio input "true"
click at [754, 703] on input "False" at bounding box center [761, 703] width 14 height 11
radio input "true"
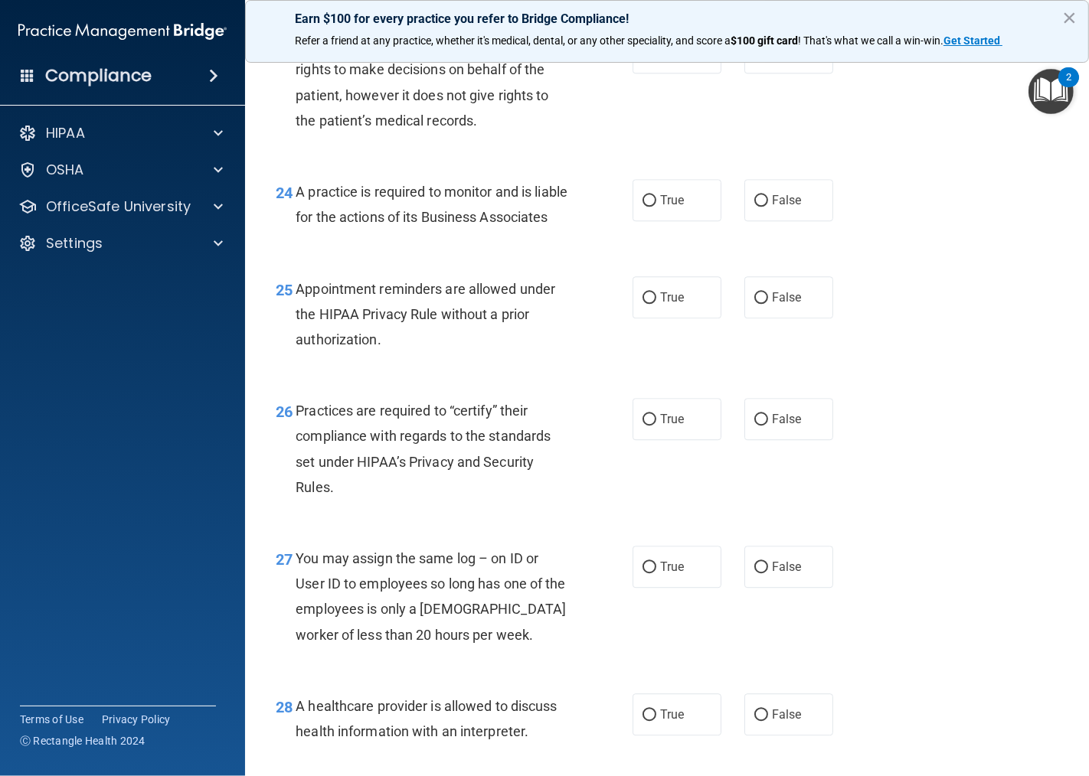
scroll to position [3317, 0]
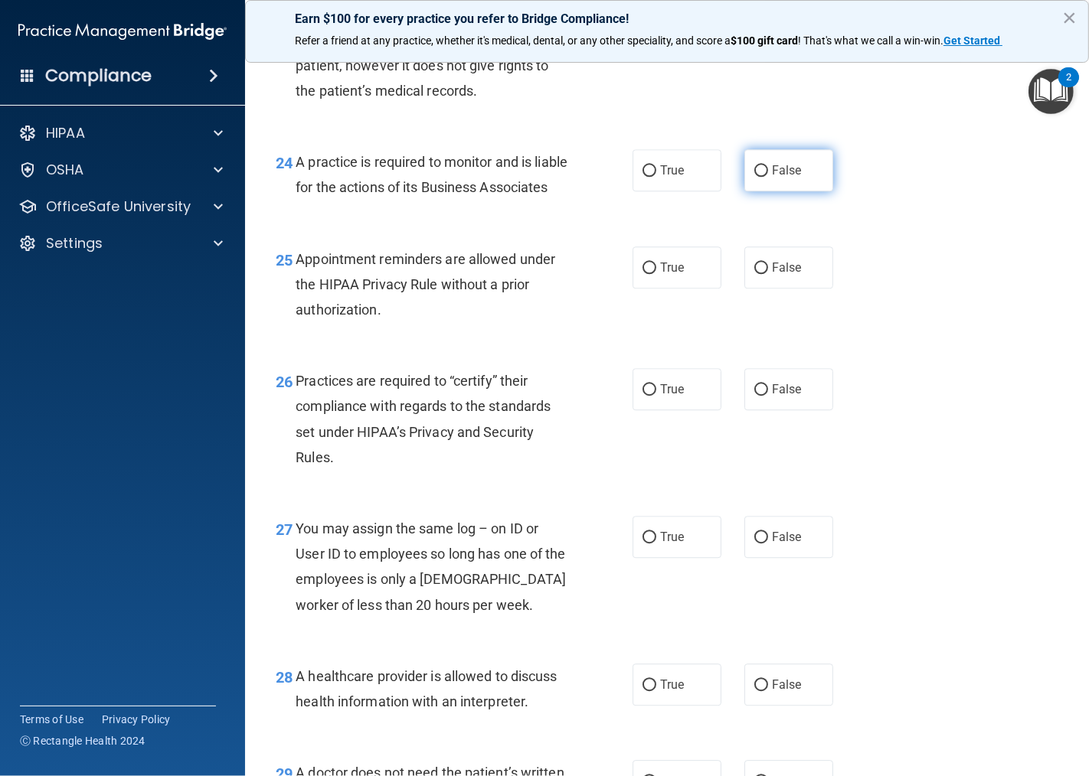
click at [754, 169] on input "False" at bounding box center [761, 170] width 14 height 11
radio input "true"
click at [754, 169] on input "False" at bounding box center [761, 170] width 14 height 11
click at [645, 274] on input "True" at bounding box center [649, 268] width 14 height 11
radio input "true"
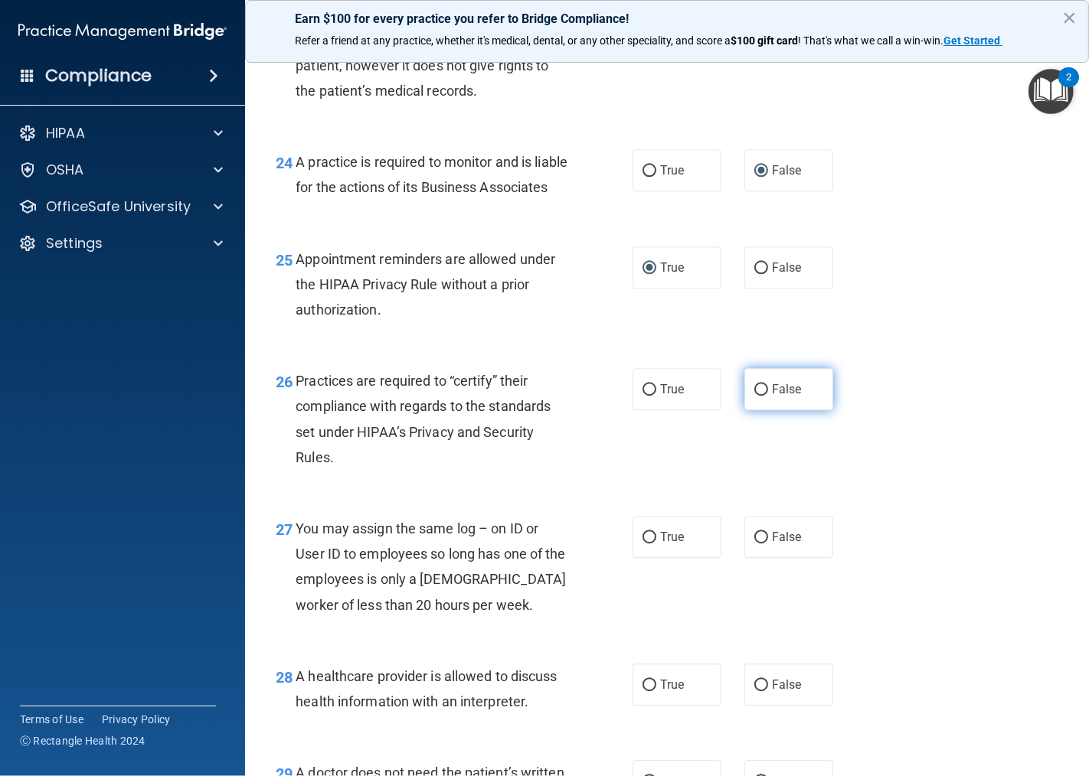
click at [754, 396] on input "False" at bounding box center [761, 389] width 14 height 11
radio input "true"
click at [754, 544] on input "False" at bounding box center [761, 537] width 14 height 11
radio input "true"
click at [646, 691] on input "True" at bounding box center [649, 685] width 14 height 11
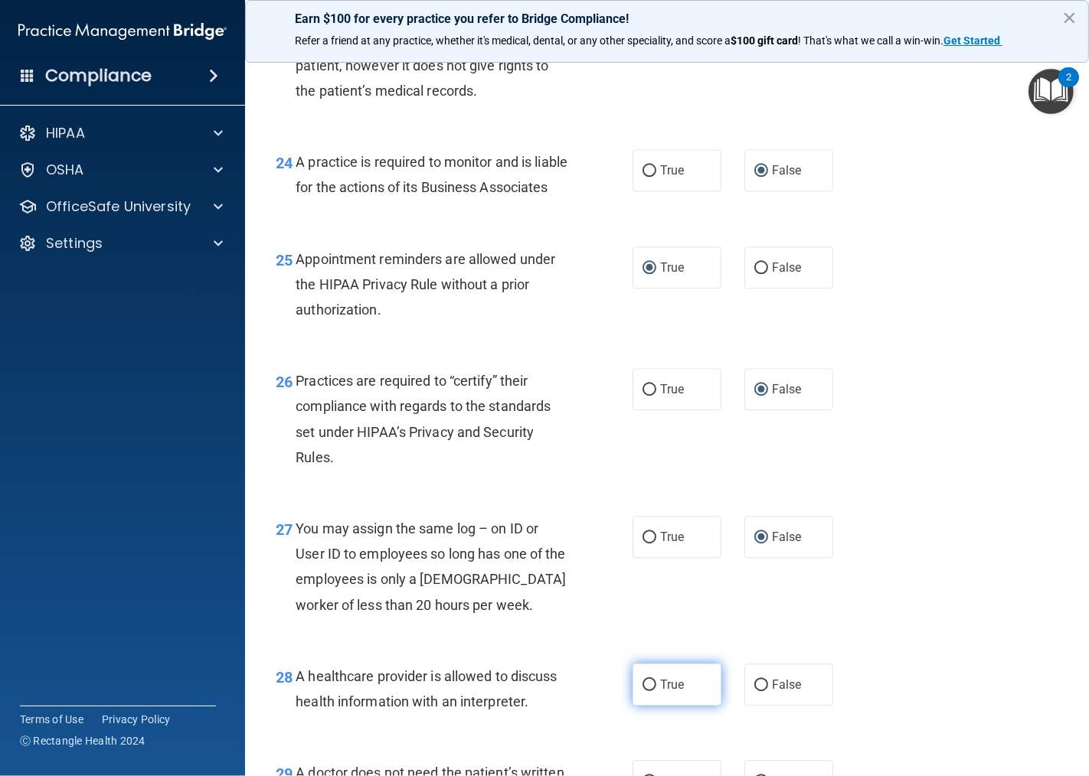
radio input "true"
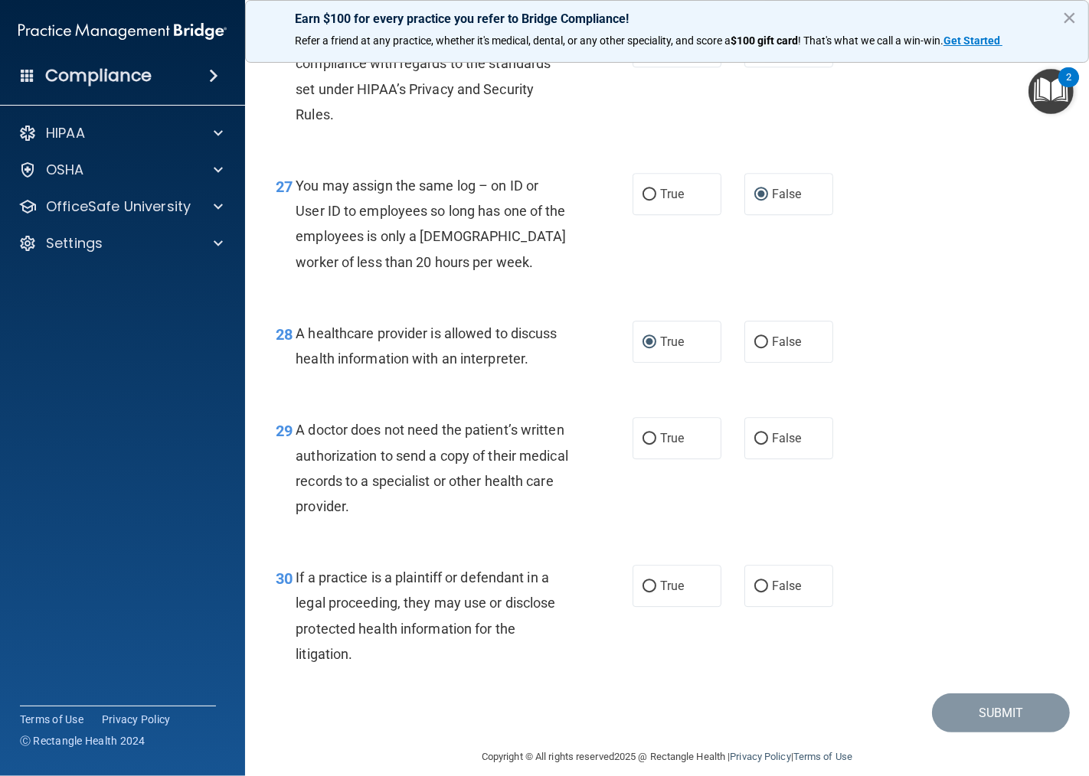
scroll to position [3703, 0]
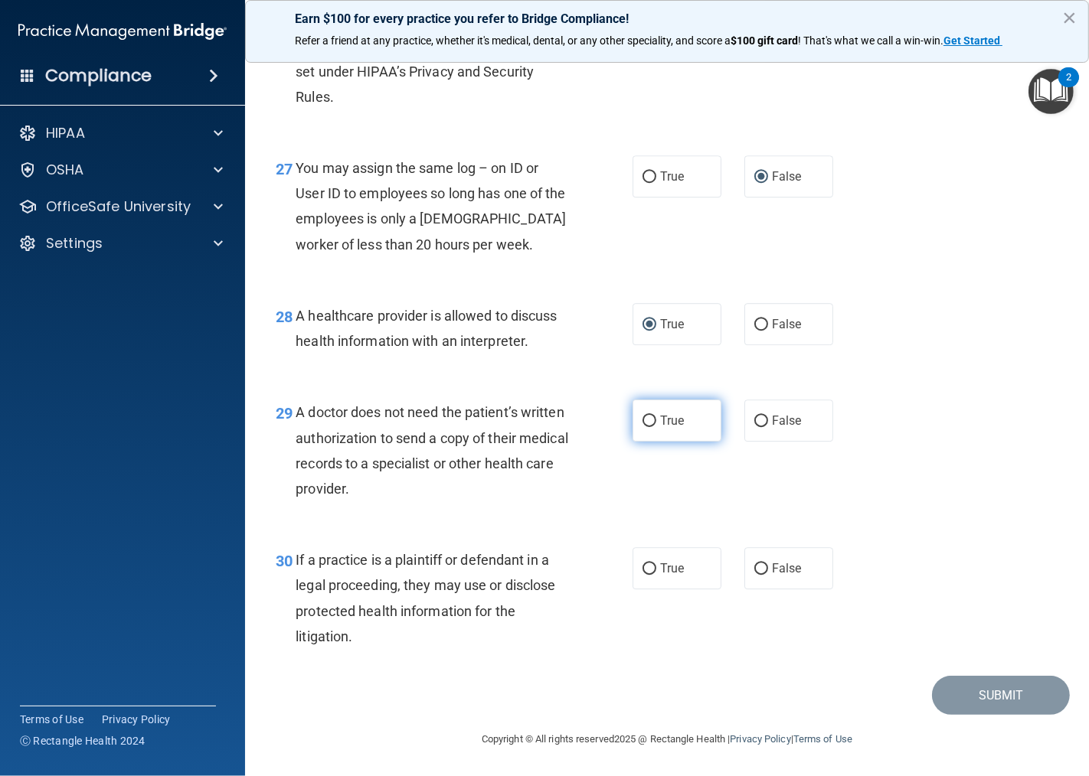
click at [642, 420] on input "True" at bounding box center [649, 421] width 14 height 11
radio input "true"
click at [642, 420] on input "True" at bounding box center [649, 421] width 14 height 11
click at [646, 570] on input "True" at bounding box center [649, 568] width 14 height 11
radio input "true"
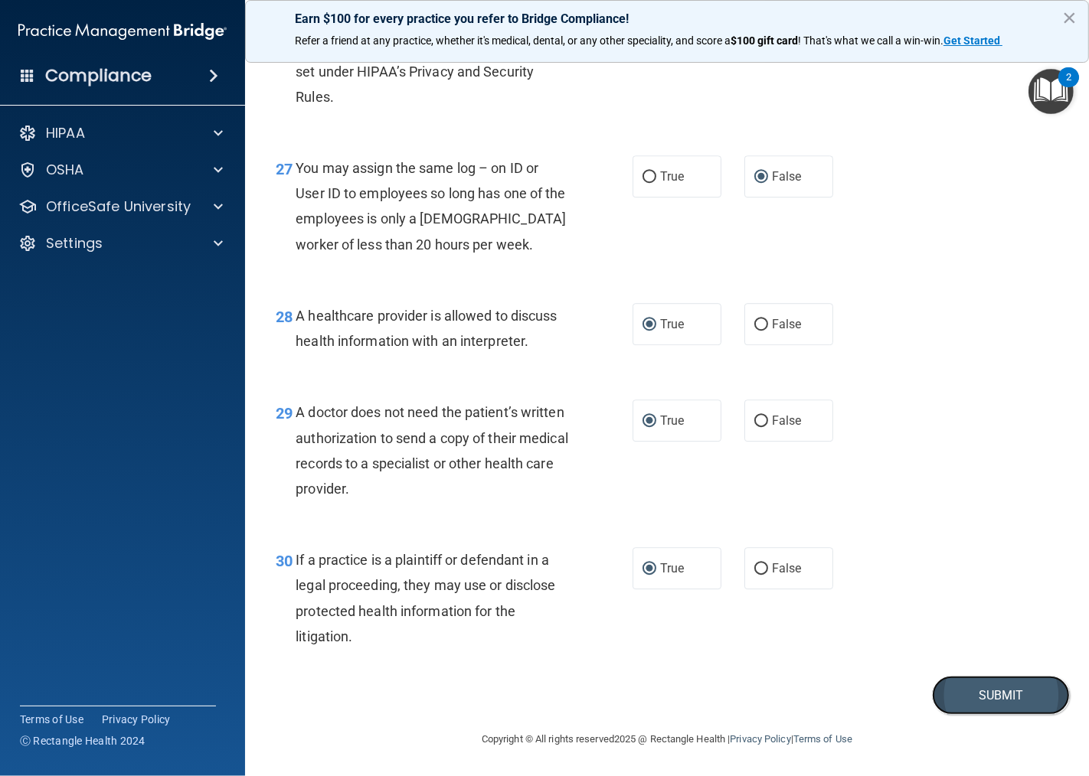
click at [997, 690] on button "Submit" at bounding box center [1001, 695] width 138 height 39
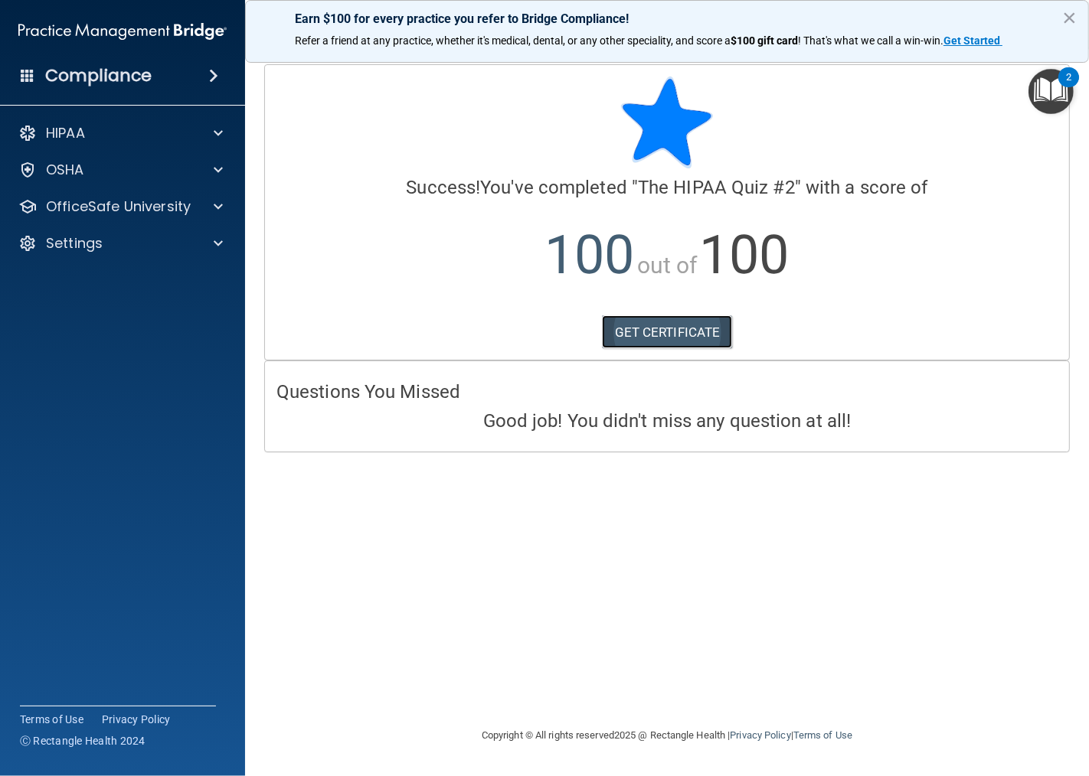
click at [656, 332] on link "GET CERTIFICATE" at bounding box center [667, 332] width 131 height 34
click at [214, 207] on span at bounding box center [218, 207] width 9 height 18
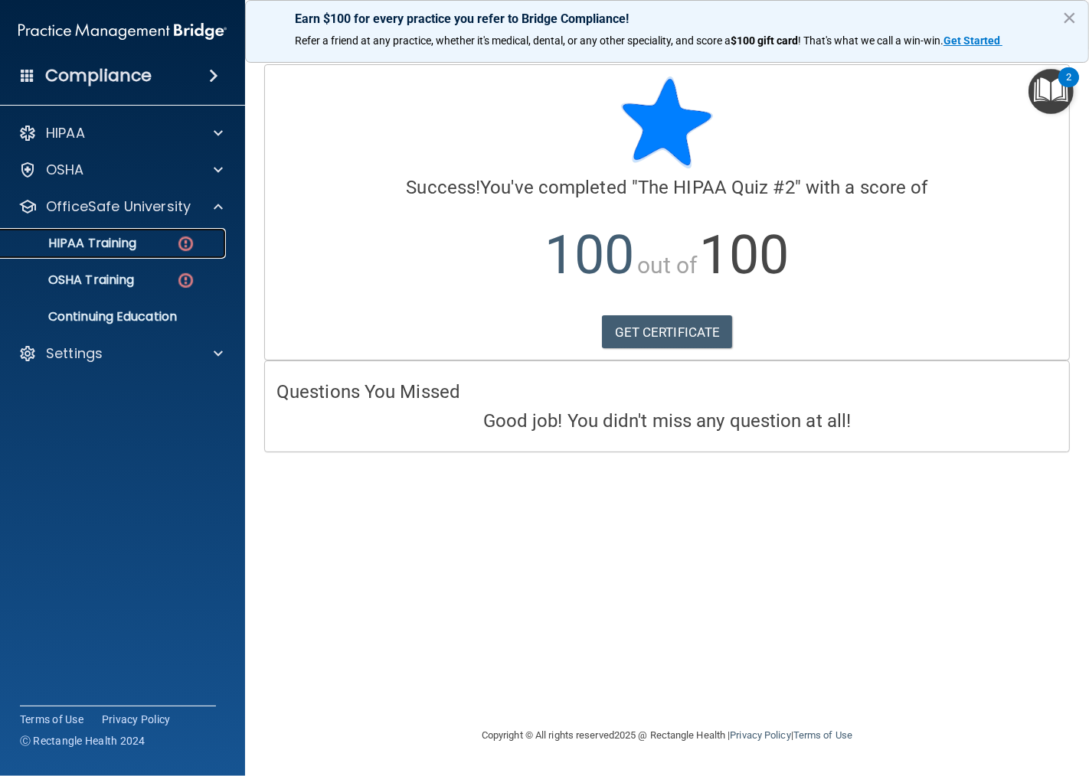
click at [104, 241] on p "HIPAA Training" at bounding box center [73, 243] width 126 height 15
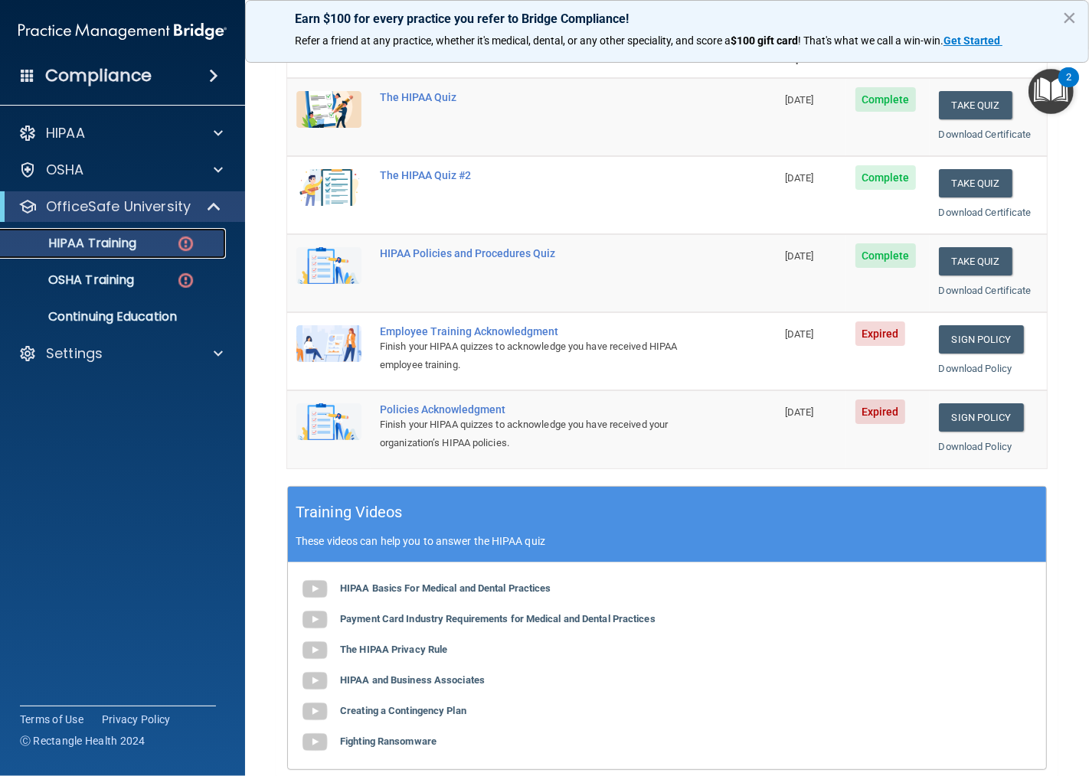
scroll to position [170, 0]
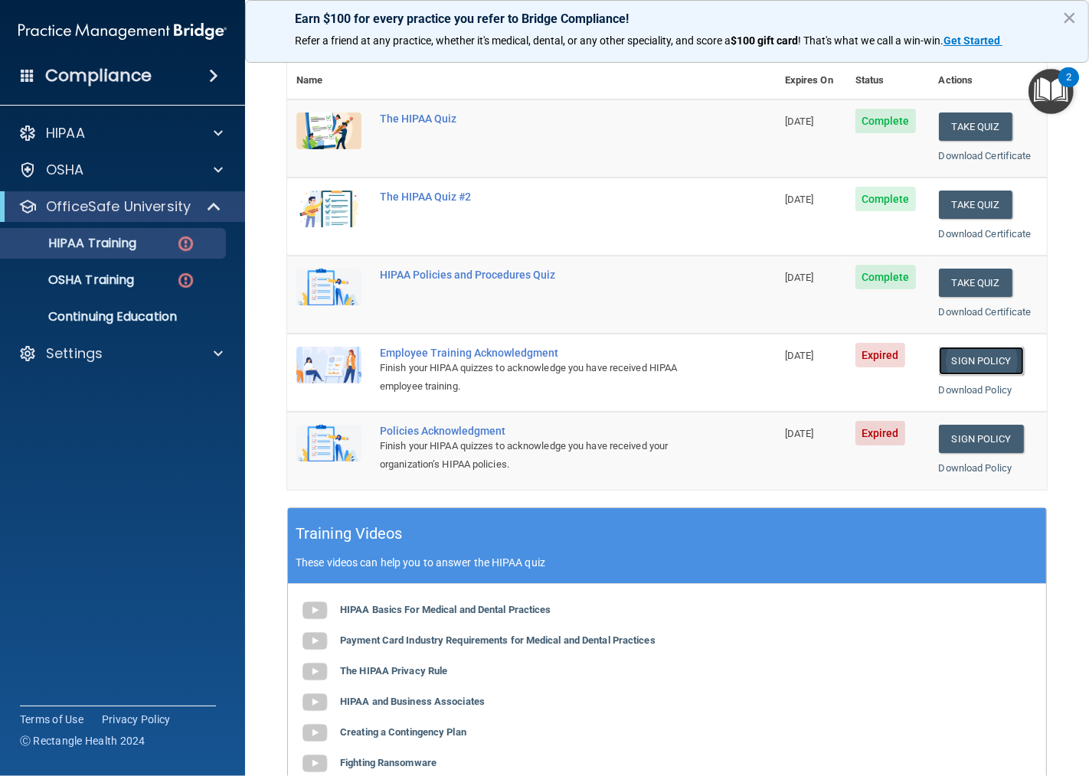
click at [976, 362] on link "Sign Policy" at bounding box center [981, 361] width 85 height 28
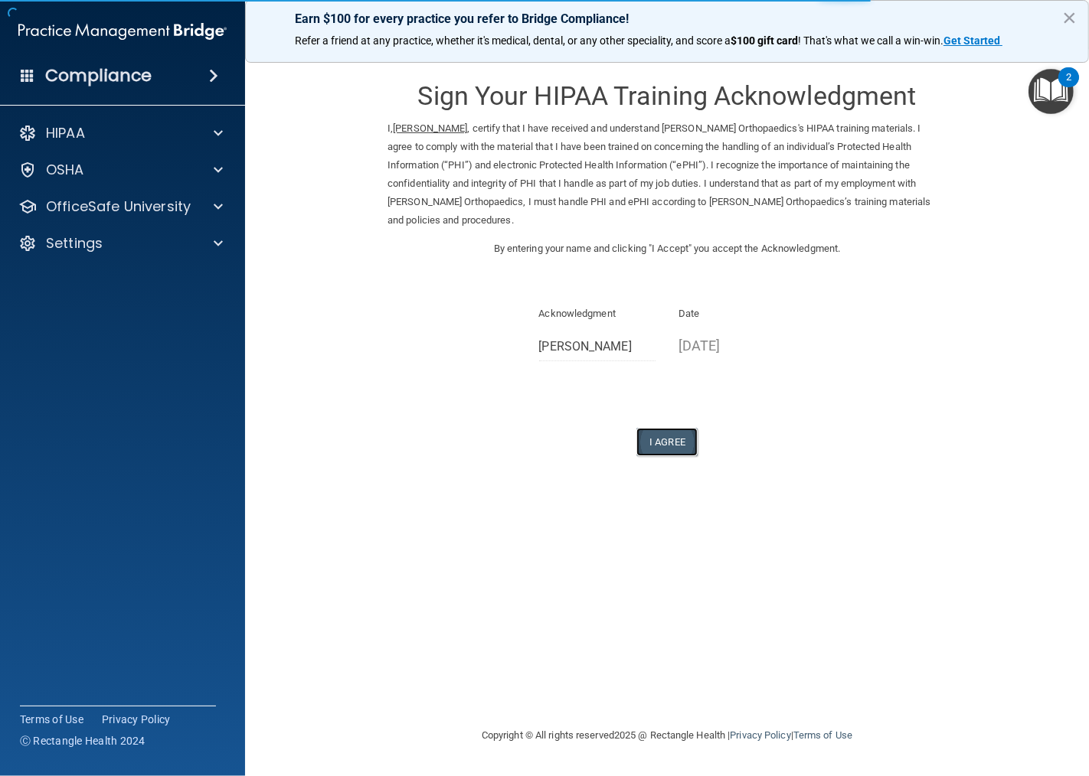
click at [671, 448] on button "I Agree" at bounding box center [666, 442] width 61 height 28
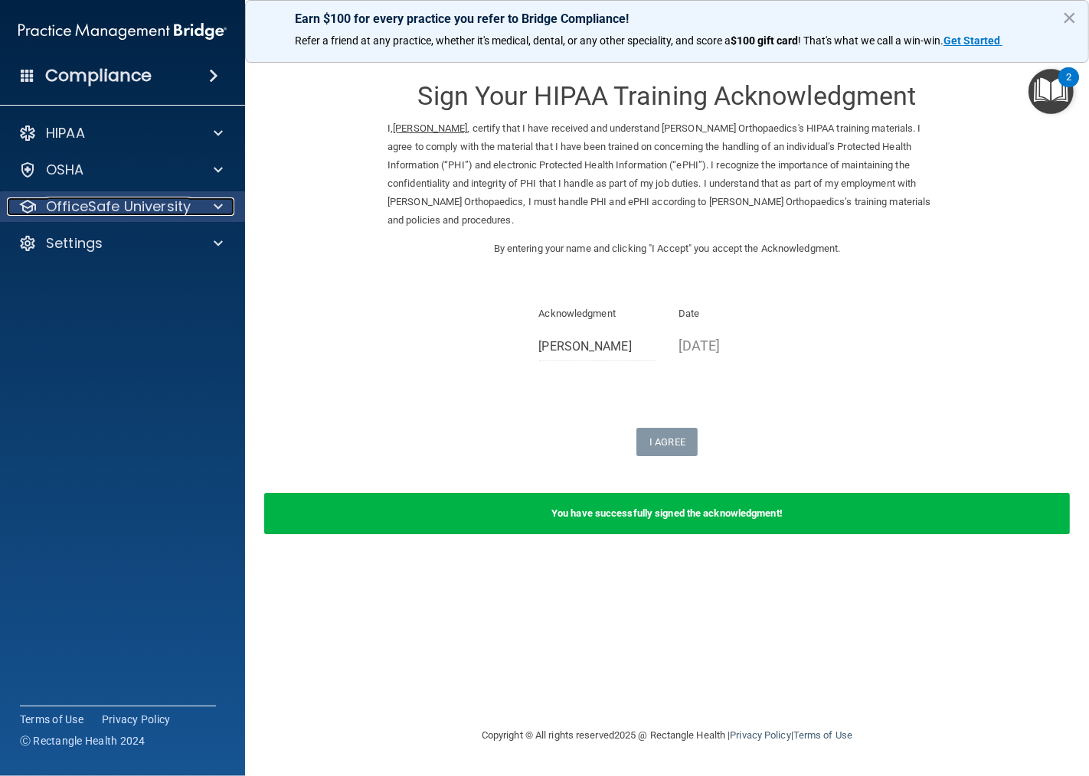
click at [217, 209] on span at bounding box center [218, 207] width 9 height 18
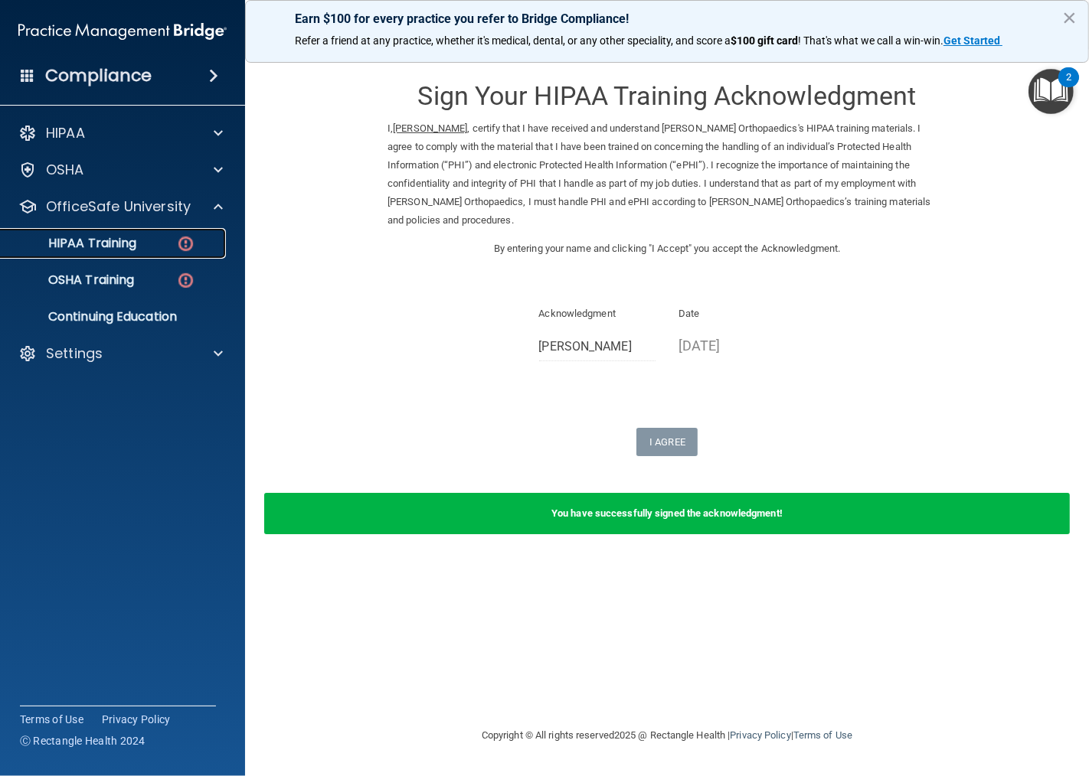
click at [103, 239] on p "HIPAA Training" at bounding box center [73, 243] width 126 height 15
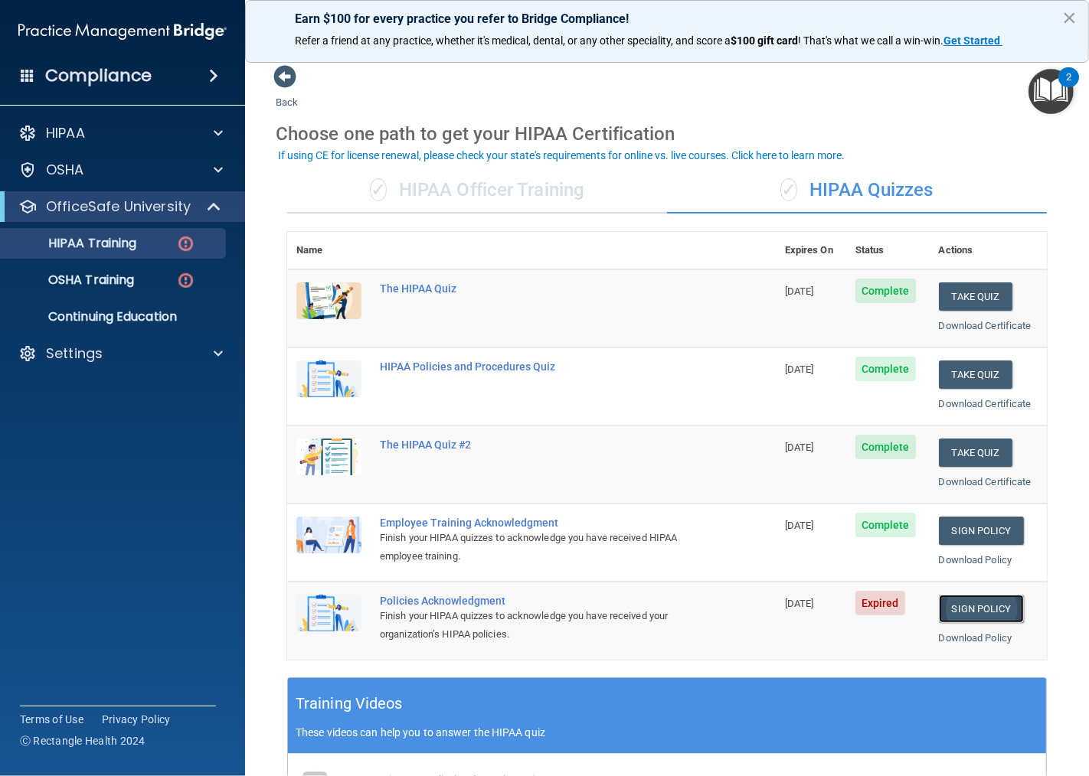
click at [953, 609] on link "Sign Policy" at bounding box center [981, 609] width 85 height 28
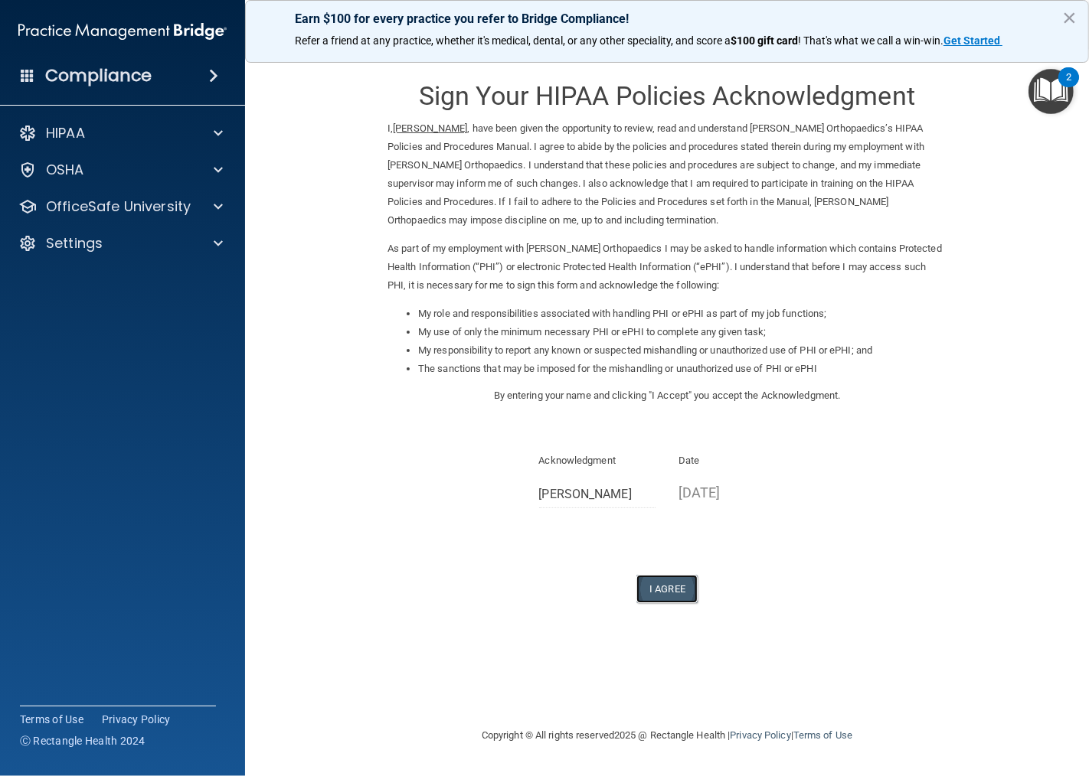
click at [662, 598] on button "I Agree" at bounding box center [666, 589] width 61 height 28
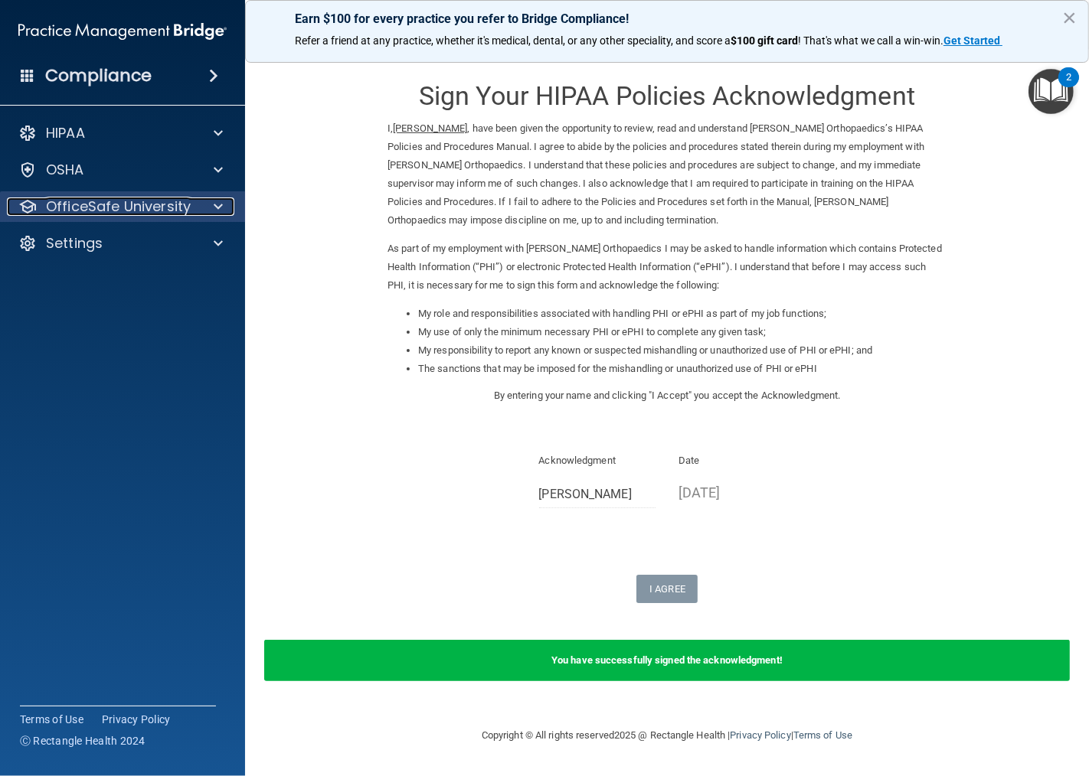
click at [194, 208] on div "OfficeSafe University" at bounding box center [102, 207] width 190 height 18
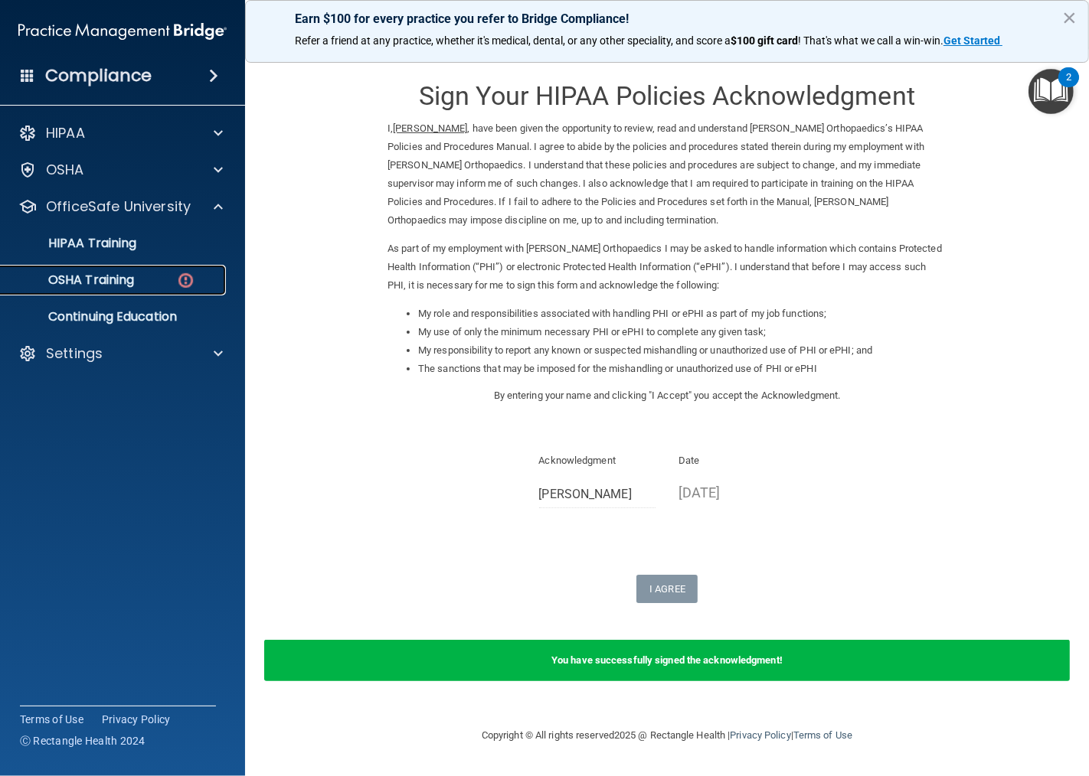
click at [113, 283] on p "OSHA Training" at bounding box center [72, 280] width 124 height 15
